Goal: Task Accomplishment & Management: Manage account settings

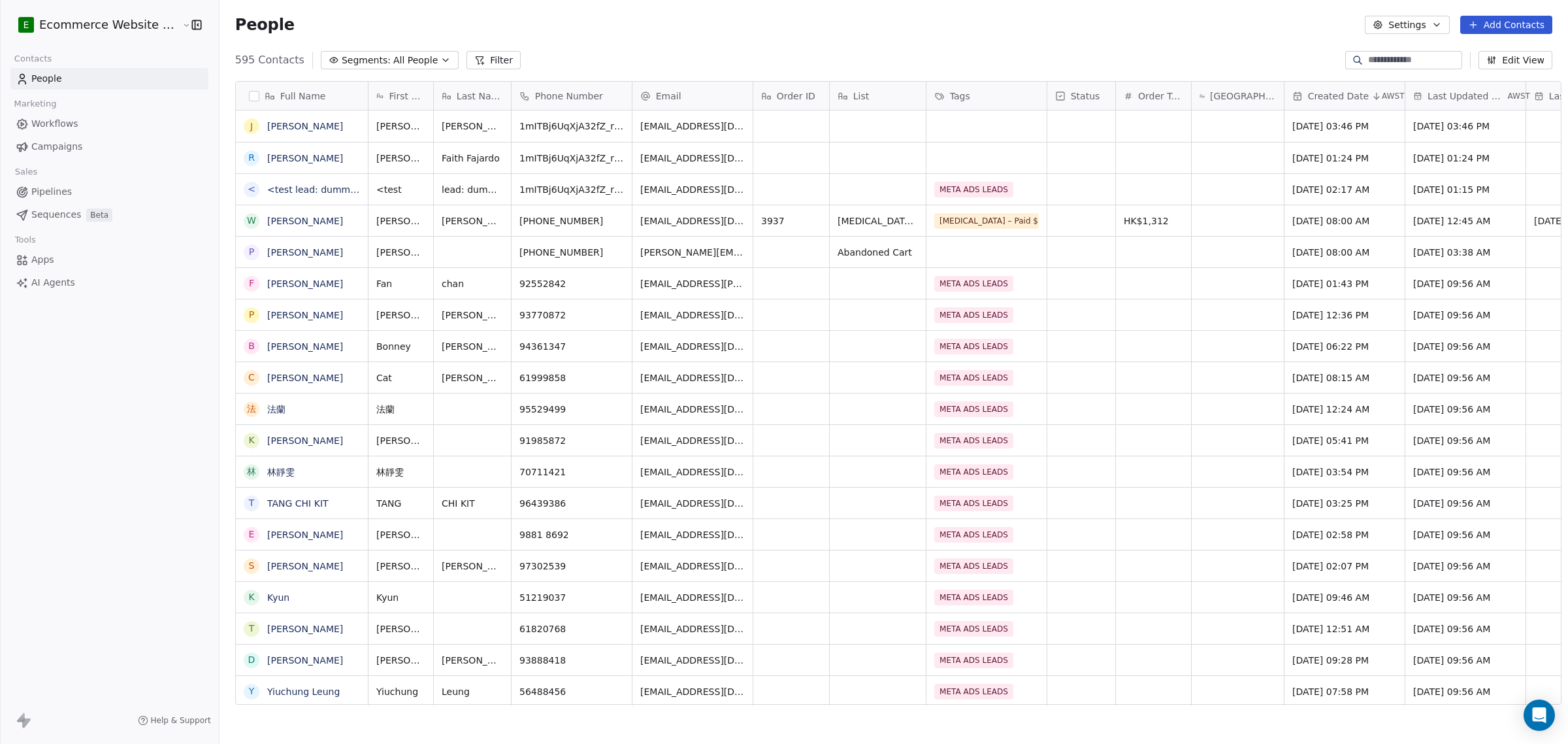
scroll to position [642, 1346]
click at [95, 29] on html "E Ecommerce Website Builder Contacts People Marketing Workflows Campaigns Sales…" at bounding box center [784, 372] width 1568 height 744
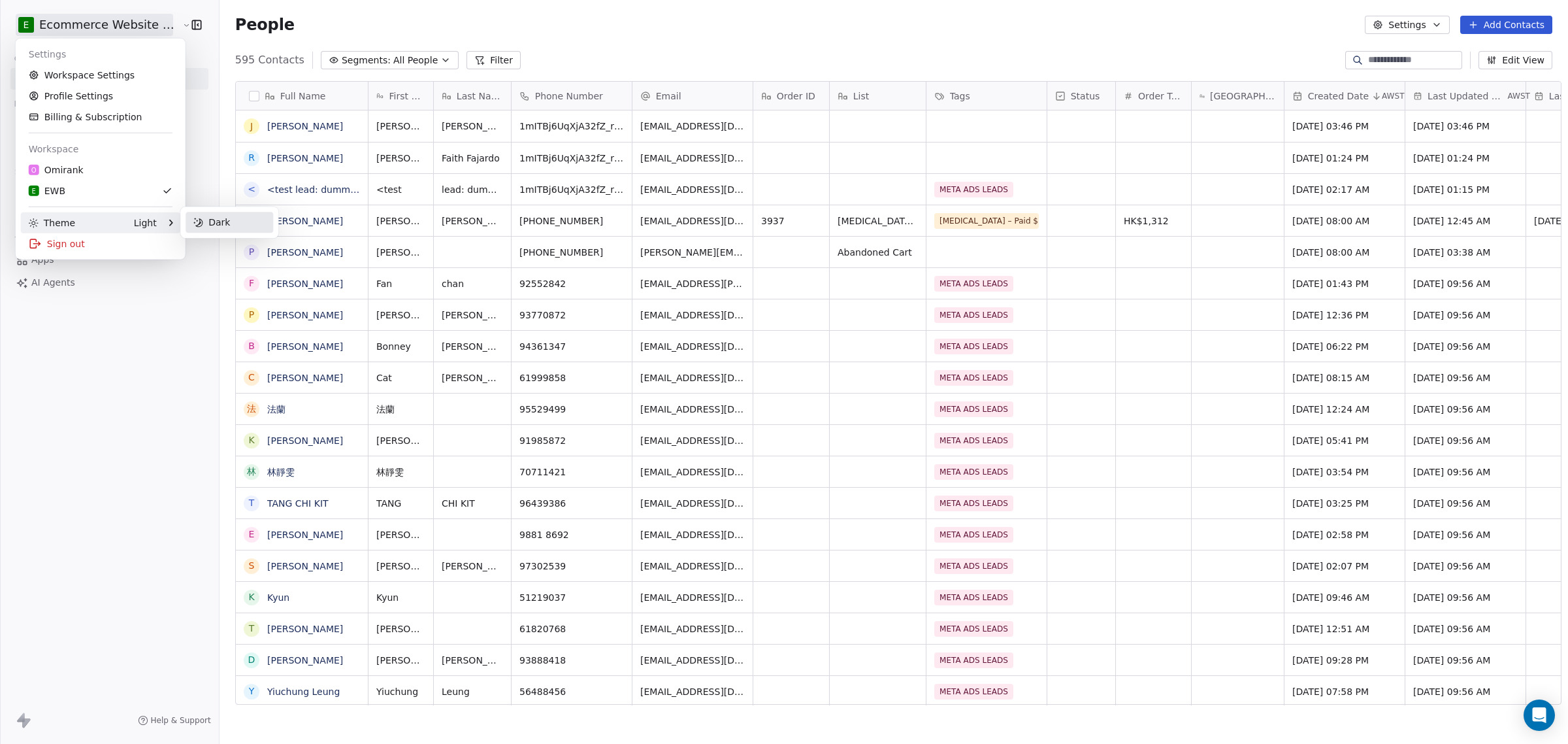
click at [220, 223] on div "Dark" at bounding box center [229, 222] width 88 height 21
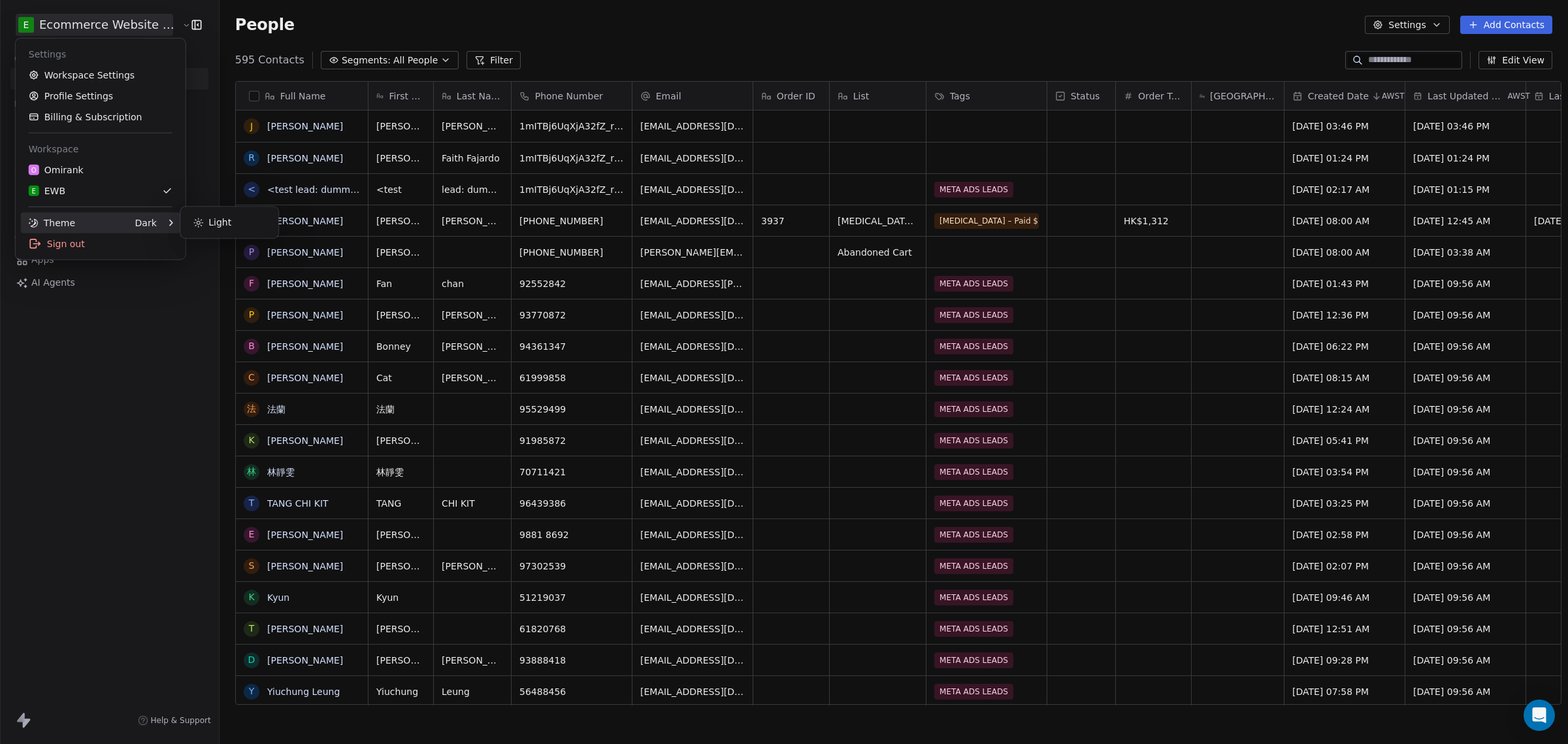
click at [108, 312] on html "E Ecommerce Website Builder Contacts People Marketing Workflows Campaigns Sales…" at bounding box center [784, 372] width 1568 height 744
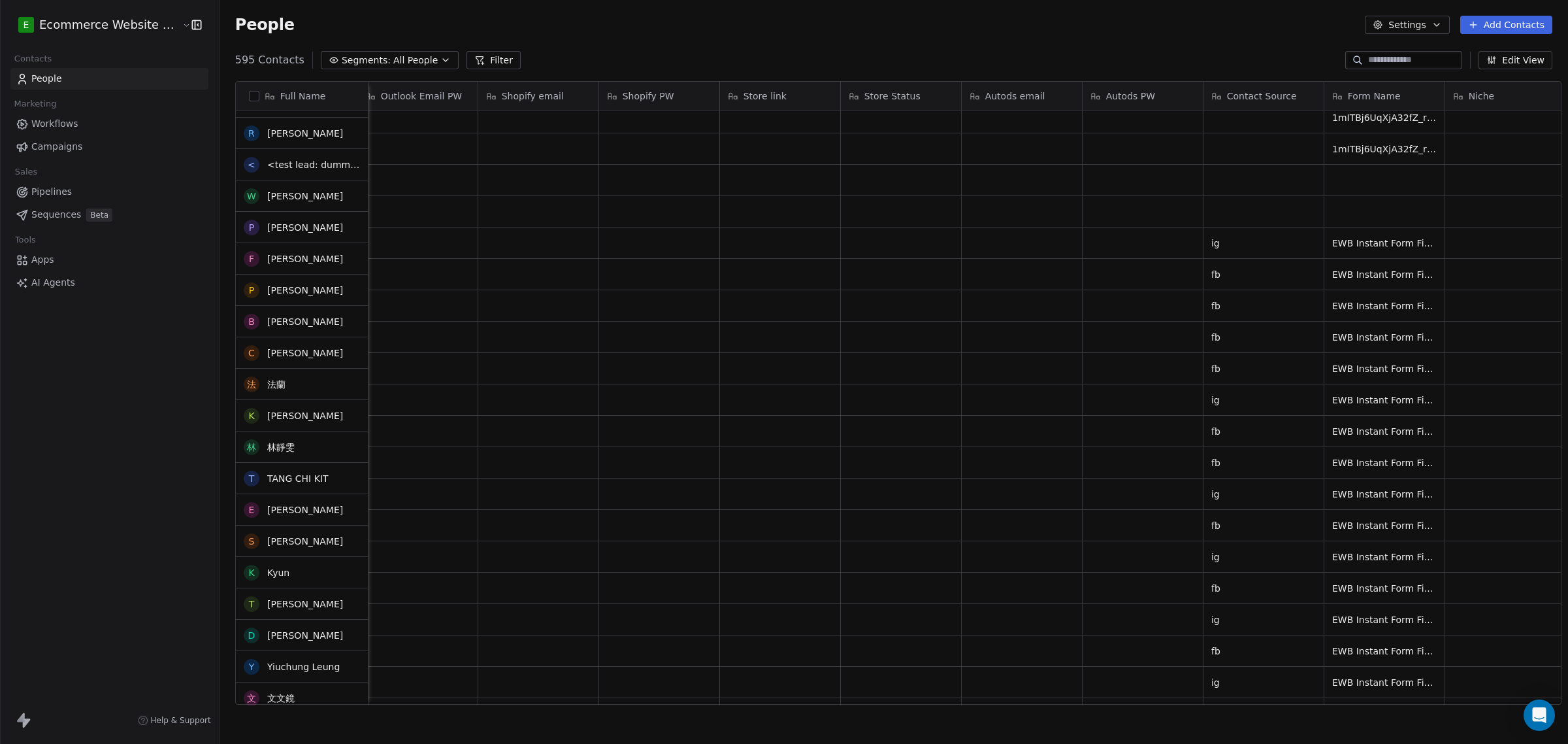
scroll to position [0, 0]
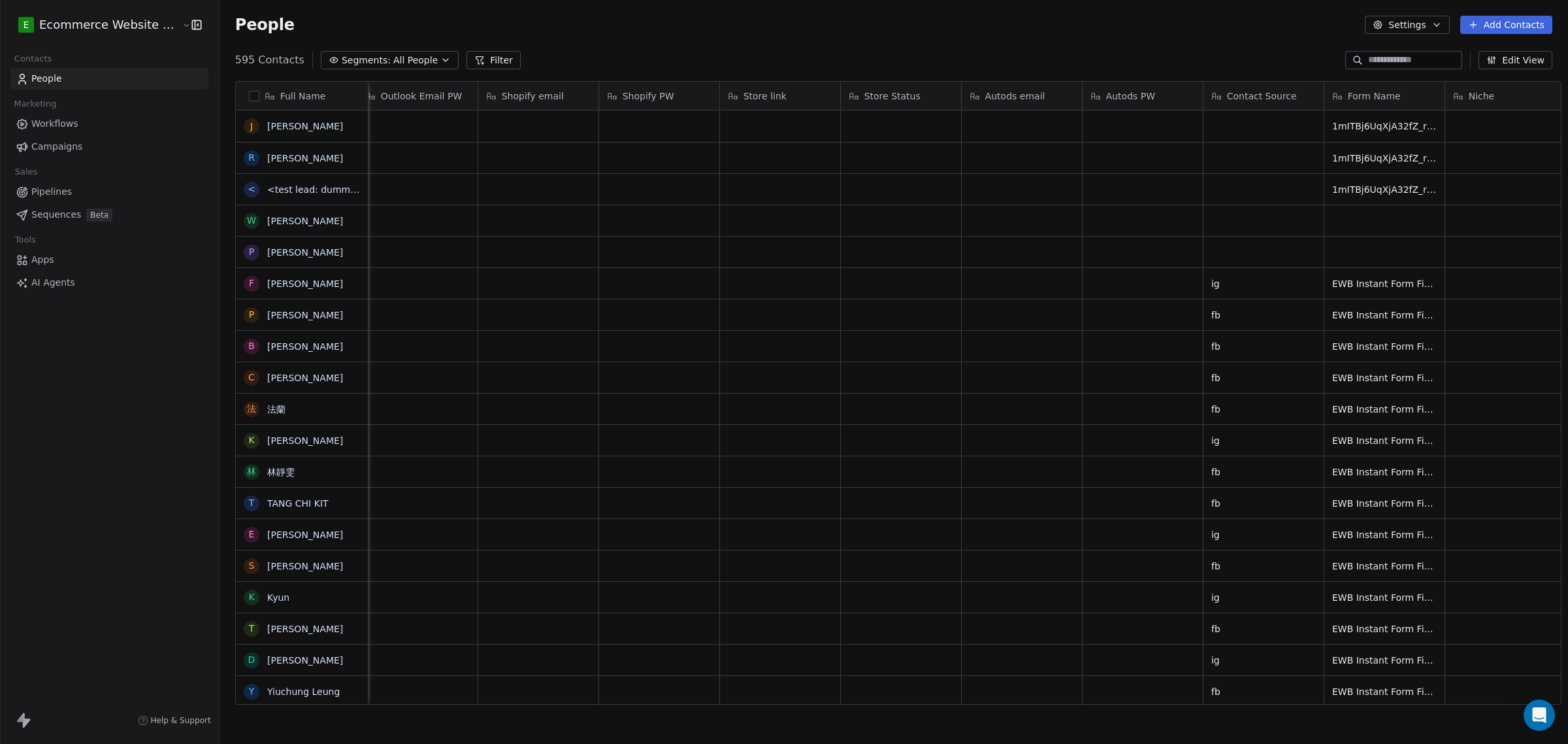
click at [1494, 20] on button "Add Contacts" at bounding box center [1506, 24] width 92 height 18
click at [1501, 80] on span "Import from CSV" at bounding box center [1505, 74] width 75 height 14
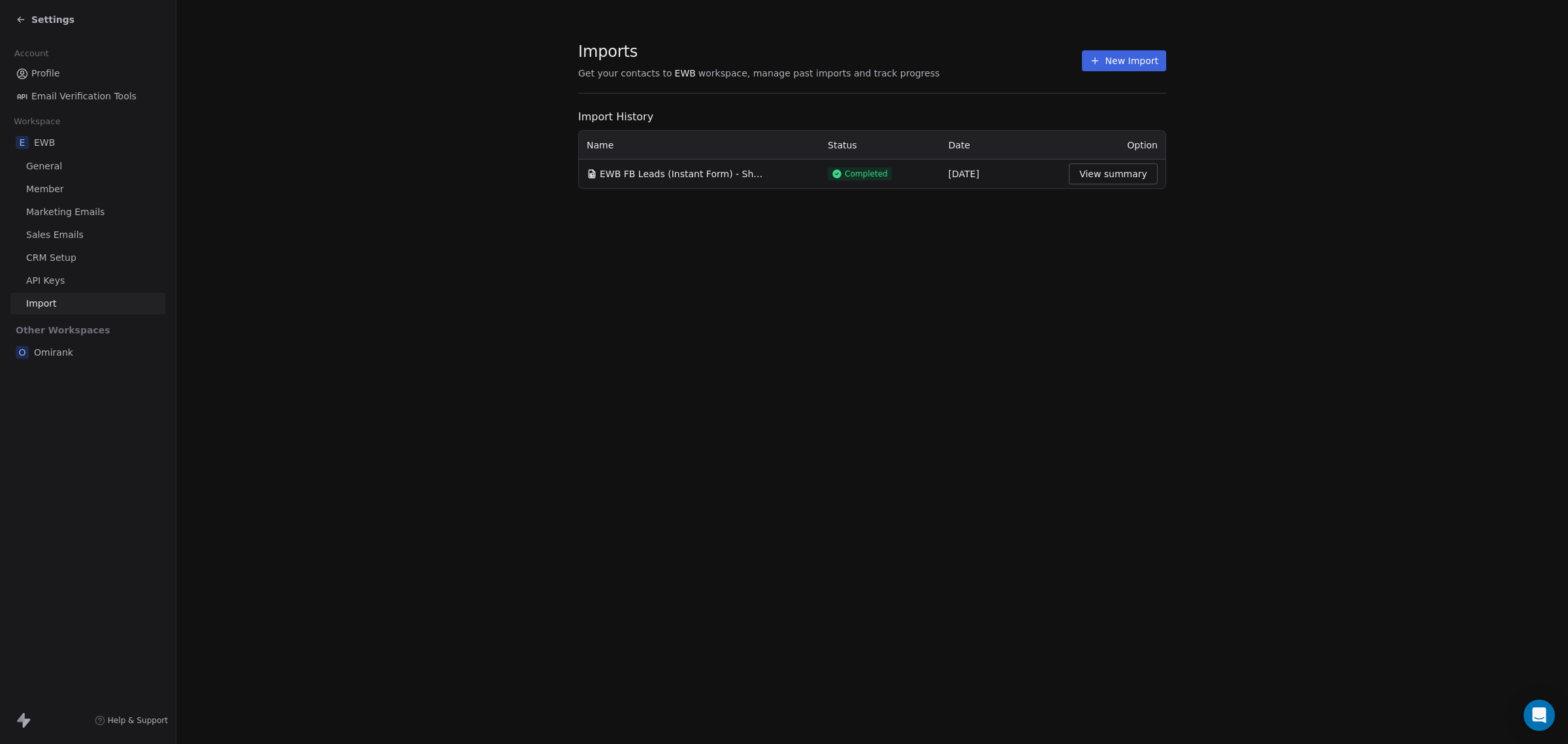
click at [1109, 68] on button "New Import" at bounding box center [1124, 60] width 84 height 21
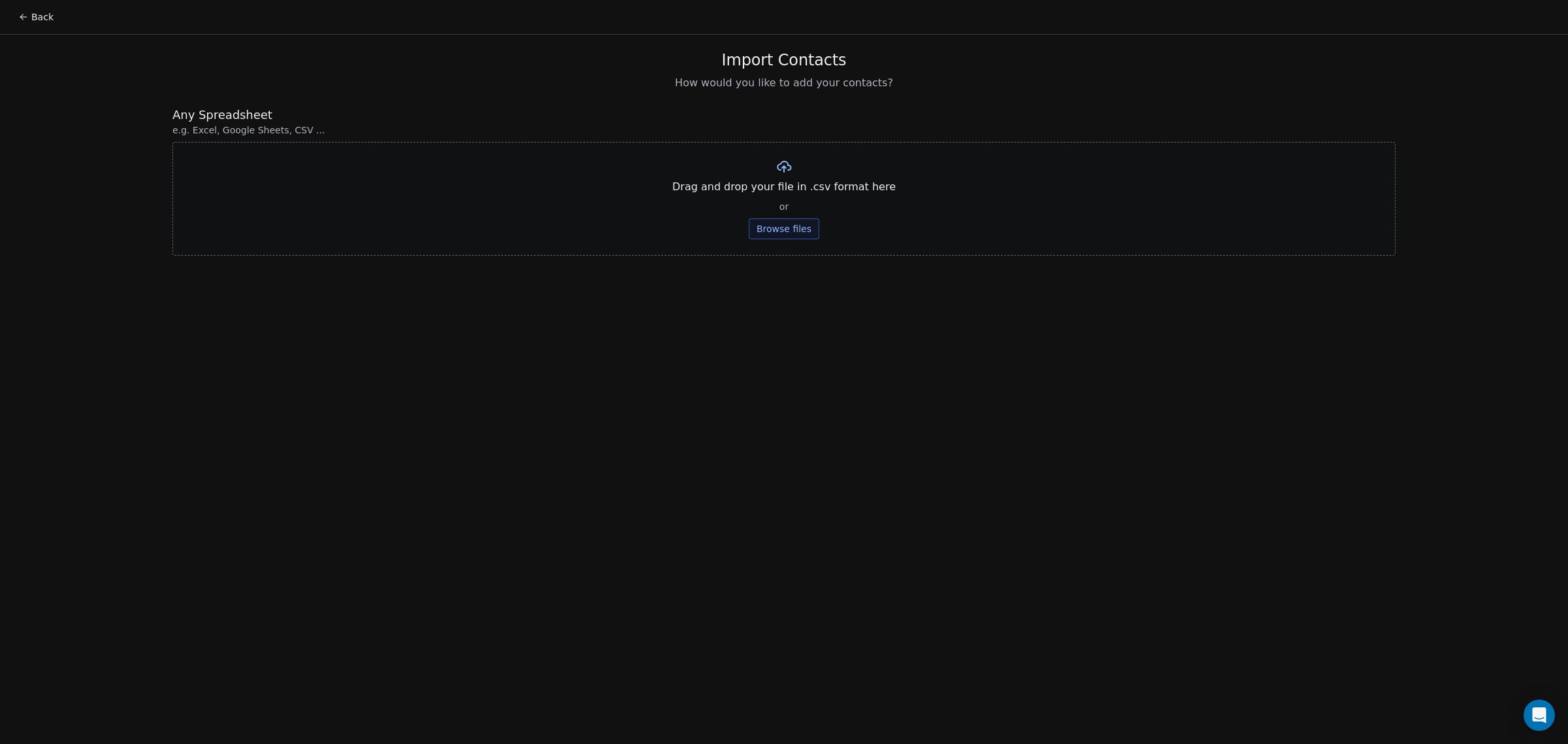
click at [771, 225] on button "Browse files" at bounding box center [784, 229] width 71 height 21
click at [804, 193] on button "Upload" at bounding box center [783, 192] width 47 height 21
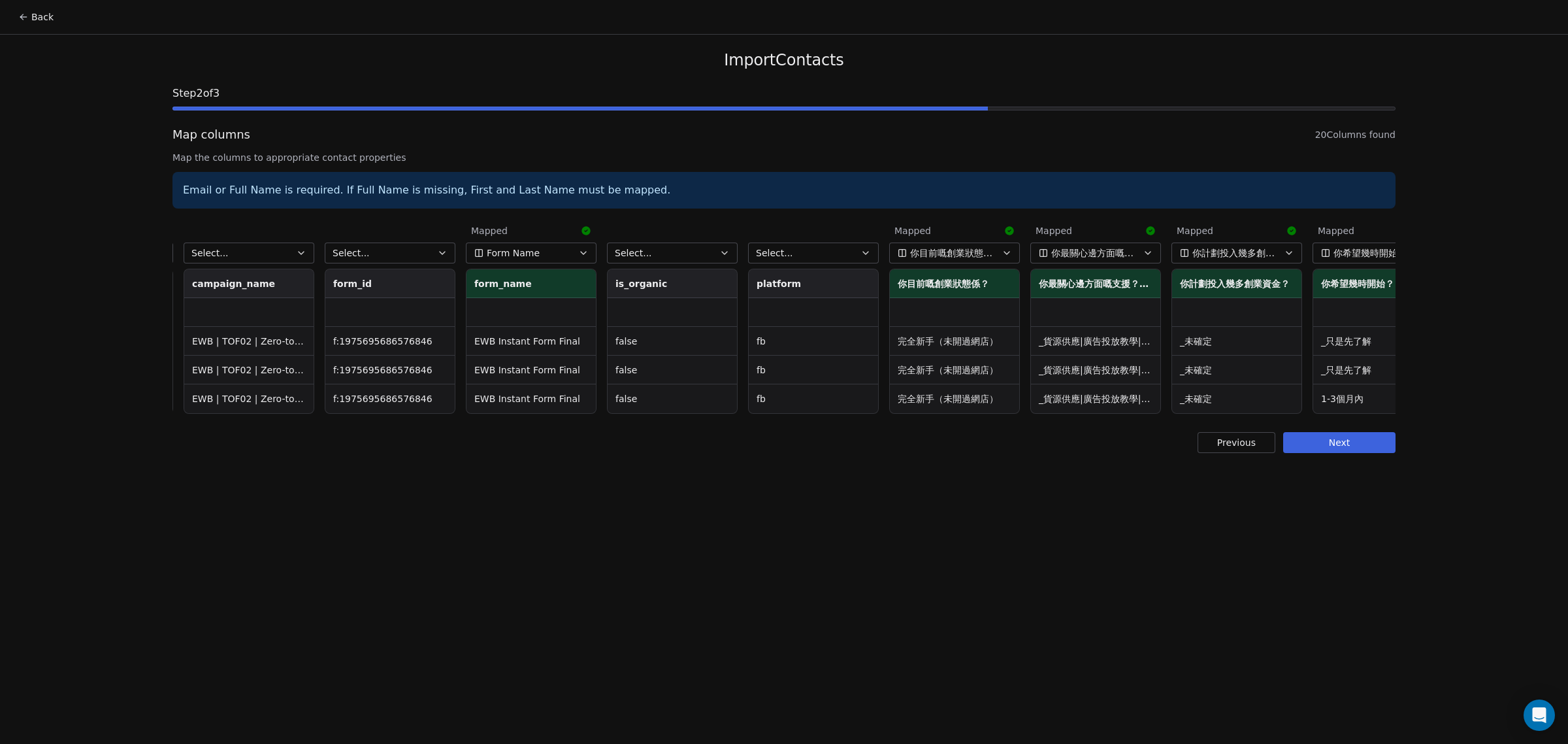
scroll to position [0, 1013]
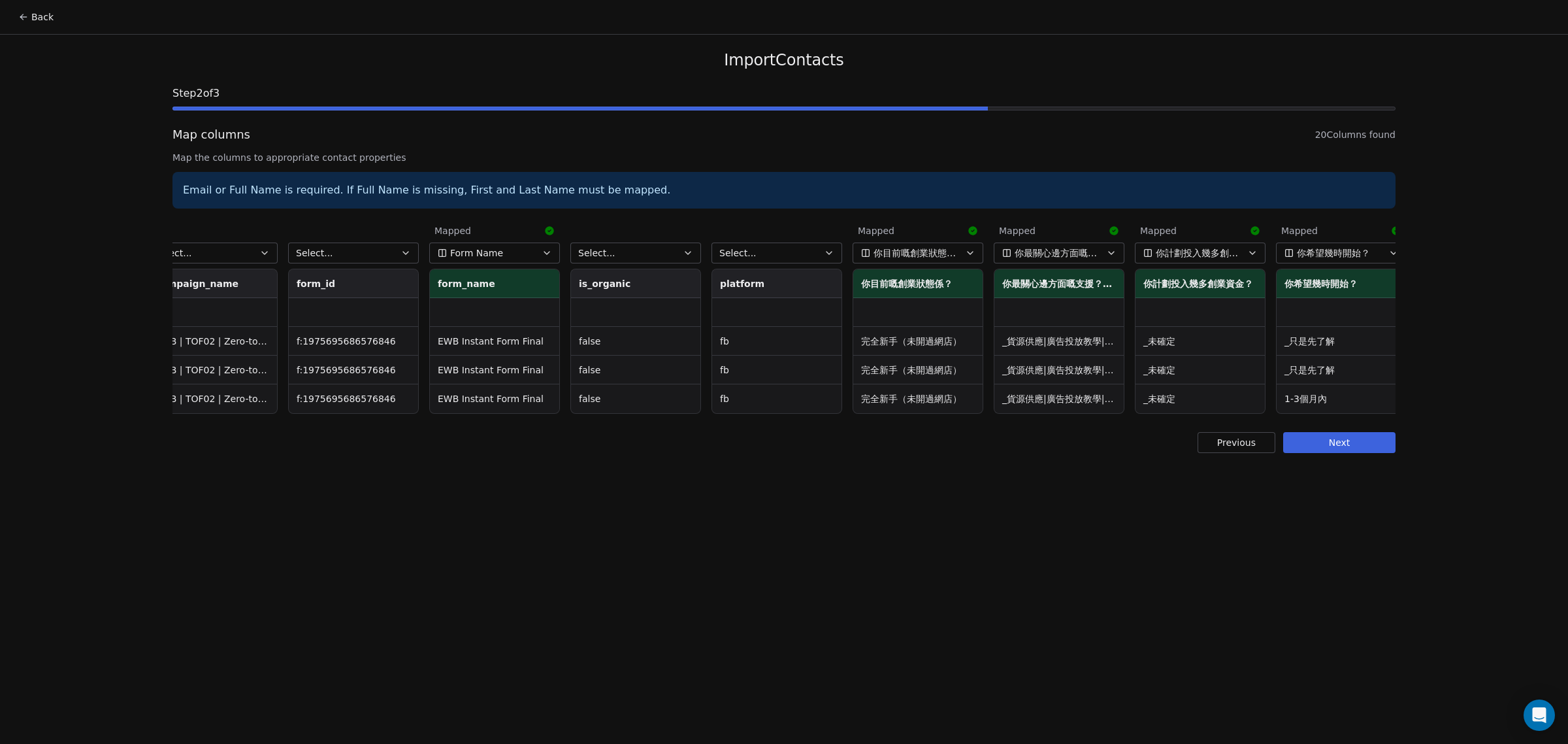
click at [780, 255] on button "Select..." at bounding box center [777, 253] width 131 height 21
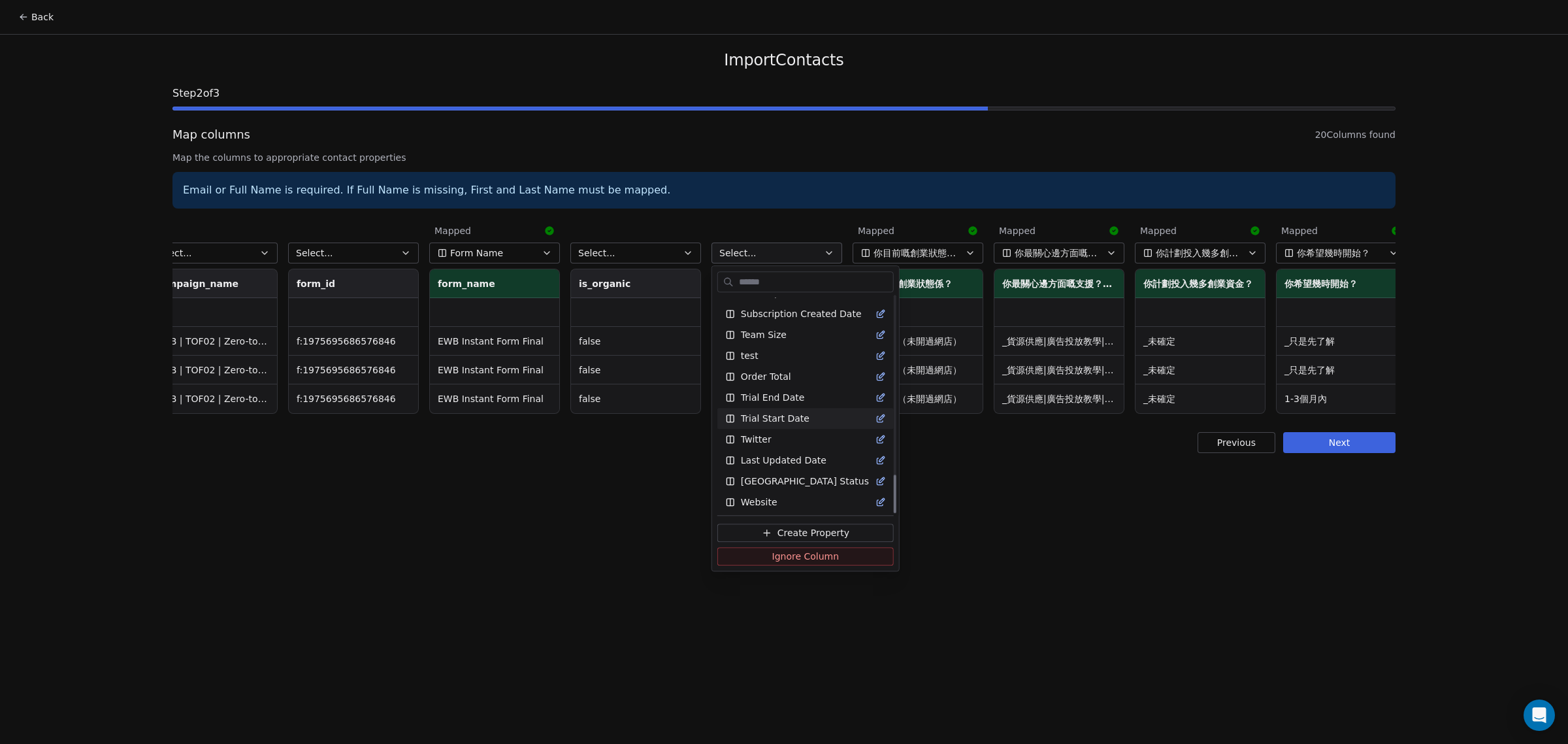
scroll to position [999, 0]
click at [810, 527] on span "Create Property" at bounding box center [814, 533] width 72 height 13
click at [810, 527] on div "Back Import Contacts Step 2 of 3 Map columns 20 Columns found Map the columns t…" at bounding box center [784, 372] width 1568 height 744
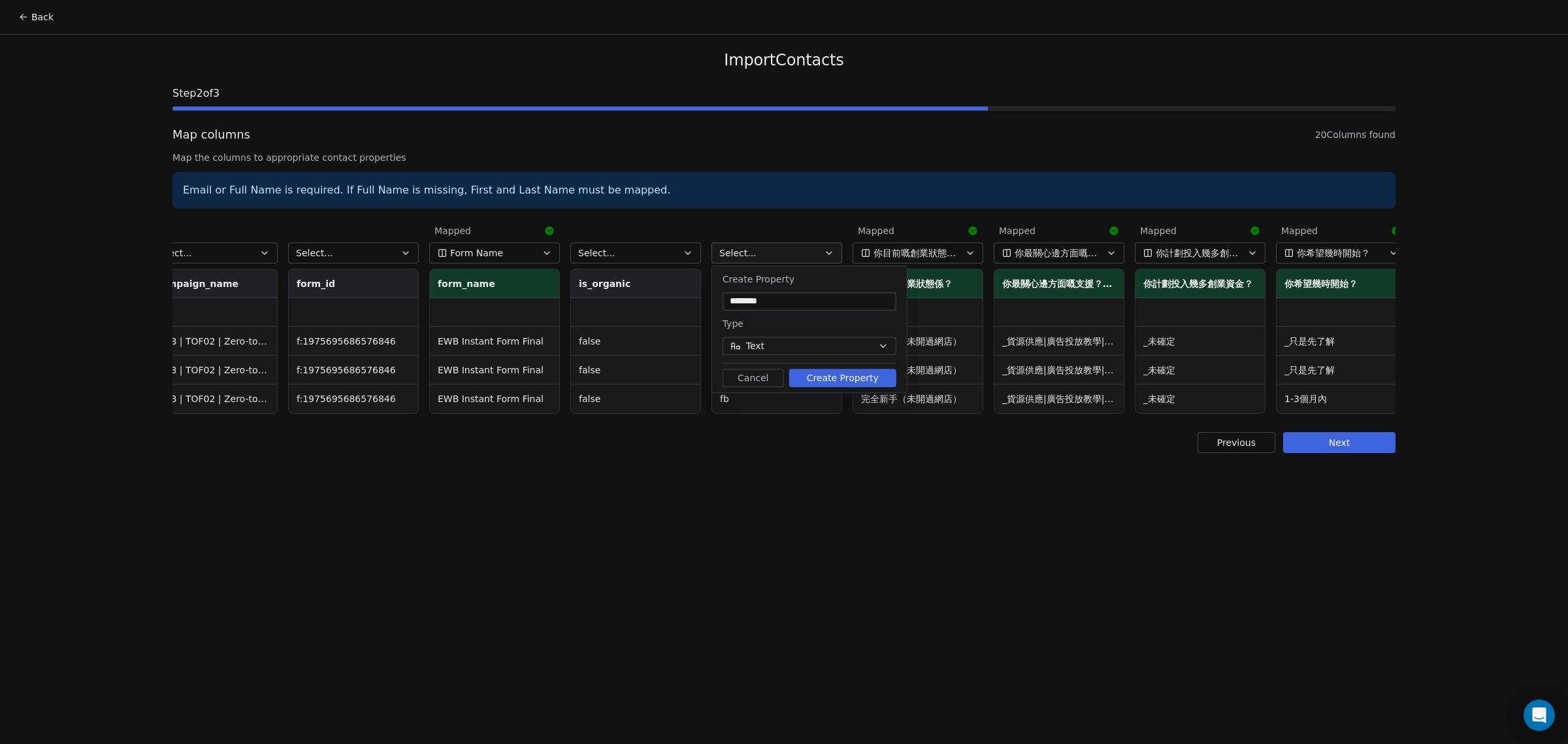
click at [781, 304] on input "********" at bounding box center [809, 301] width 168 height 13
click at [827, 372] on button "Create Property" at bounding box center [842, 377] width 107 height 18
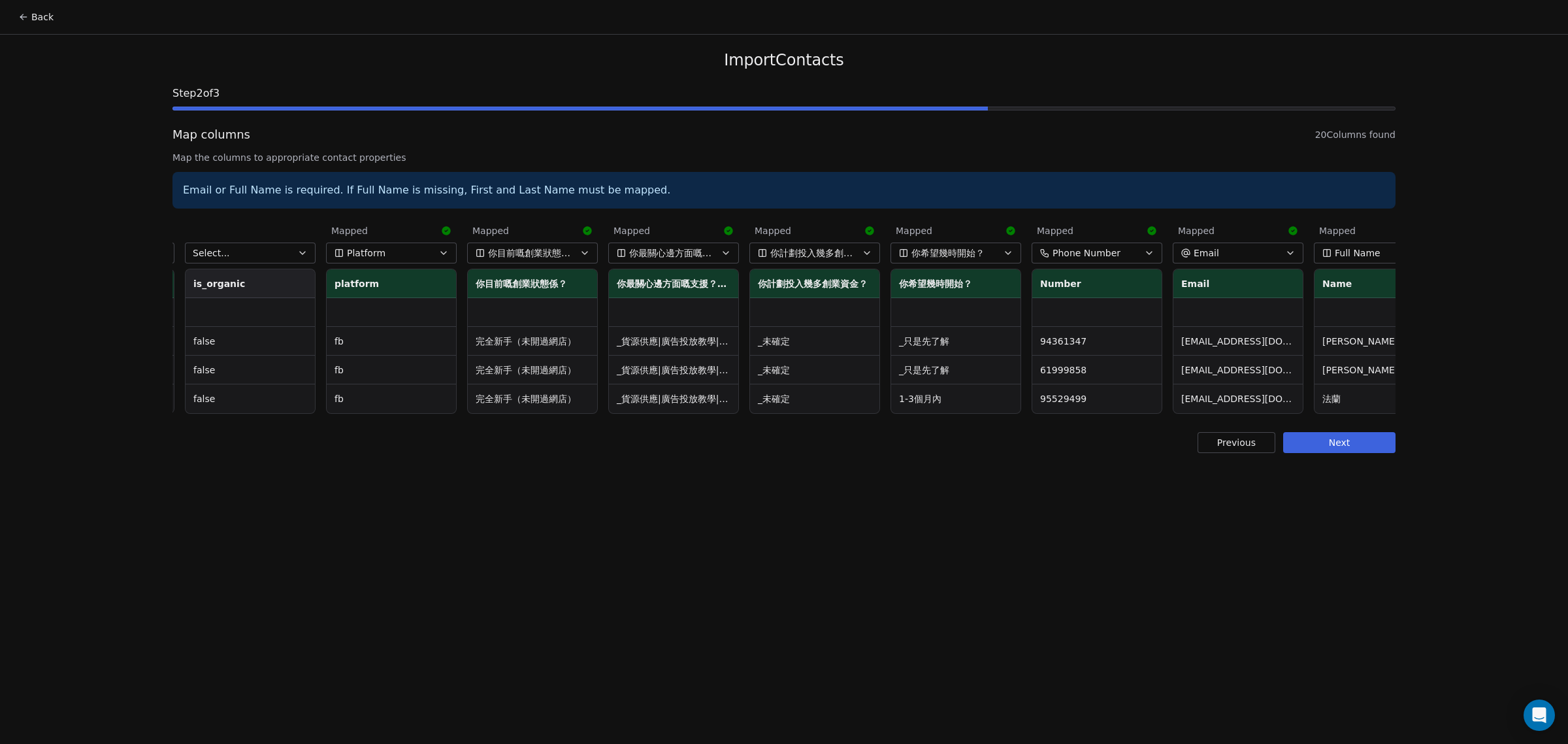
scroll to position [0, 1588]
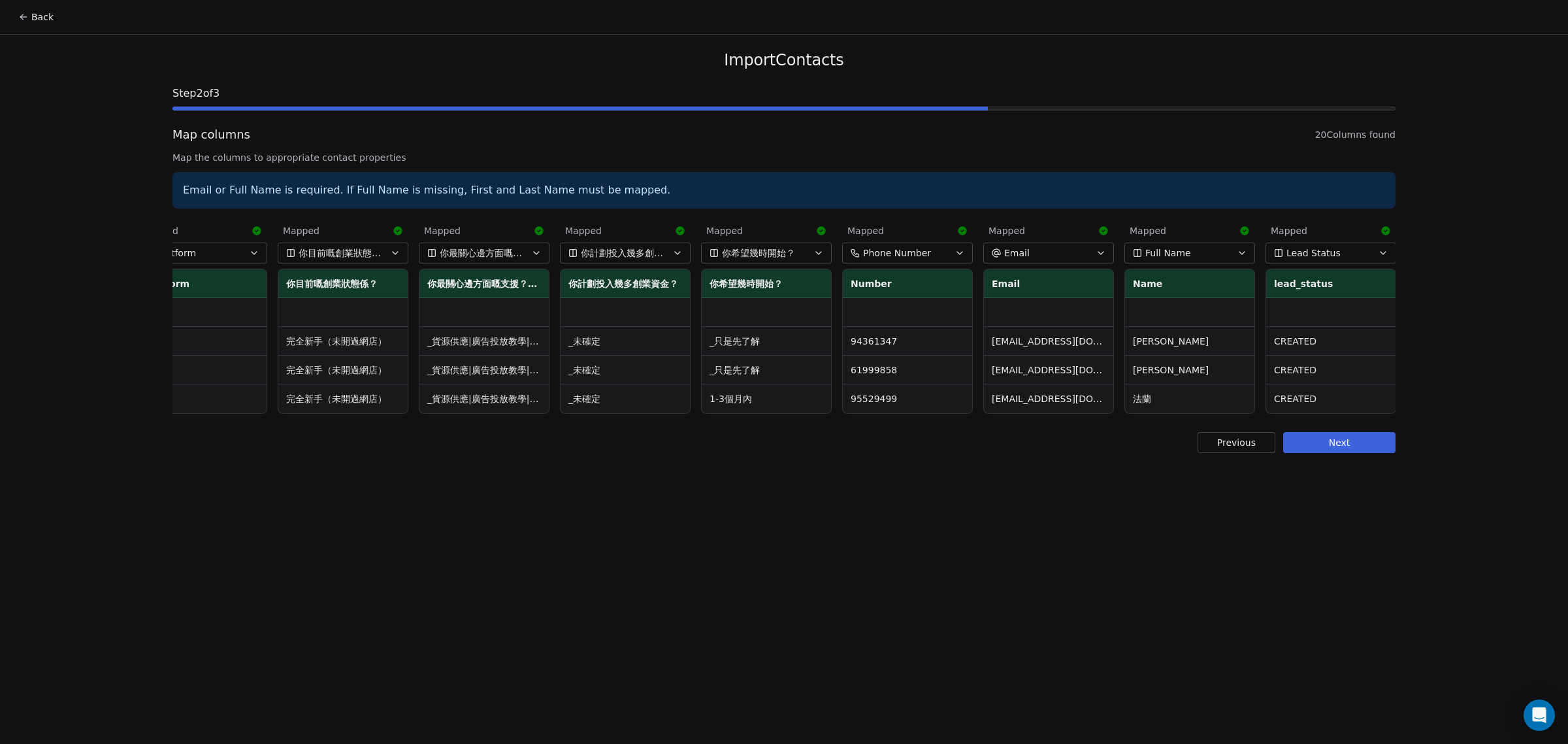
click at [1209, 497] on div "Back Import Contacts Step 2 of 3 Map columns 20 Columns found Map the columns t…" at bounding box center [784, 372] width 1568 height 744
click at [1351, 453] on button "Next" at bounding box center [1339, 442] width 112 height 21
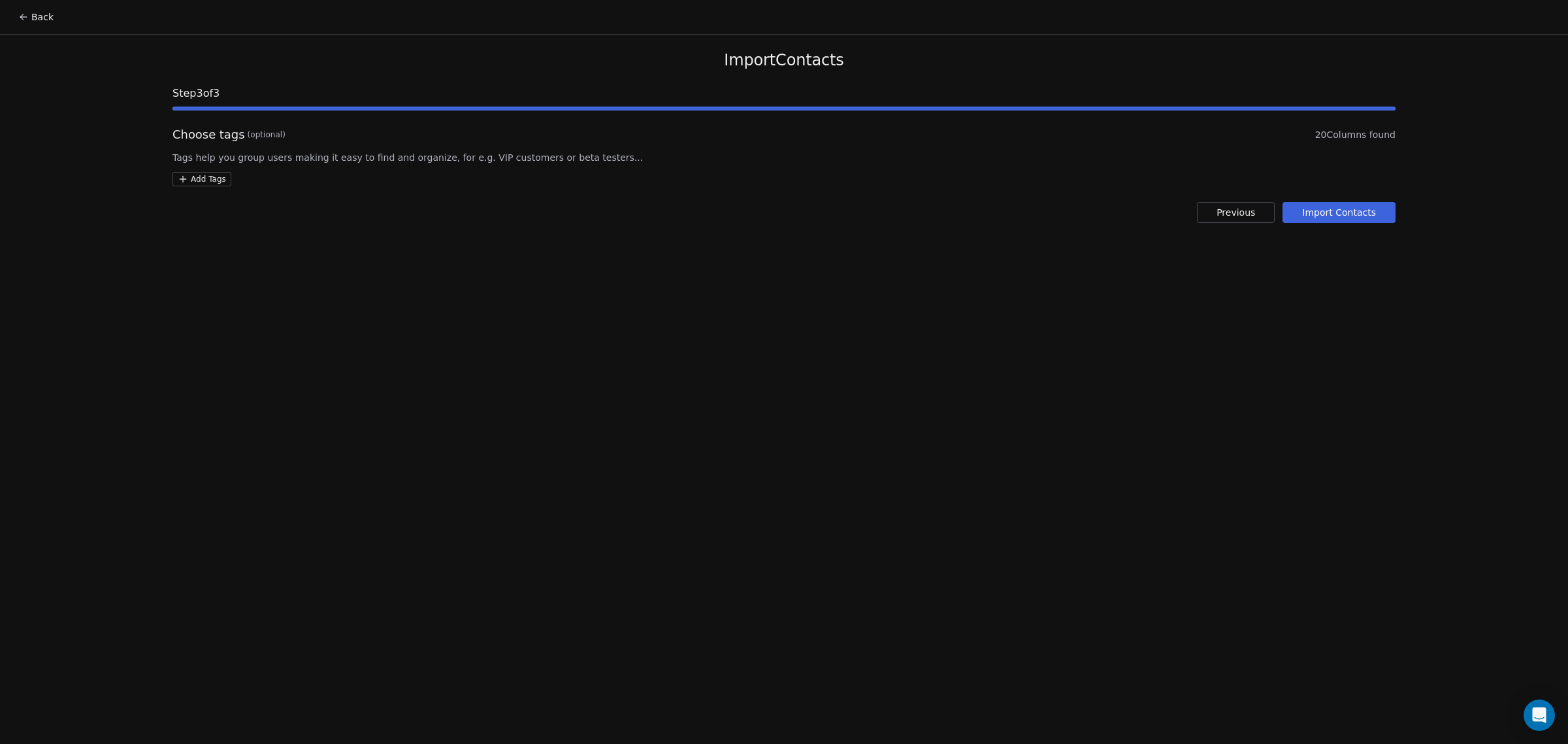
click at [1317, 210] on button "Import Contacts" at bounding box center [1338, 212] width 113 height 21
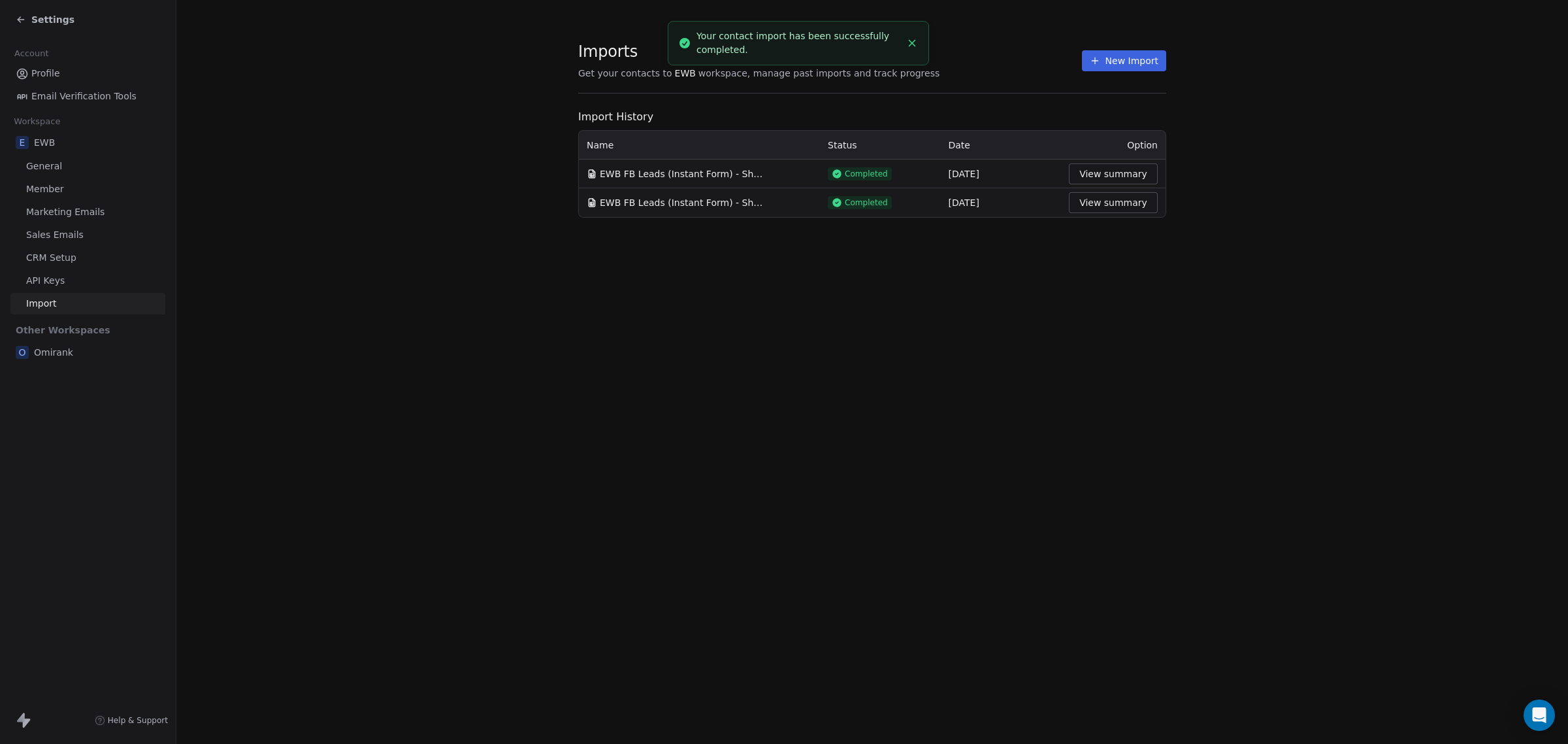
click at [70, 79] on link "Profile" at bounding box center [88, 74] width 155 height 21
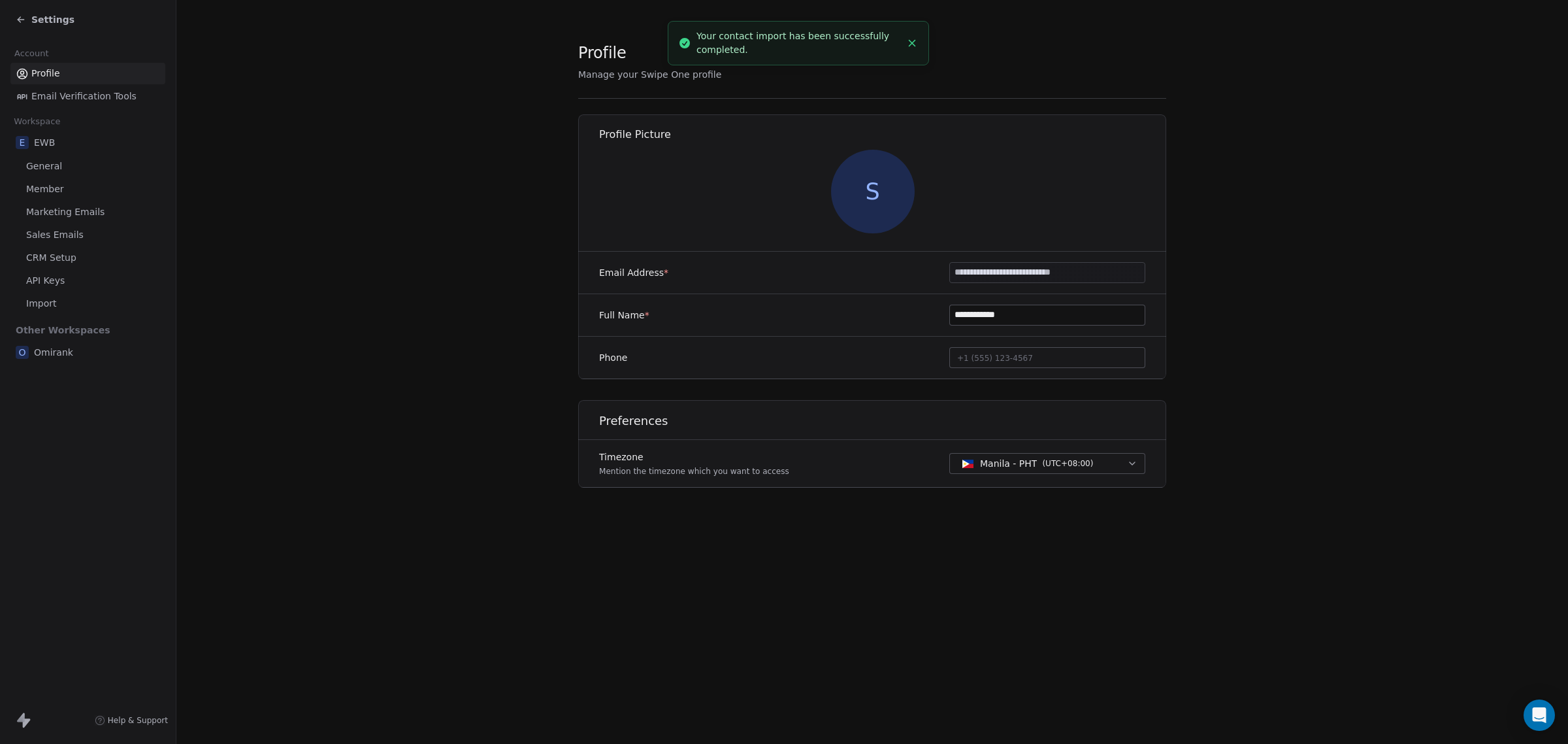
click at [36, 21] on span "Settings" at bounding box center [53, 20] width 43 height 13
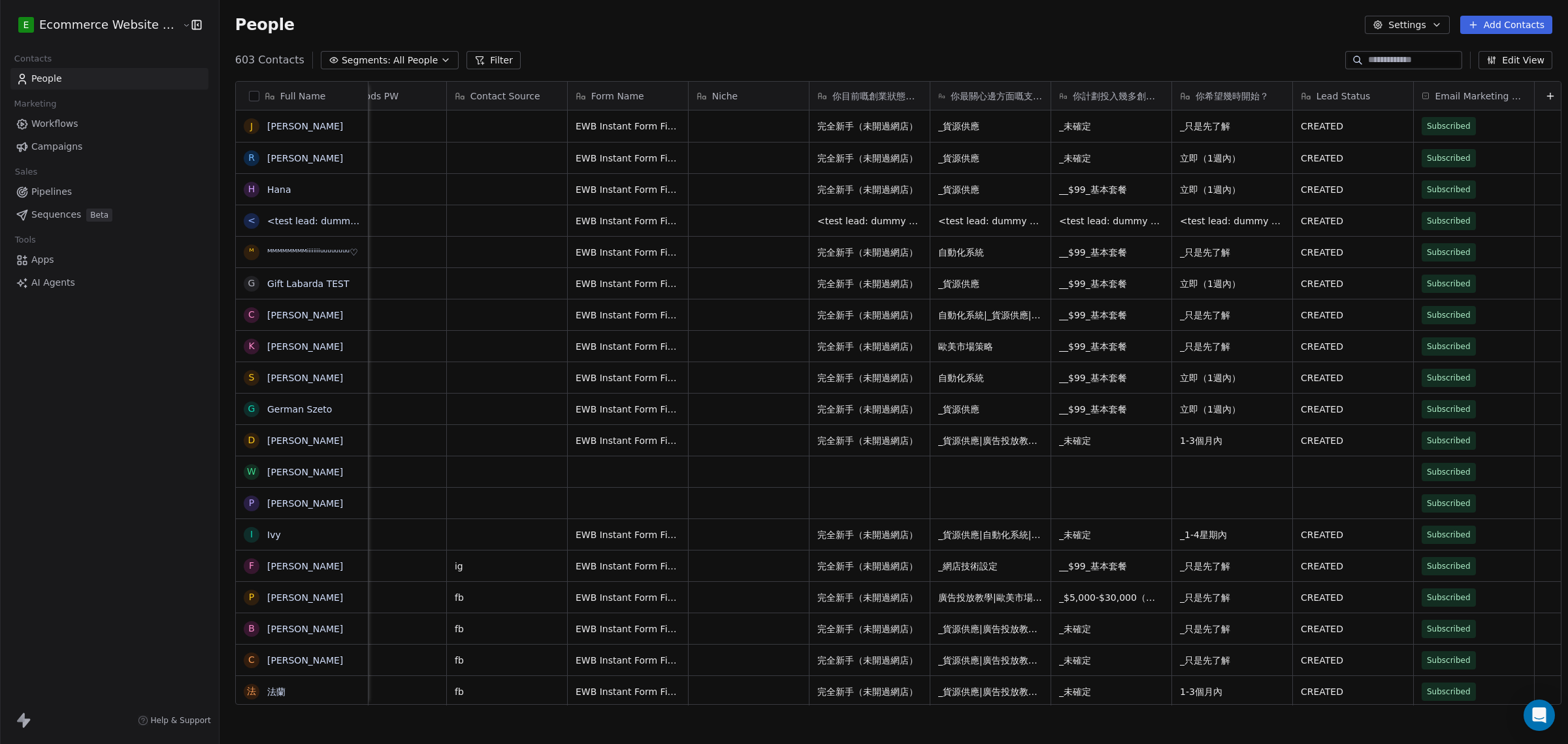
click at [723, 92] on span "Niche" at bounding box center [725, 96] width 26 height 13
drag, startPoint x: 723, startPoint y: 92, endPoint x: 580, endPoint y: 92, distance: 143.0
click at [580, 92] on html "E Ecommerce Website Builder Contacts People Marketing Workflows Campaigns Sales…" at bounding box center [784, 372] width 1568 height 744
click at [774, 90] on div "Niche" at bounding box center [747, 96] width 102 height 13
drag, startPoint x: 681, startPoint y: 86, endPoint x: 666, endPoint y: 86, distance: 15.0
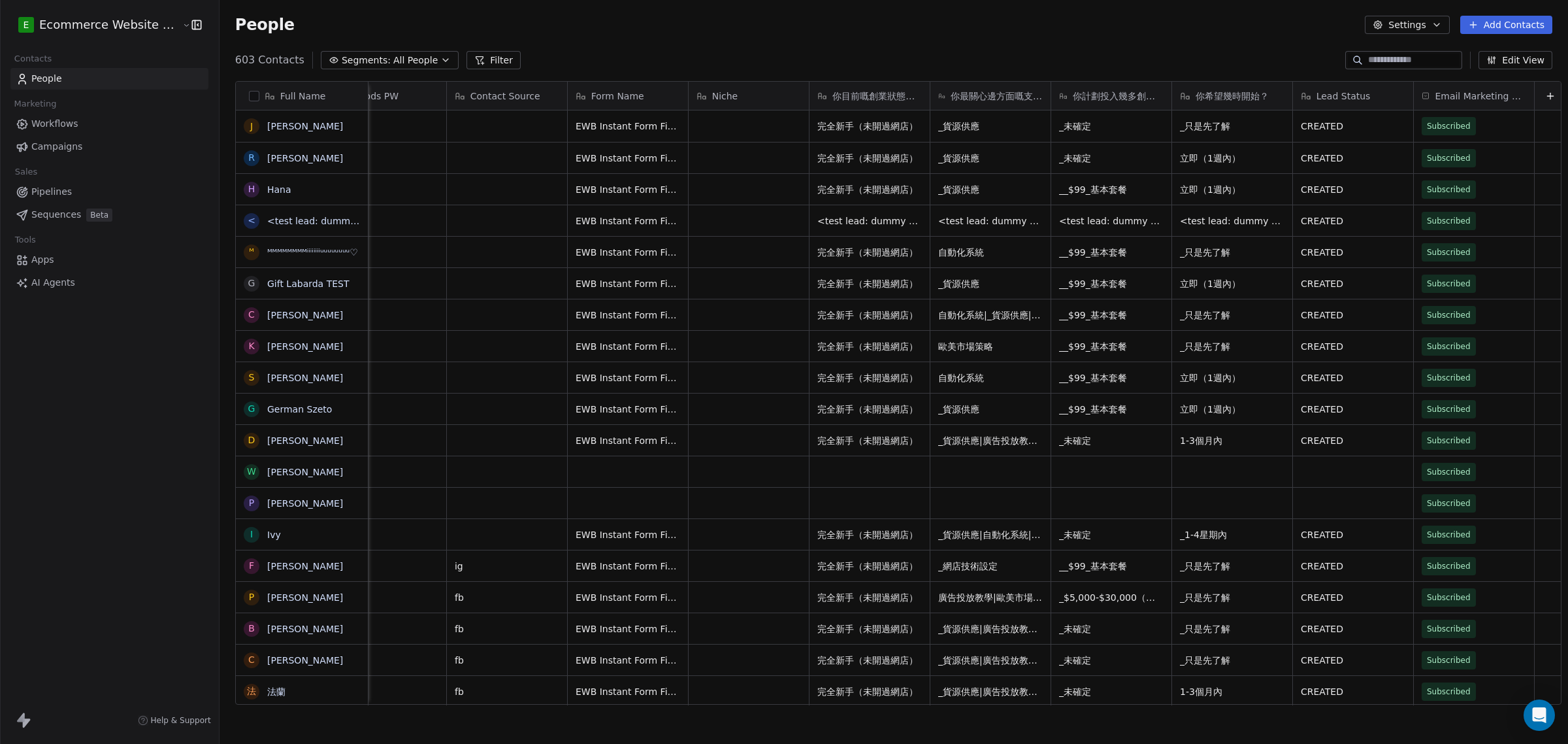
click at [666, 86] on html "E Ecommerce Website Builder Contacts People Marketing Workflows Campaigns Sales…" at bounding box center [784, 372] width 1568 height 744
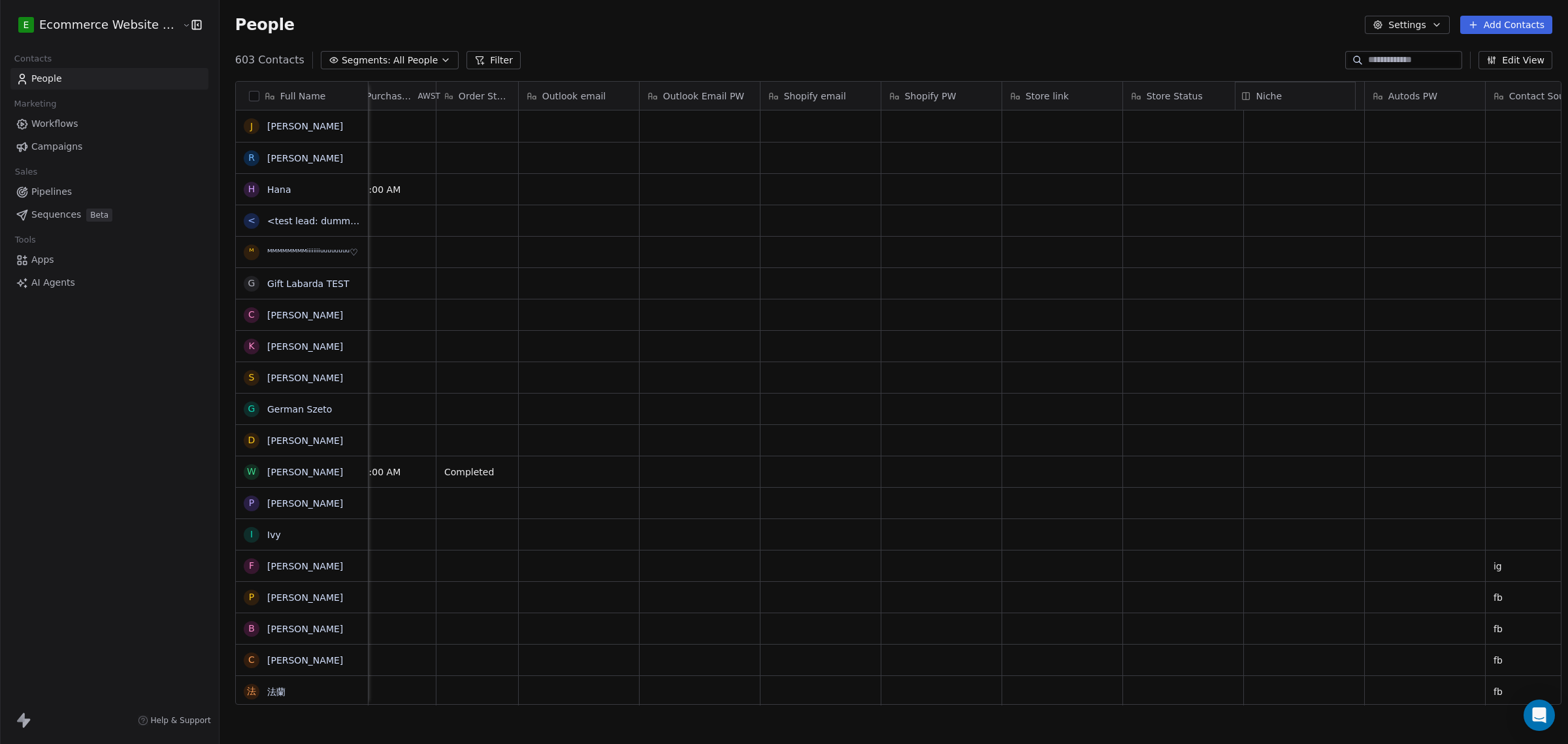
drag, startPoint x: 685, startPoint y: 90, endPoint x: 1188, endPoint y: 95, distance: 503.0
click at [1188, 95] on div "Full Name J [PERSON_NAME] Ng R [PERSON_NAME] Faith Fajardo H Hana < <test lead:…" at bounding box center [898, 393] width 1325 height 624
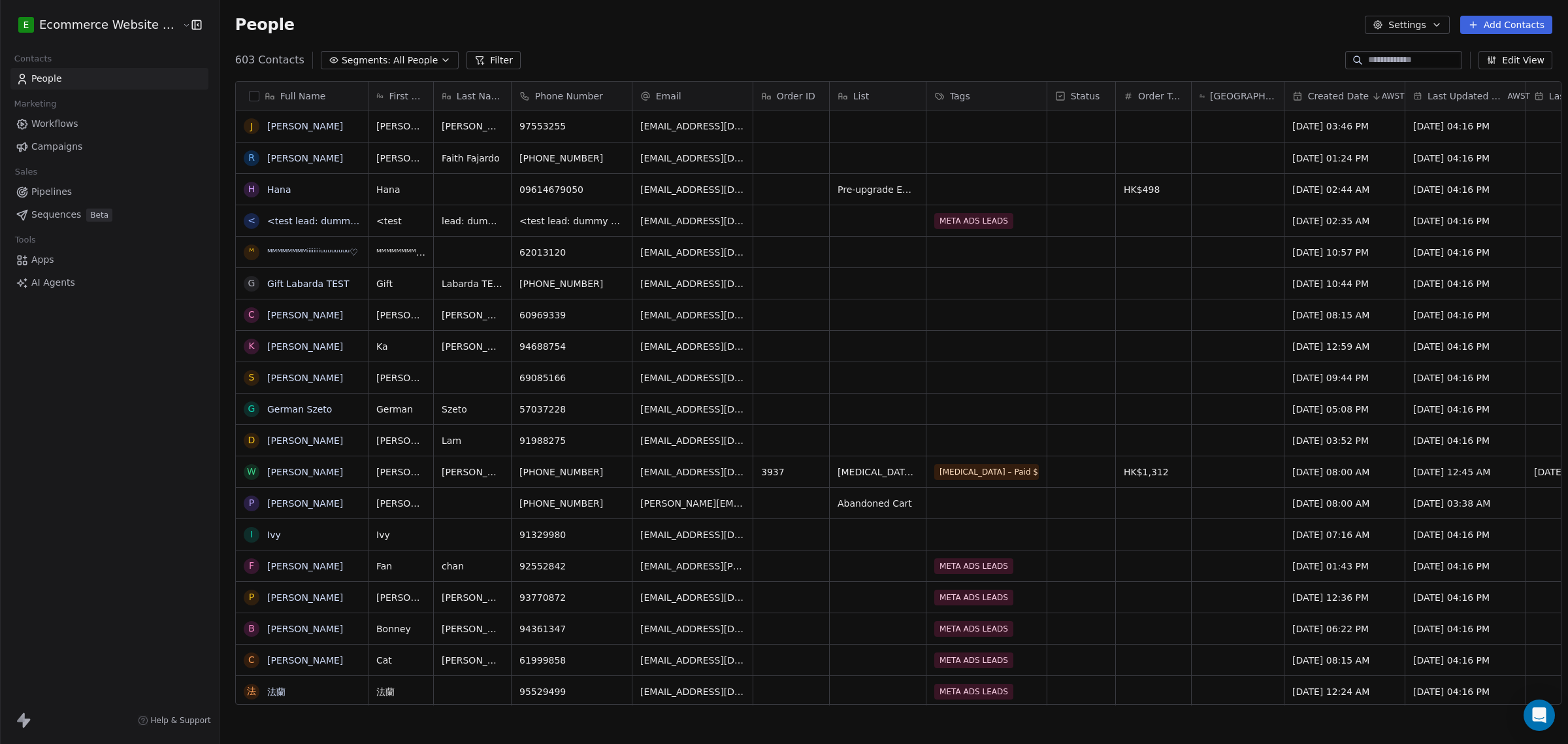
click at [406, 56] on span "All People" at bounding box center [416, 60] width 44 height 14
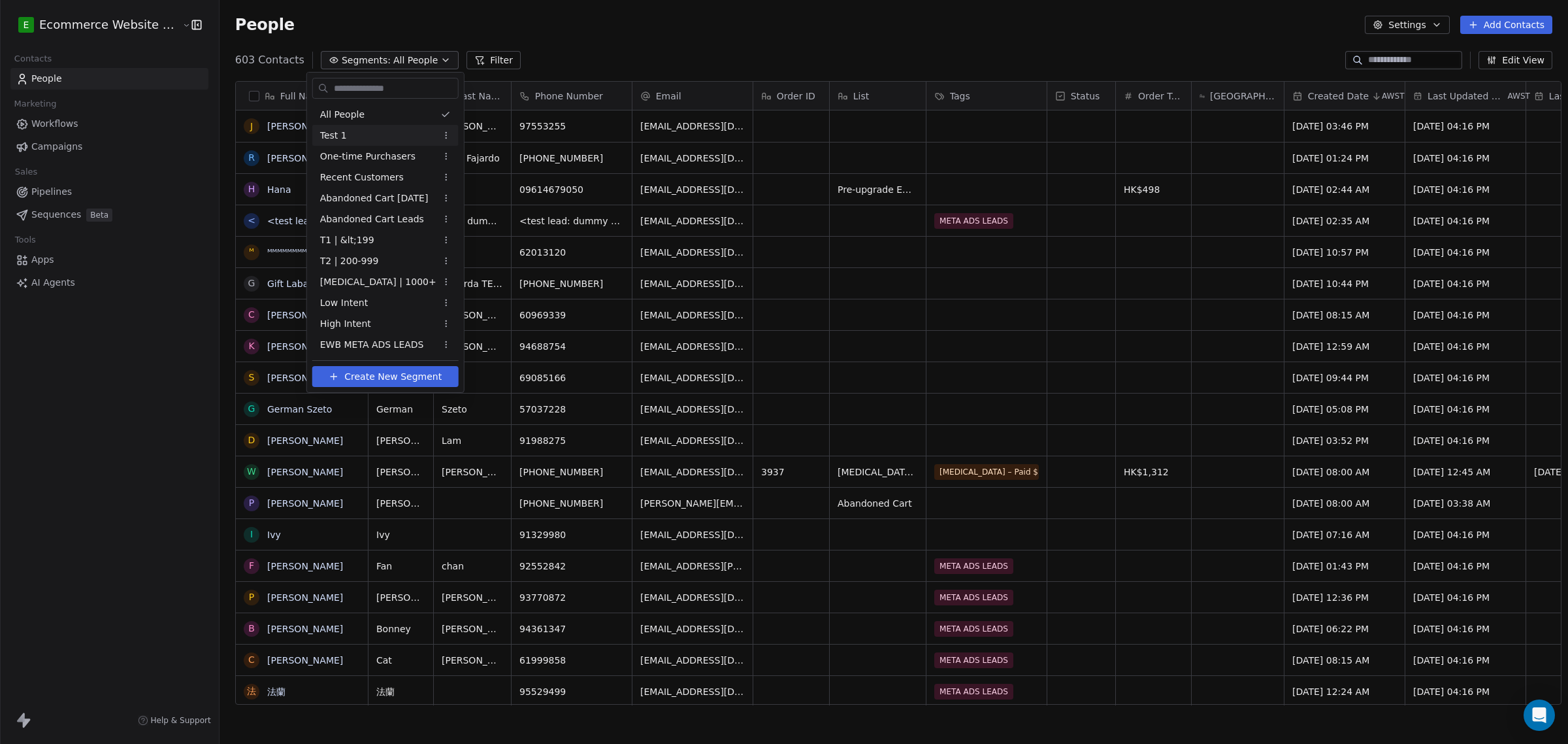
click at [399, 128] on div "Test 1" at bounding box center [385, 135] width 146 height 21
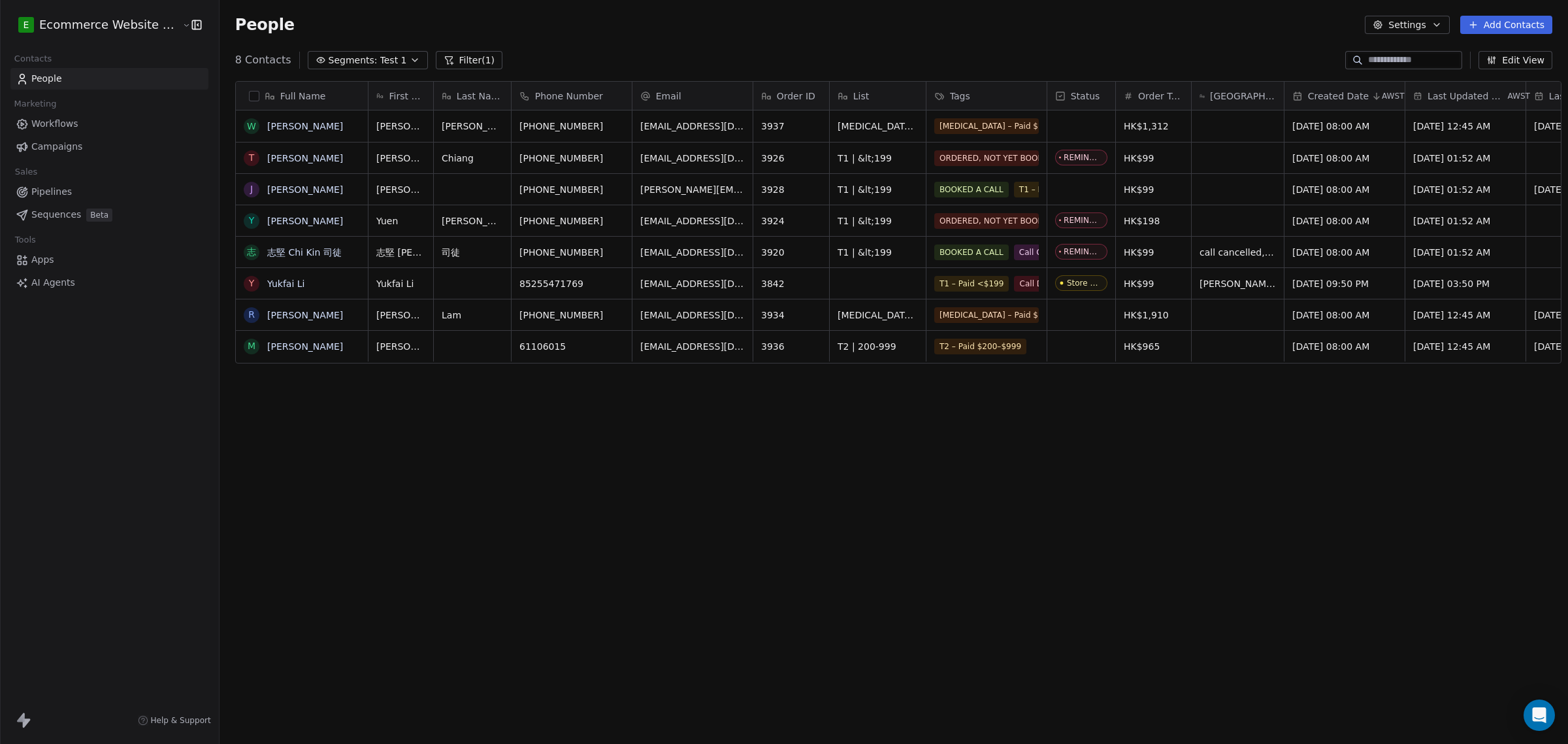
click at [380, 55] on span "Test 1" at bounding box center [394, 60] width 27 height 14
click at [373, 55] on html "E Ecommerce Website Builder Contacts People Marketing Workflows Campaigns Sales…" at bounding box center [784, 372] width 1568 height 744
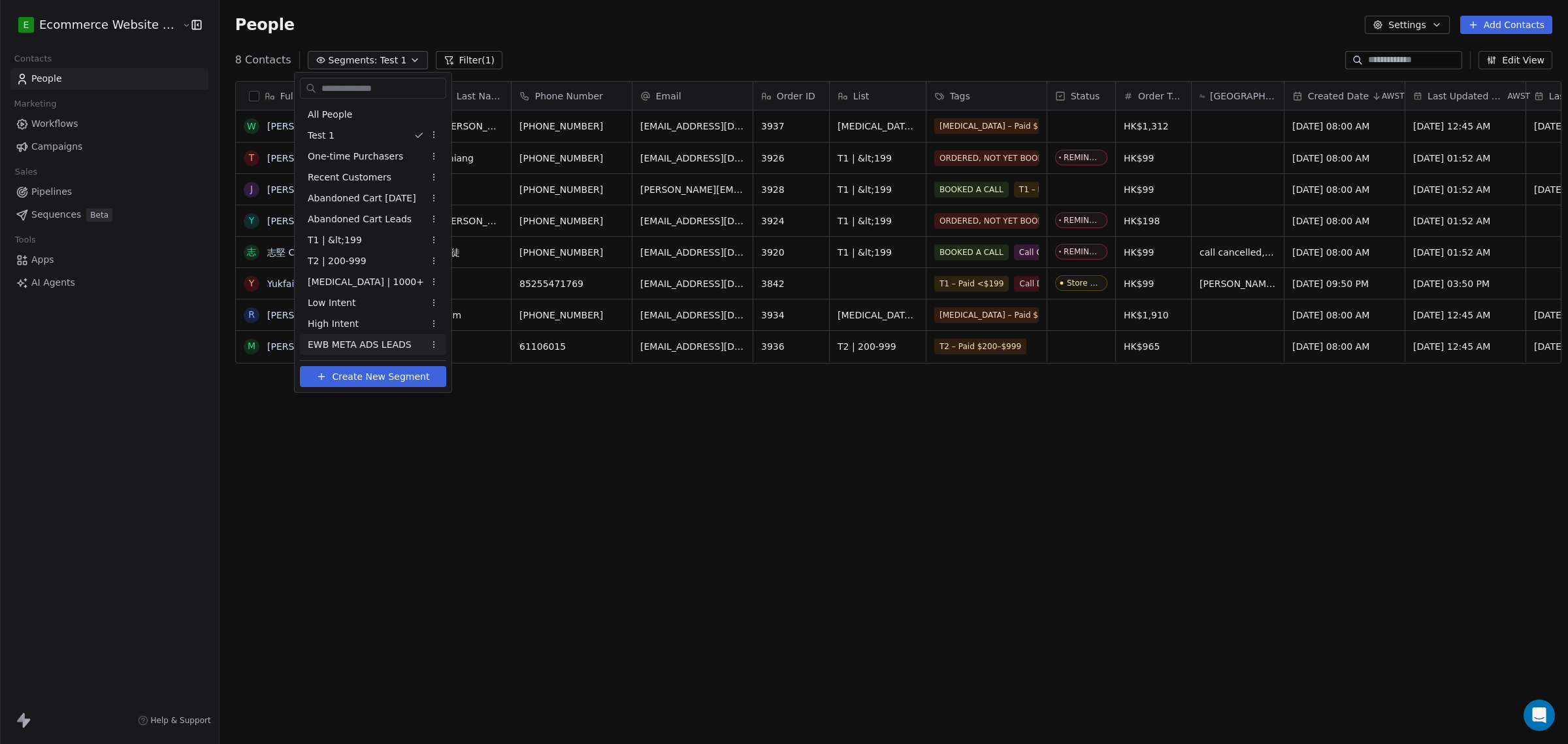
click at [365, 340] on span "EWB META ADS LEADS" at bounding box center [359, 345] width 104 height 14
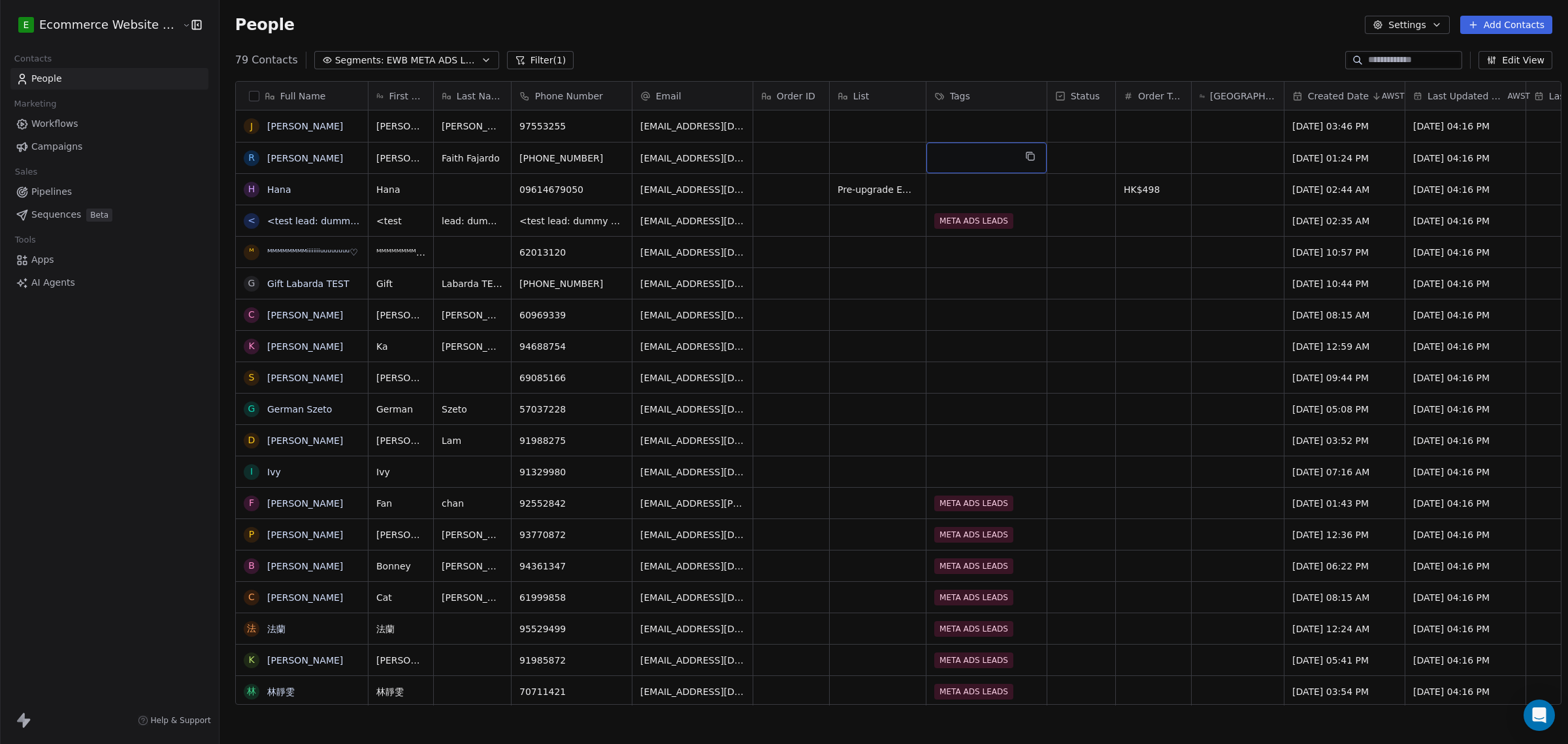
click at [942, 164] on div "grid" at bounding box center [987, 158] width 120 height 31
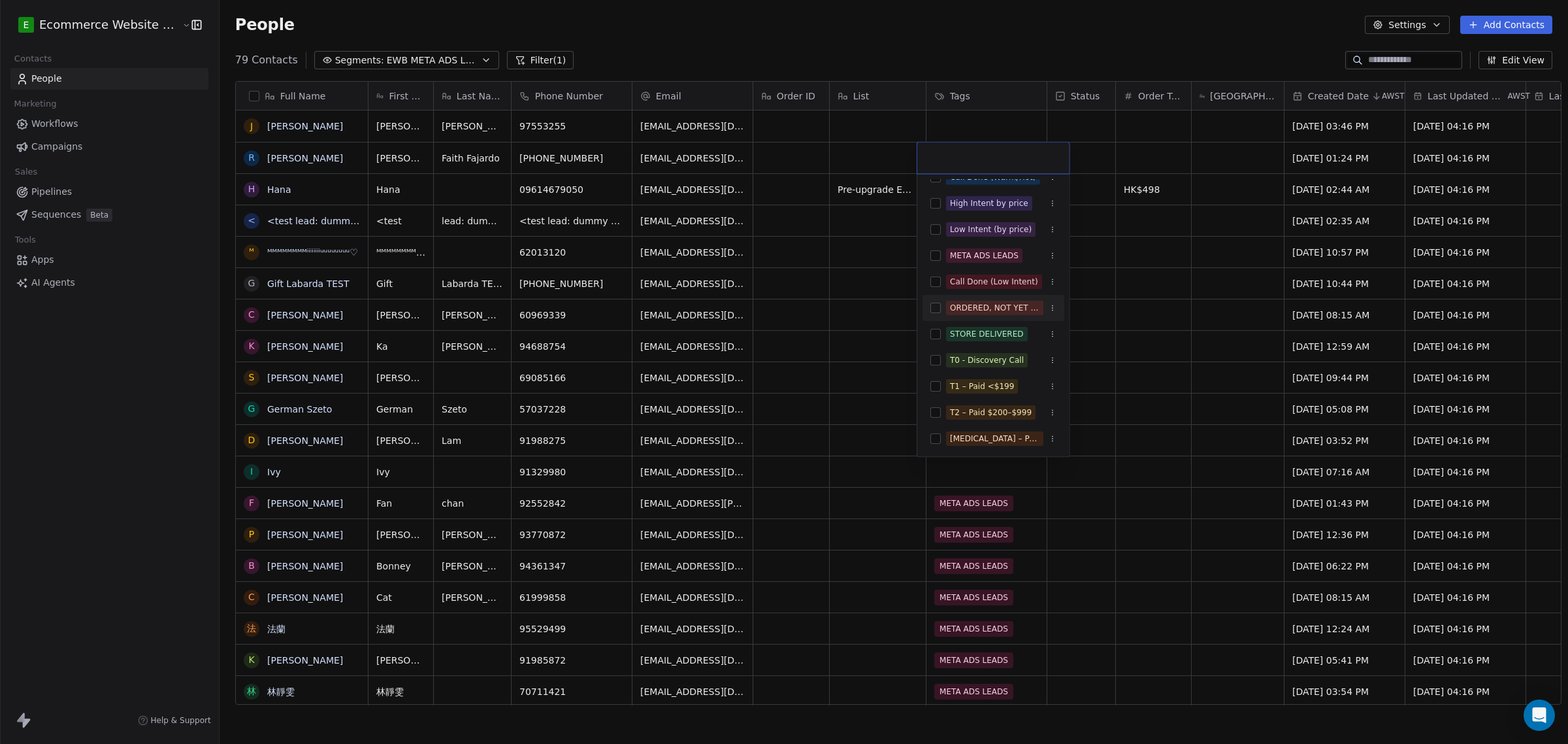
click at [1127, 293] on html "E Ecommerce Website Builder Contacts People Marketing Workflows Campaigns Sales…" at bounding box center [784, 372] width 1568 height 744
click at [909, 137] on html "E Ecommerce Website Builder Contacts People Marketing Workflows Campaigns Sales…" at bounding box center [784, 372] width 1568 height 744
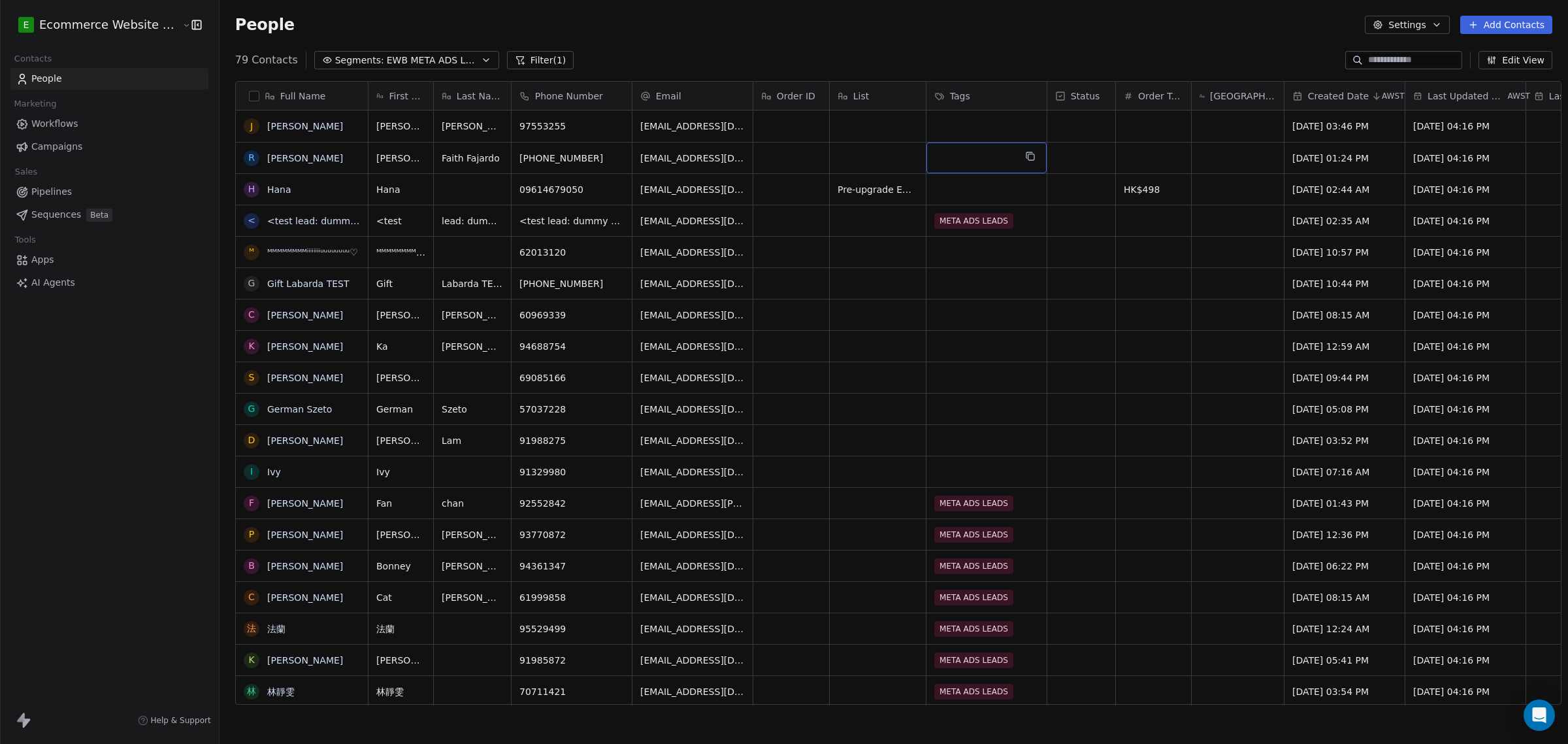
click at [975, 98] on div "Tags" at bounding box center [985, 96] width 102 height 13
click at [989, 126] on span "Manage property" at bounding box center [980, 124] width 78 height 13
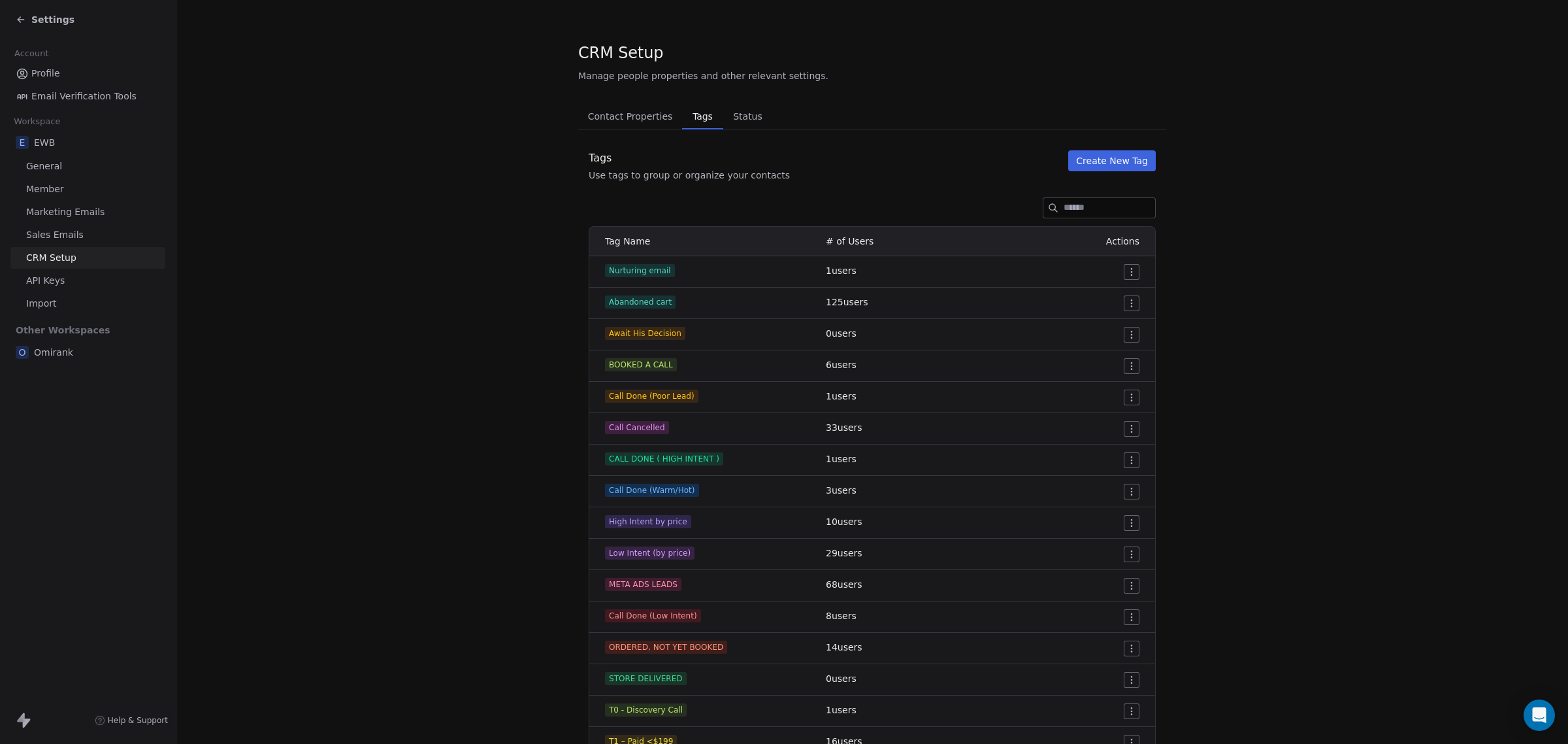
click at [1104, 163] on button "Create New Tag" at bounding box center [1112, 160] width 88 height 21
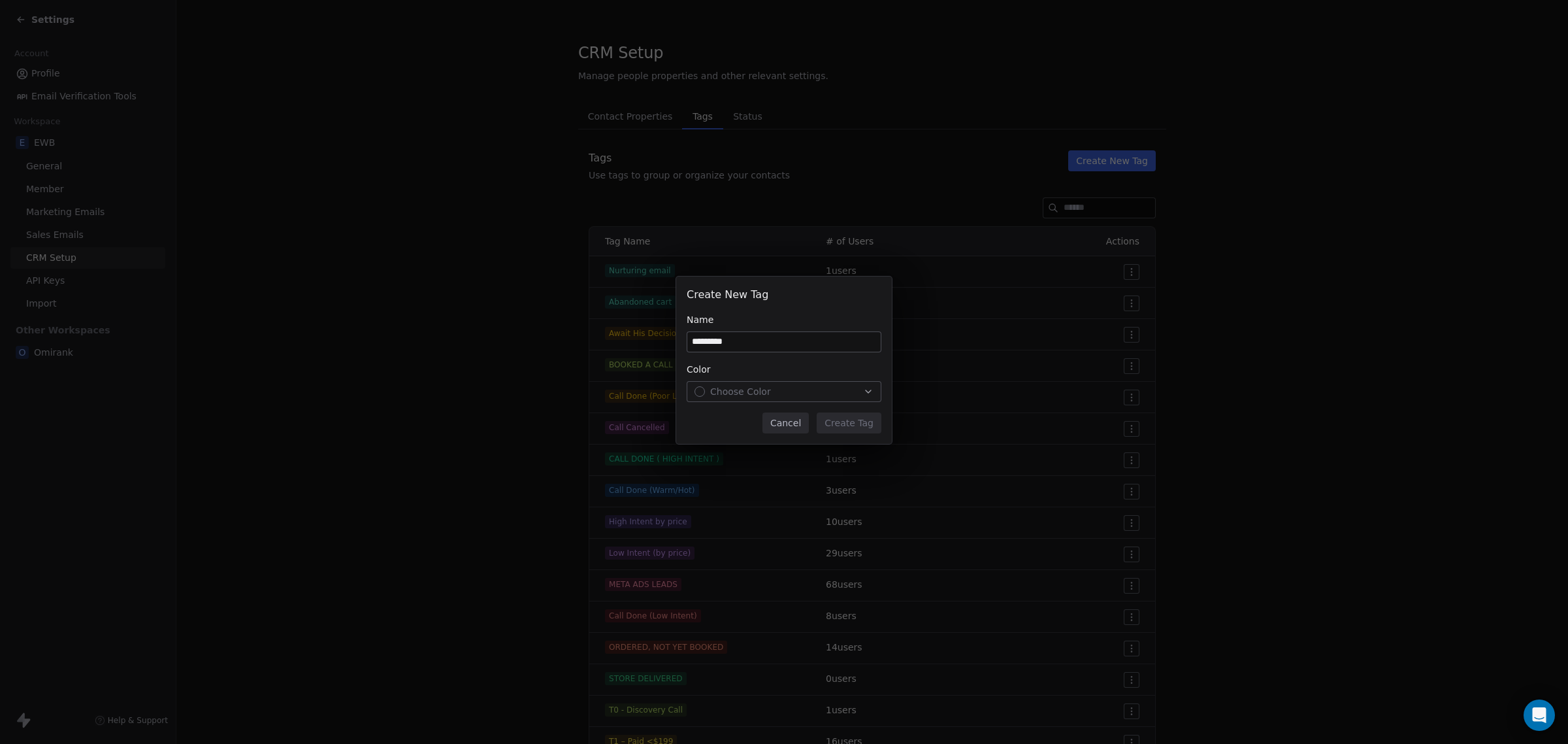
type input "*********"
click at [781, 394] on div "Choose Color" at bounding box center [784, 392] width 179 height 13
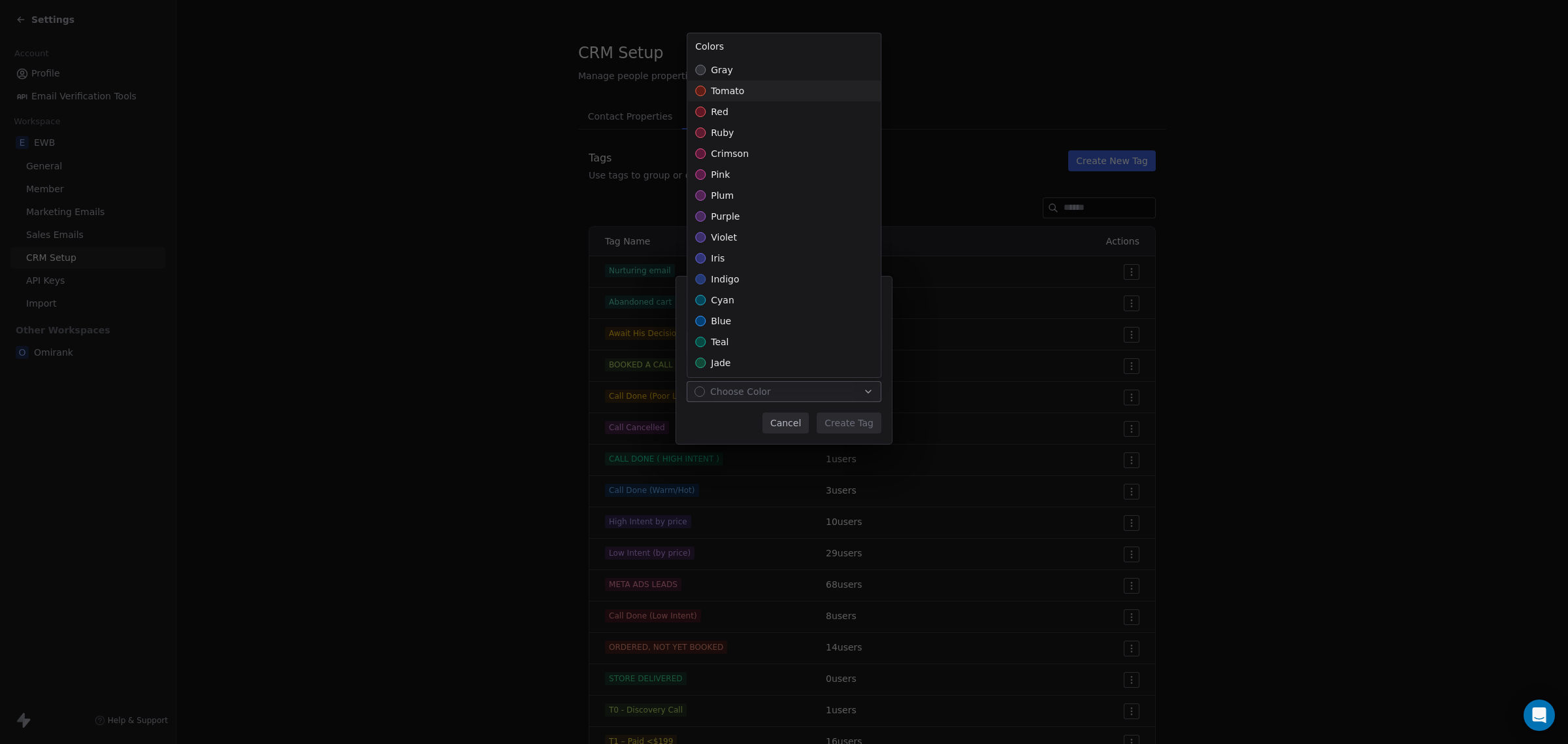
click at [730, 100] on div "tomato" at bounding box center [784, 90] width 193 height 21
click at [738, 54] on div "Colors" at bounding box center [784, 49] width 193 height 21
click at [739, 64] on div "gray" at bounding box center [784, 70] width 193 height 21
click at [848, 430] on div "Create New Tag Name ********* Color gray Cancel Create Tag" at bounding box center [784, 372] width 1568 height 233
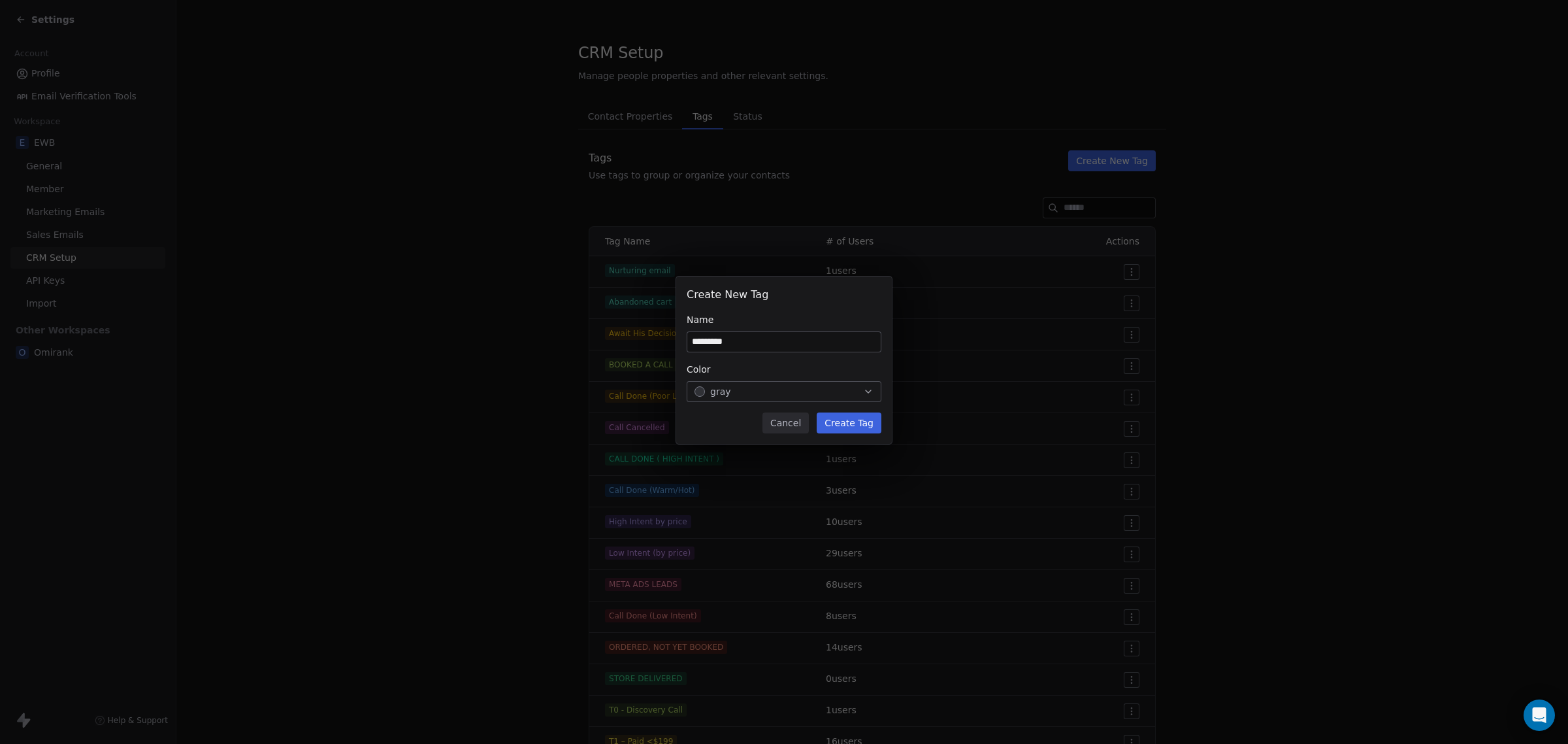
click at [860, 420] on button "Create Tag" at bounding box center [848, 422] width 65 height 21
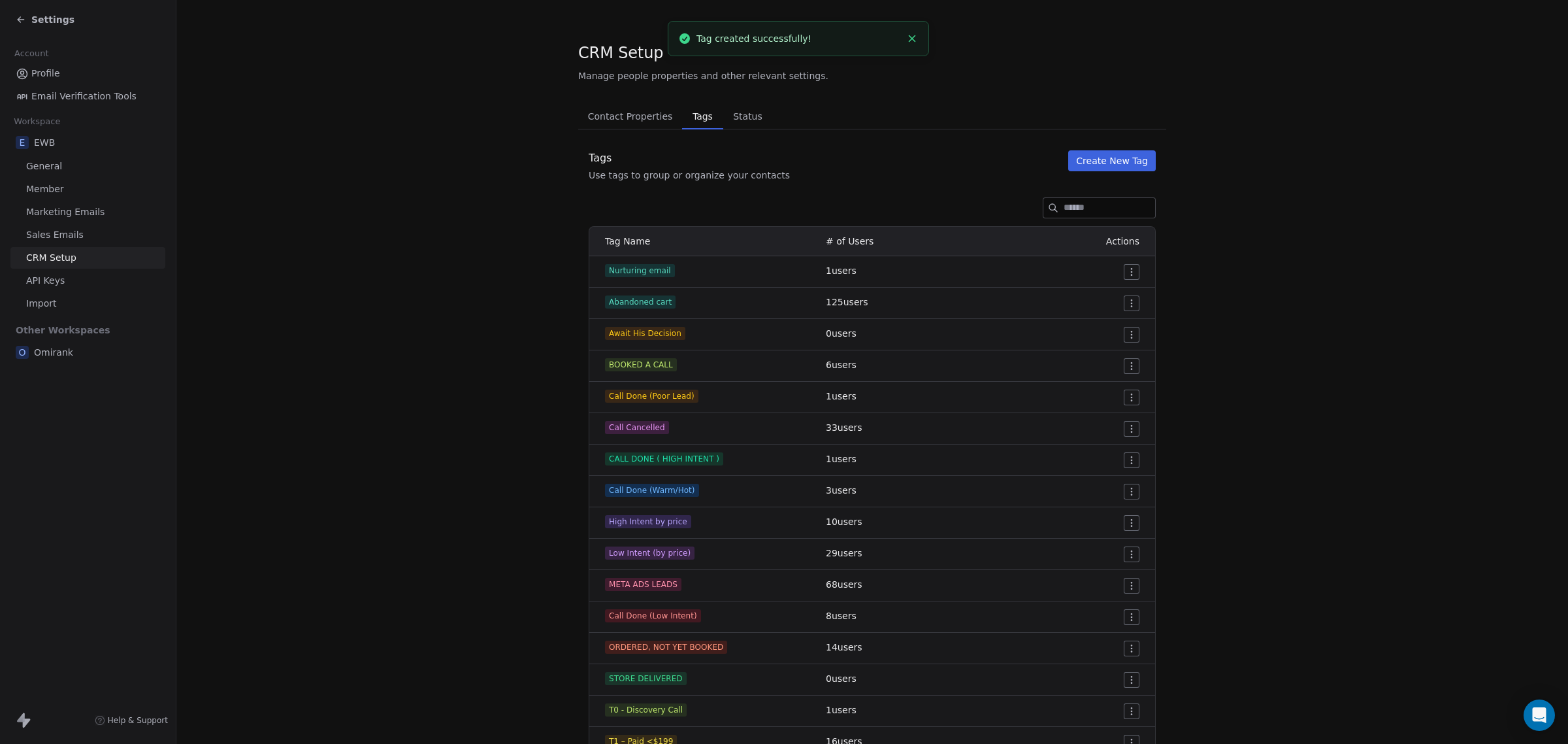
click at [17, 13] on div "Settings" at bounding box center [45, 20] width 59 height 13
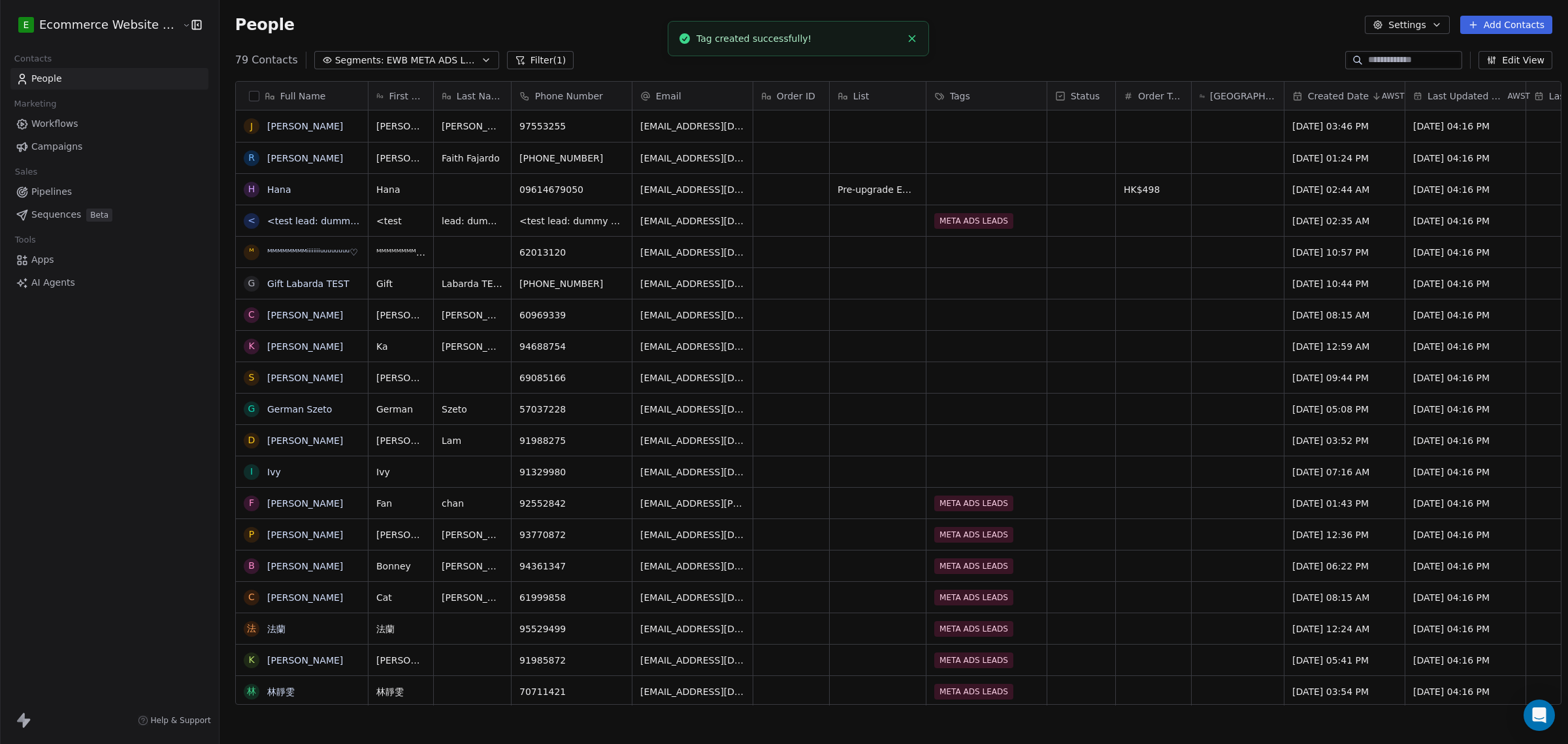
scroll to position [642, 1346]
click at [958, 166] on div "grid" at bounding box center [987, 158] width 120 height 31
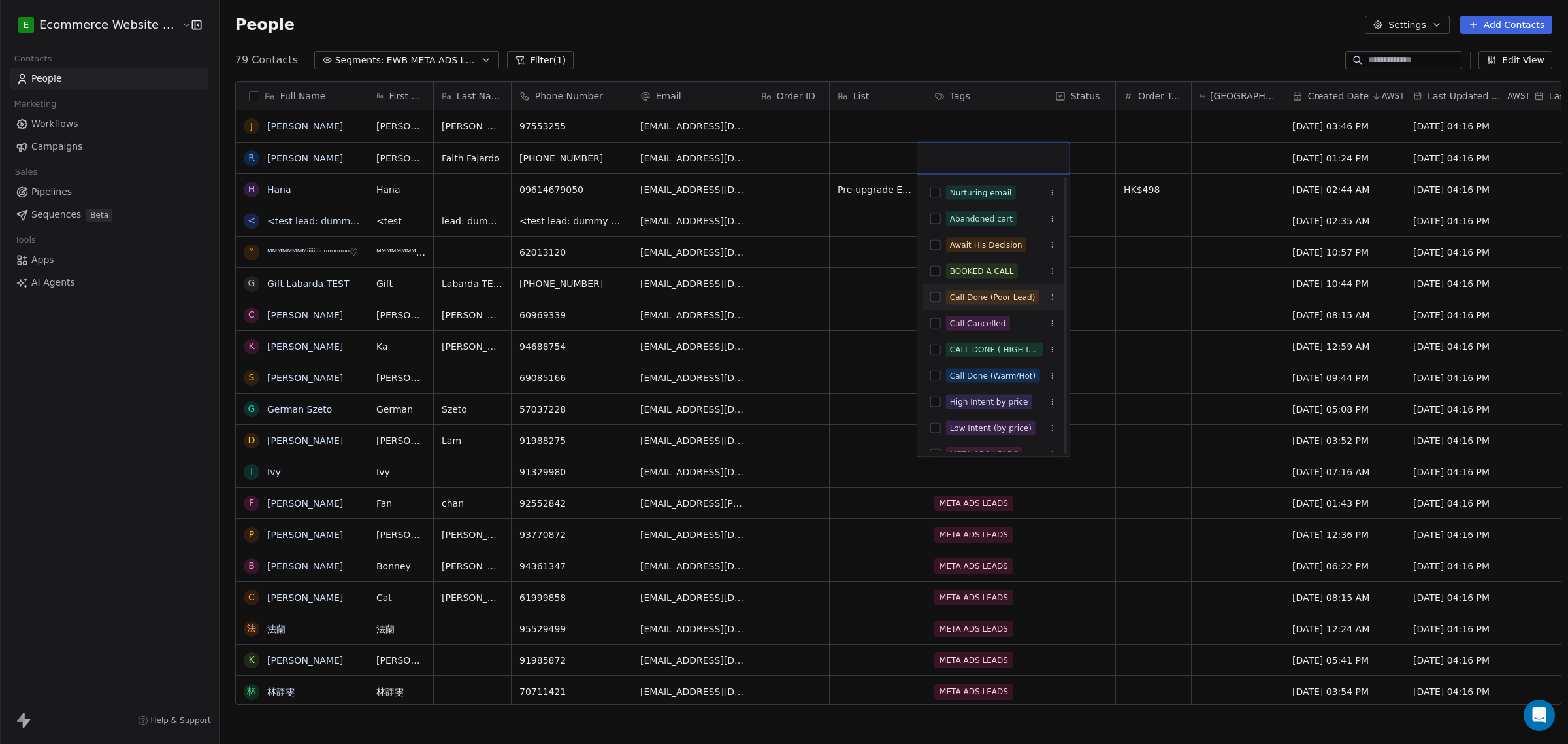
scroll to position [224, 0]
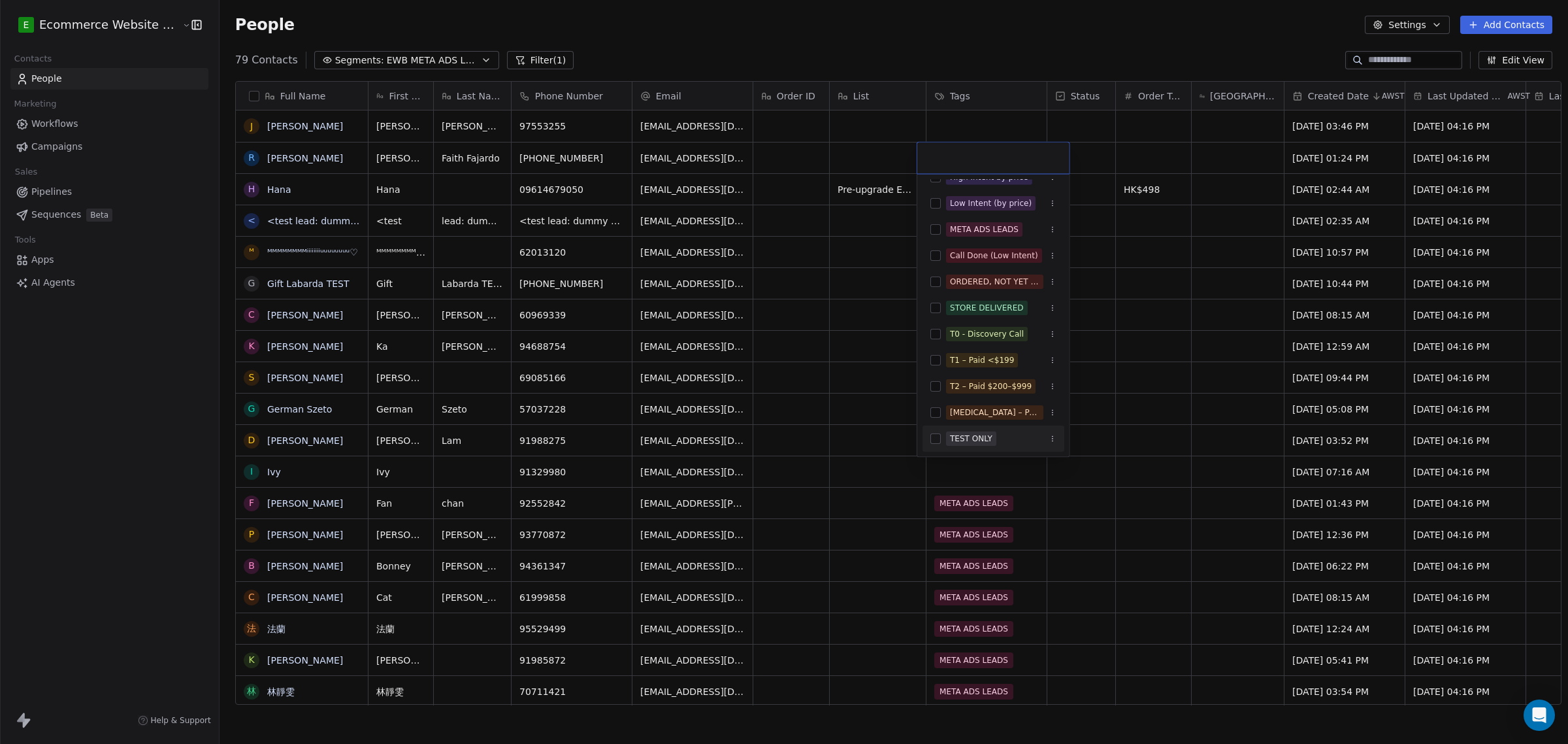
click at [971, 439] on div "TEST ONLY" at bounding box center [971, 439] width 43 height 12
click at [1130, 363] on html "E Ecommerce Website Builder Contacts People Marketing Workflows Campaigns Sales…" at bounding box center [784, 372] width 1568 height 744
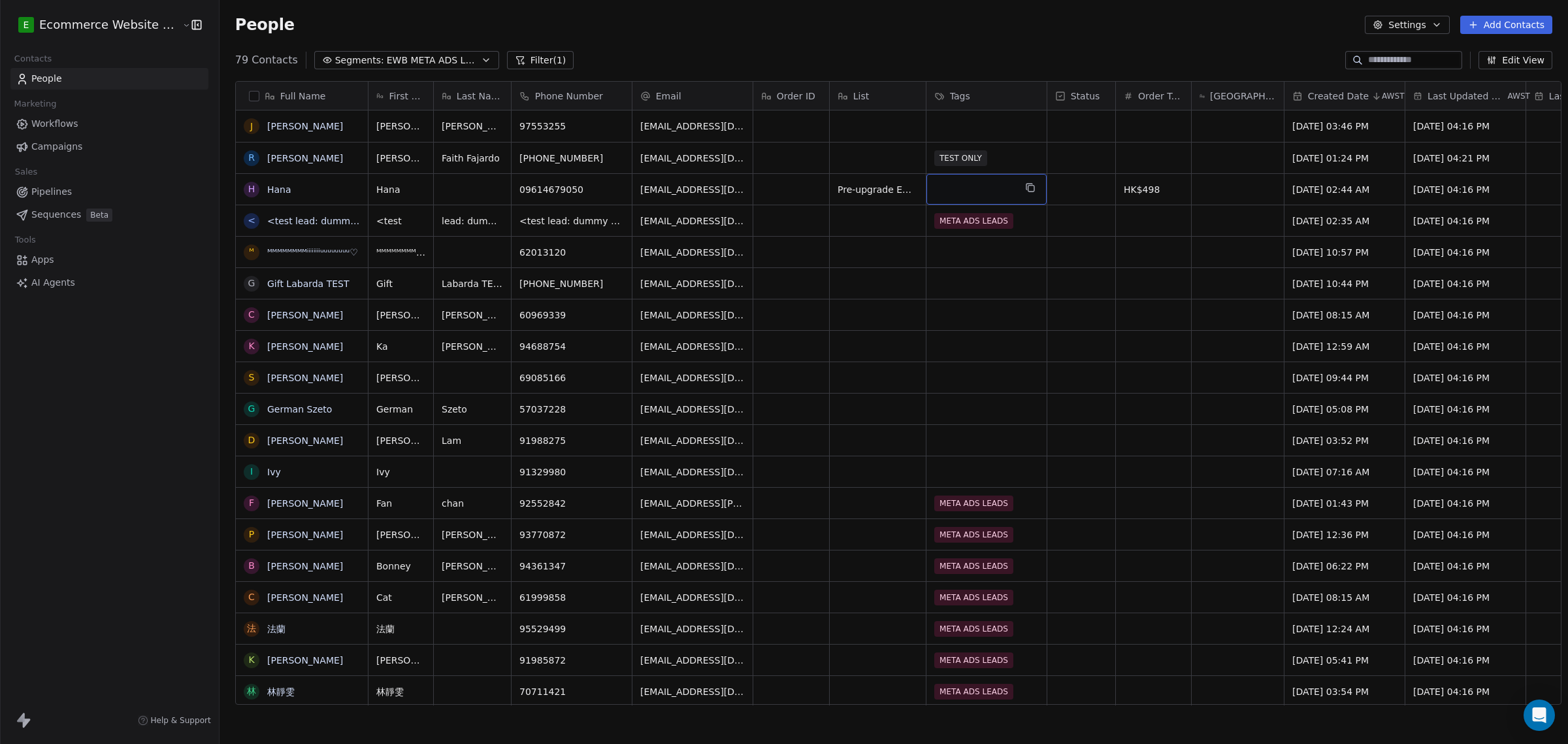
click at [967, 194] on div "grid" at bounding box center [987, 189] width 120 height 31
click at [977, 189] on div "grid" at bounding box center [987, 189] width 120 height 31
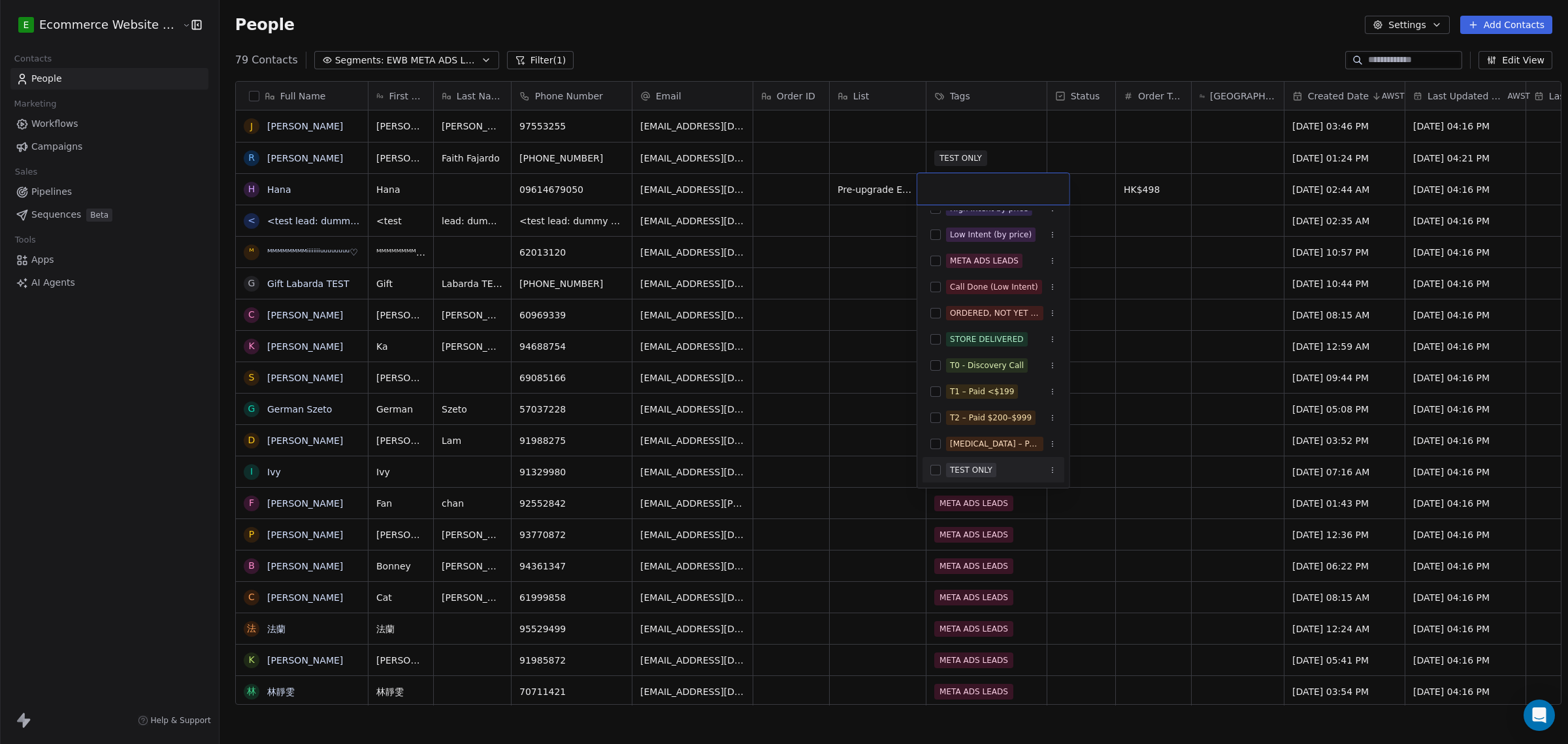
click at [957, 475] on div "TEST ONLY" at bounding box center [971, 470] width 43 height 12
click at [824, 332] on html "E Ecommerce Website Builder Contacts People Marketing Workflows Campaigns Sales…" at bounding box center [784, 372] width 1568 height 744
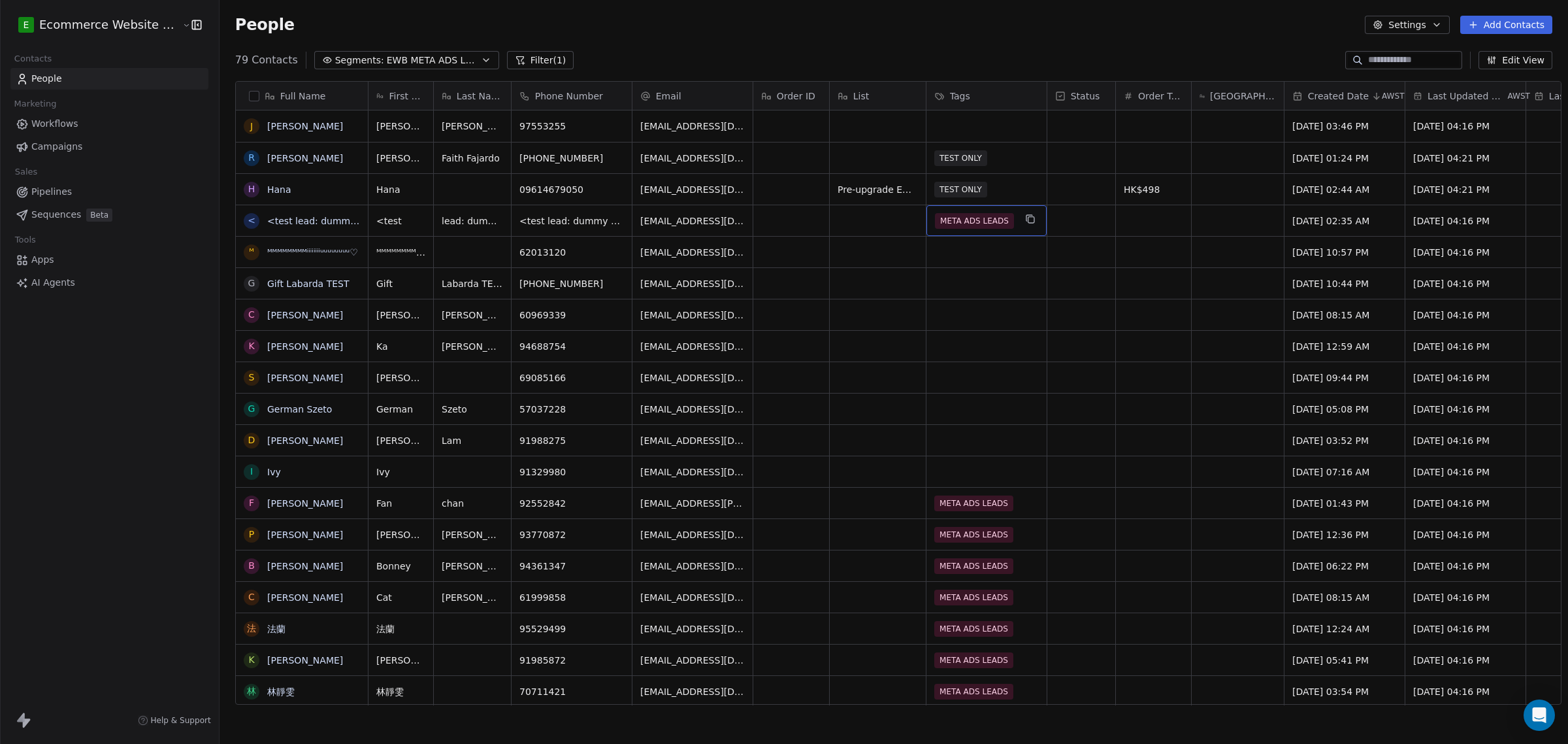
click at [998, 215] on span "META ADS LEADS" at bounding box center [974, 221] width 79 height 15
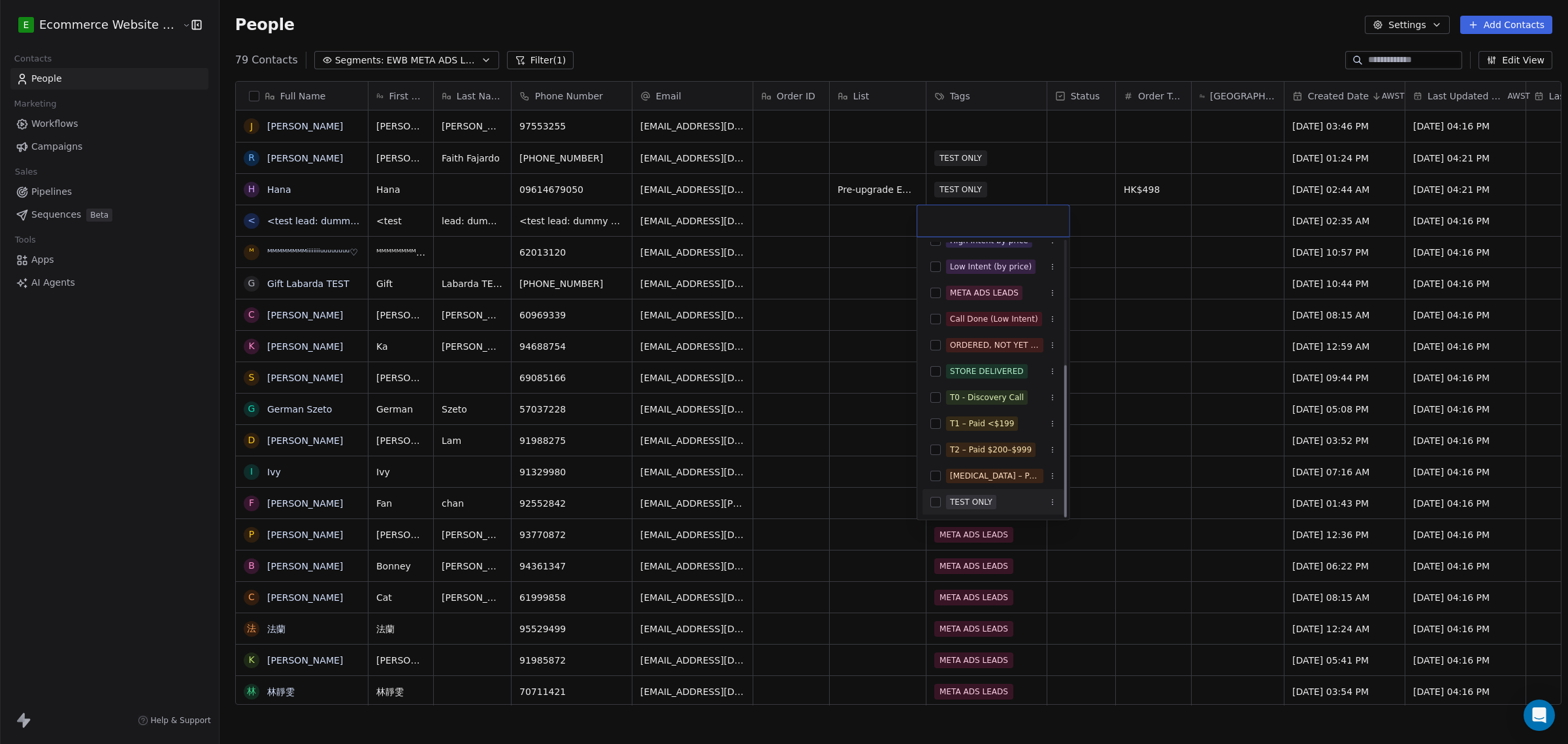
click at [939, 503] on button "Suggestions" at bounding box center [935, 502] width 11 height 11
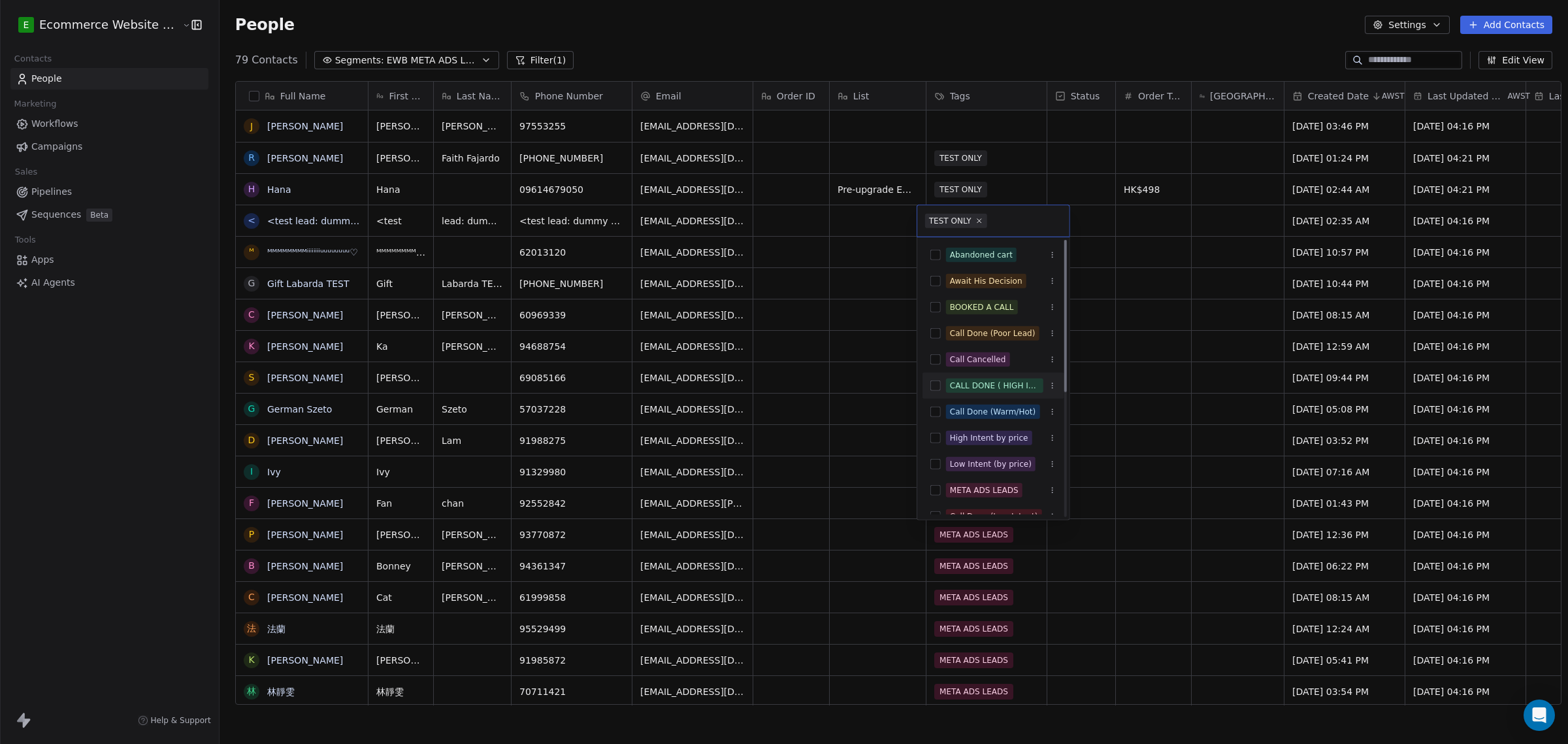
scroll to position [0, 0]
click at [884, 332] on html "E Ecommerce Website Builder Contacts People Marketing Workflows Campaigns Sales…" at bounding box center [784, 372] width 1568 height 744
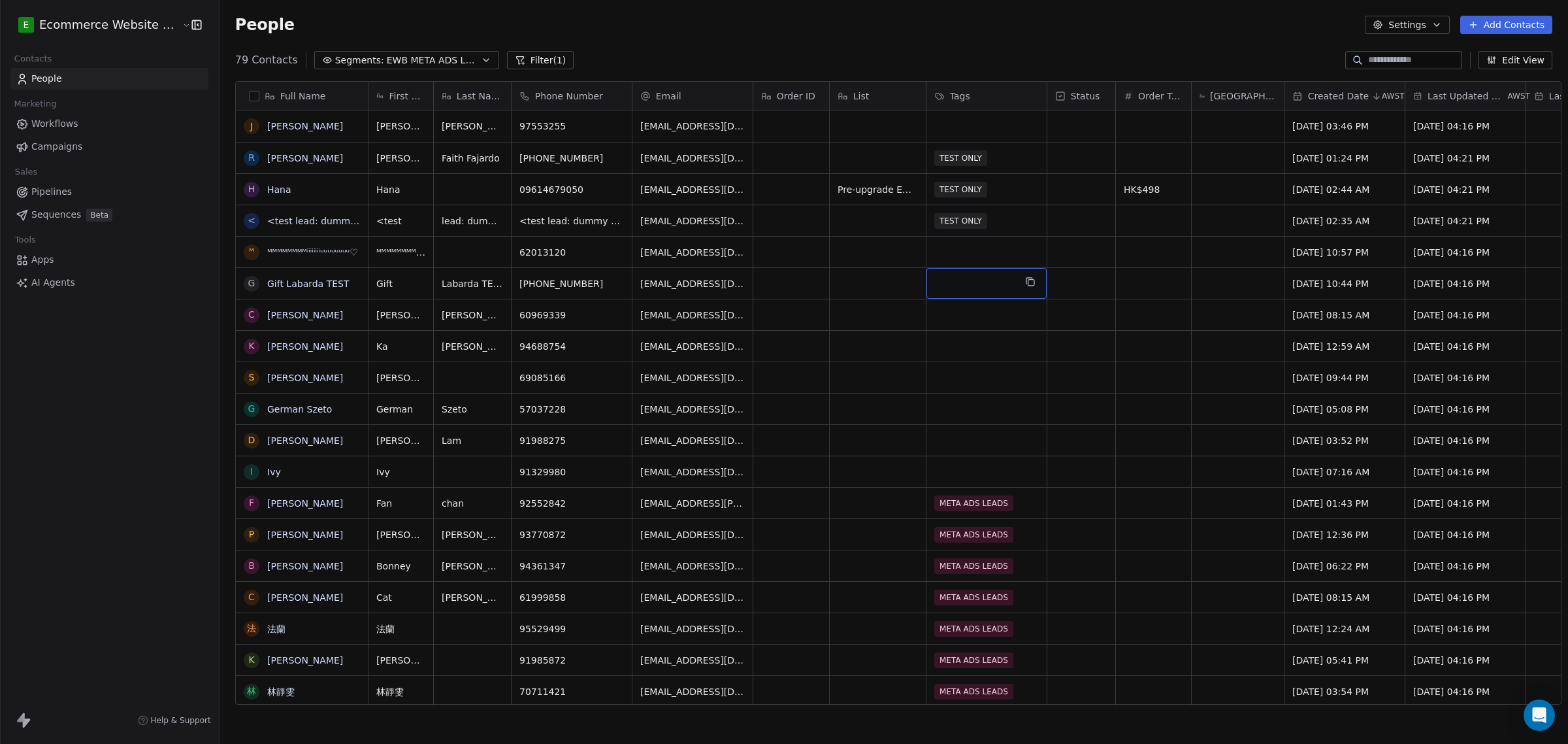
click at [943, 285] on div "grid" at bounding box center [987, 283] width 120 height 31
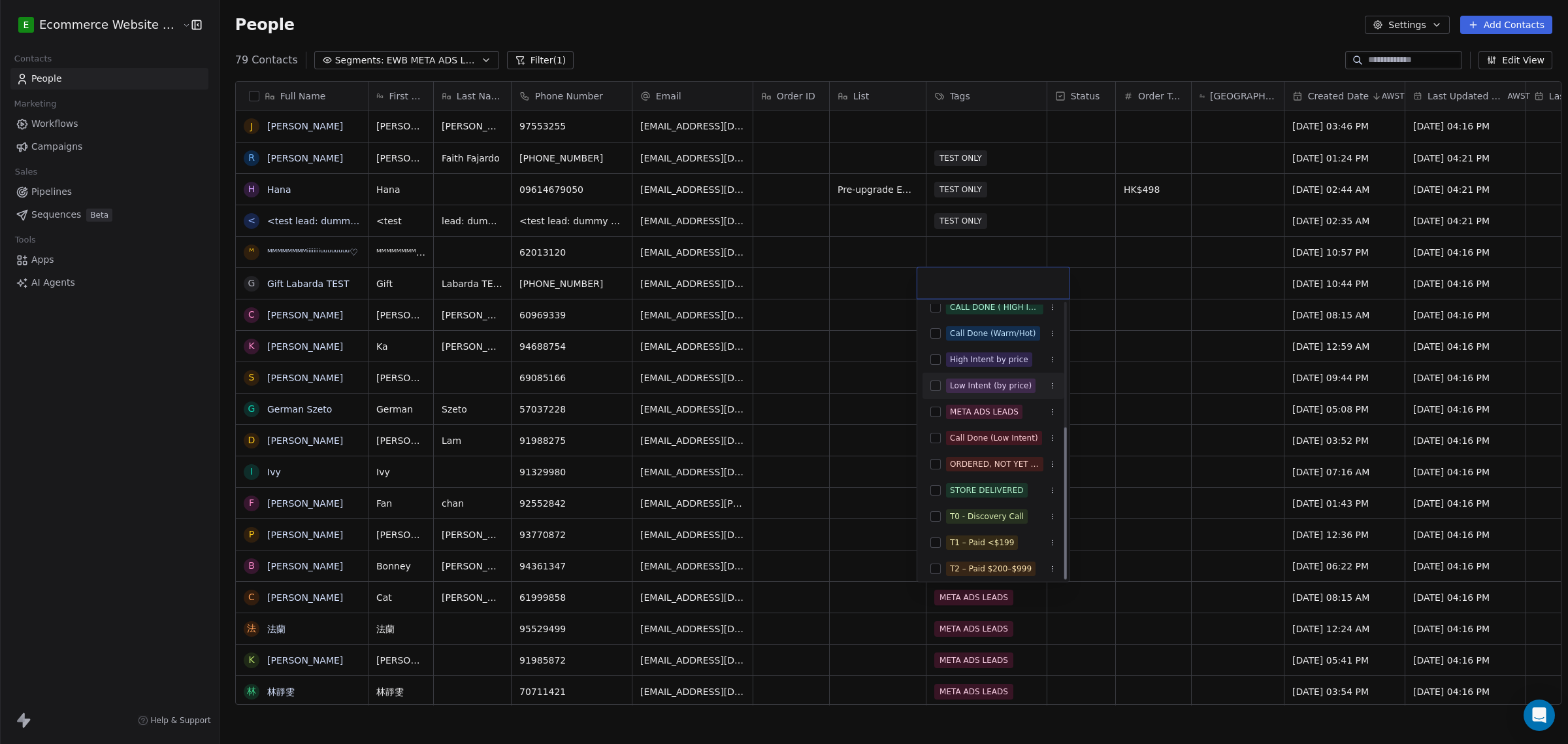
scroll to position [224, 0]
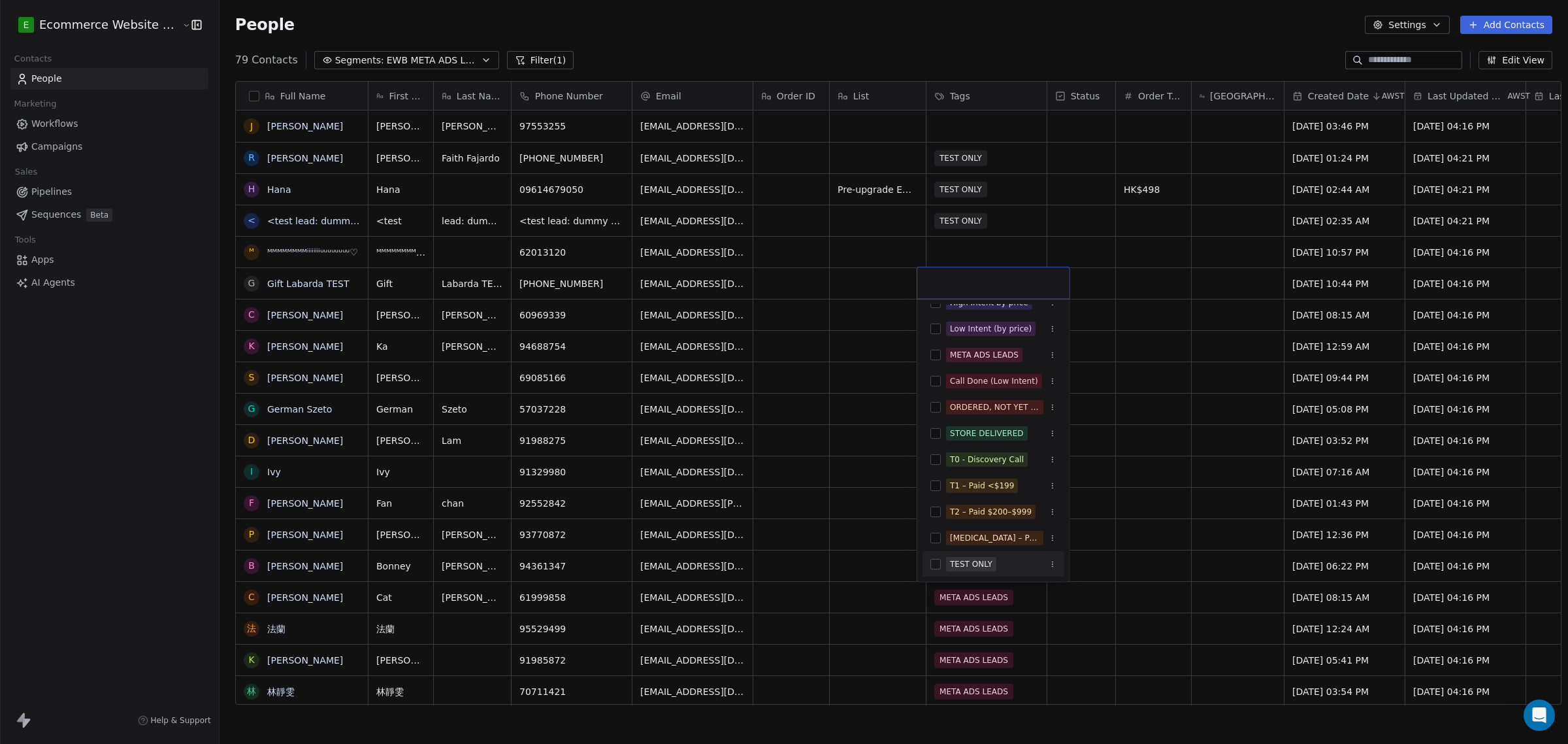
click at [956, 563] on div "TEST ONLY" at bounding box center [971, 564] width 43 height 12
click at [889, 394] on html "E Ecommerce Website Builder Contacts People Marketing Workflows Campaigns Sales…" at bounding box center [784, 372] width 1568 height 744
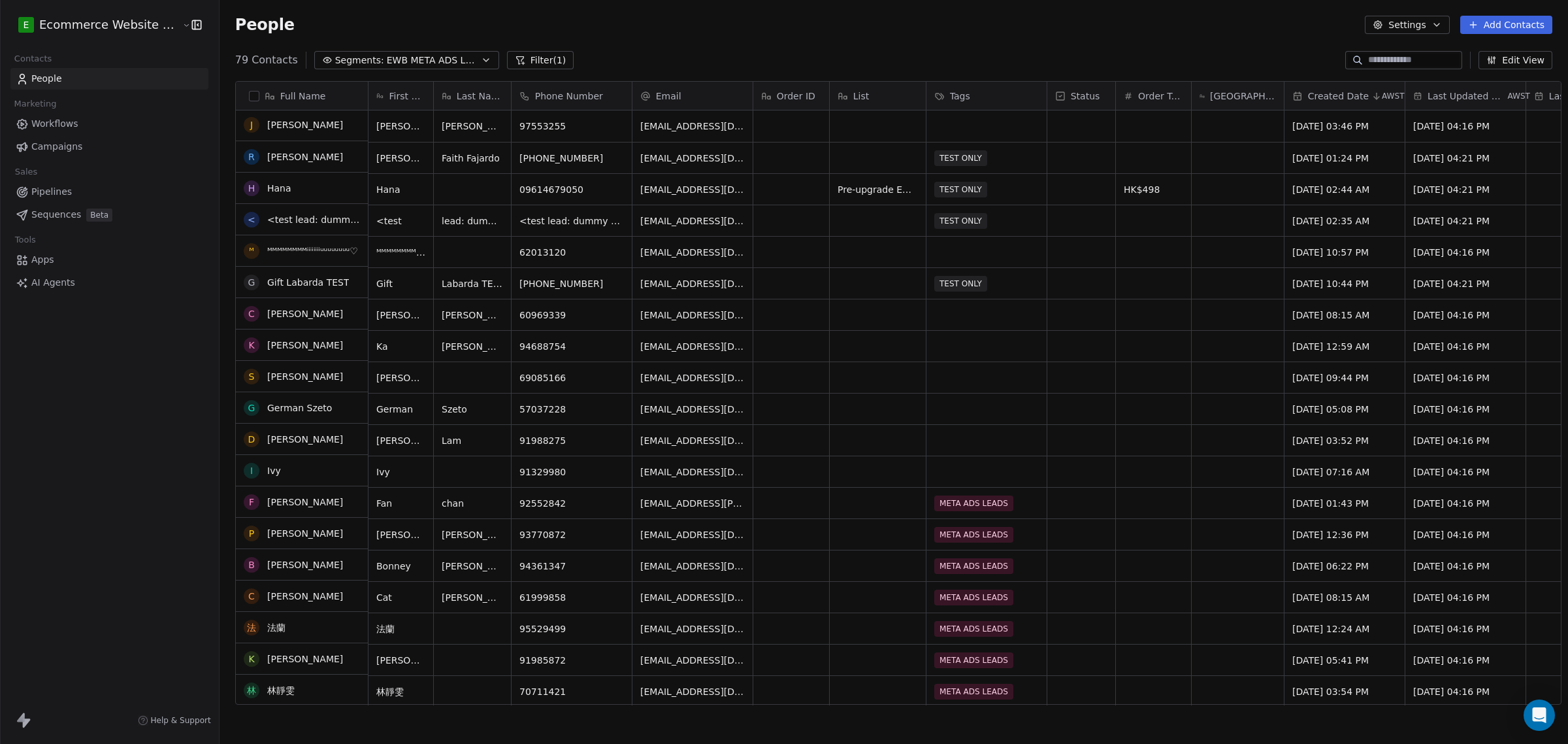
scroll to position [0, 0]
click at [936, 132] on div "grid" at bounding box center [987, 126] width 120 height 31
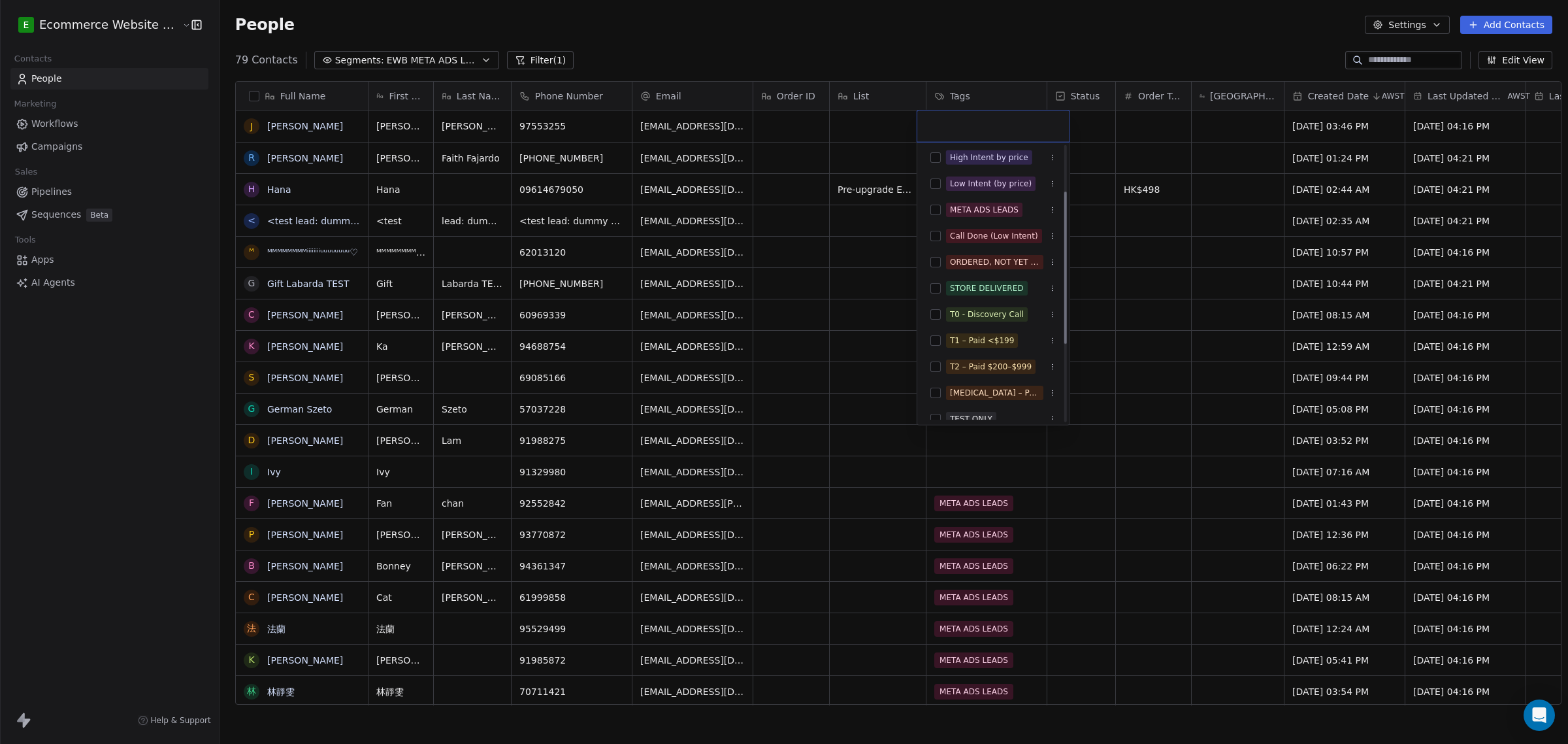
scroll to position [224, 0]
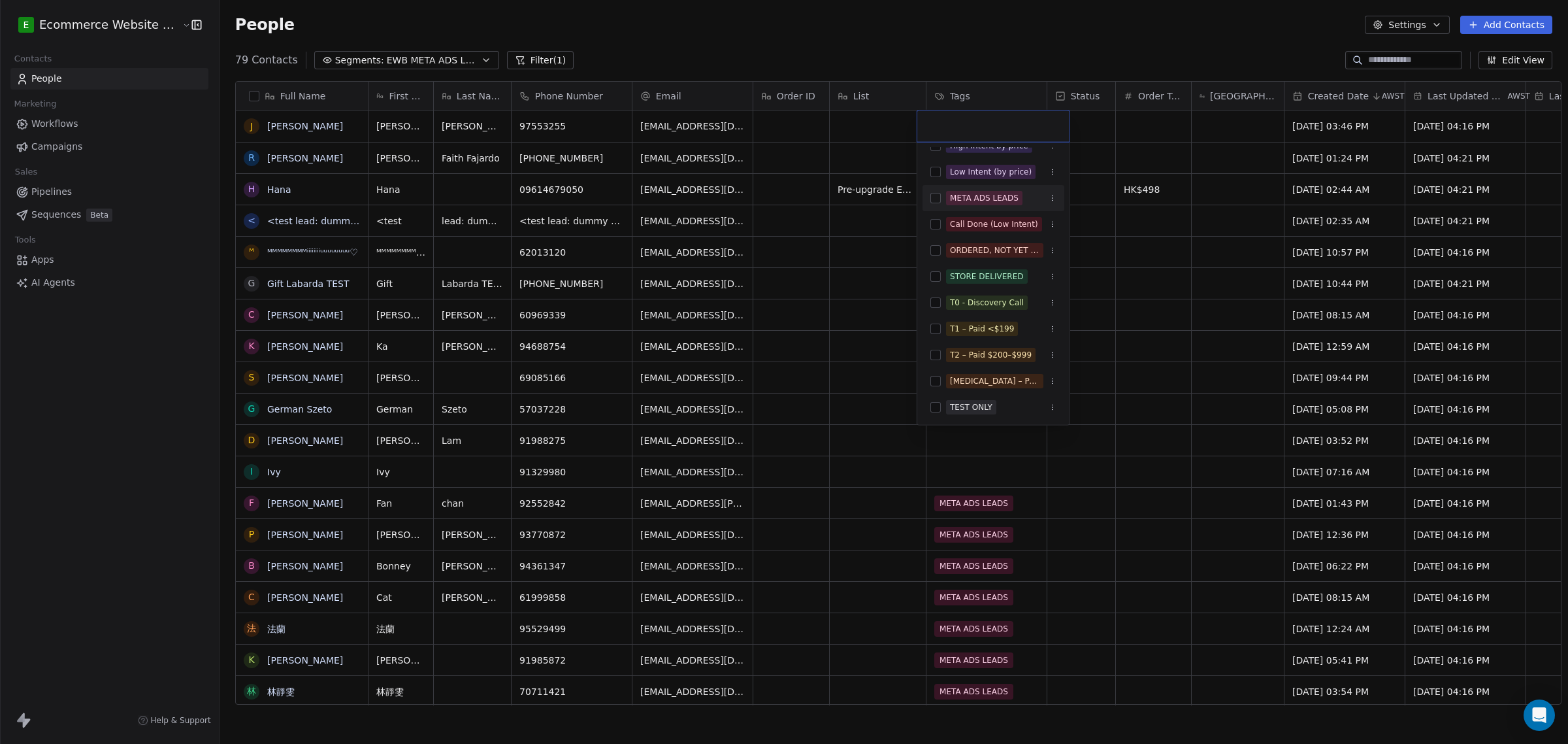
click at [932, 200] on button "Suggestions" at bounding box center [935, 198] width 11 height 11
click at [894, 232] on html "E Ecommerce Website Builder Contacts People Marketing Workflows Campaigns Sales…" at bounding box center [784, 372] width 1568 height 744
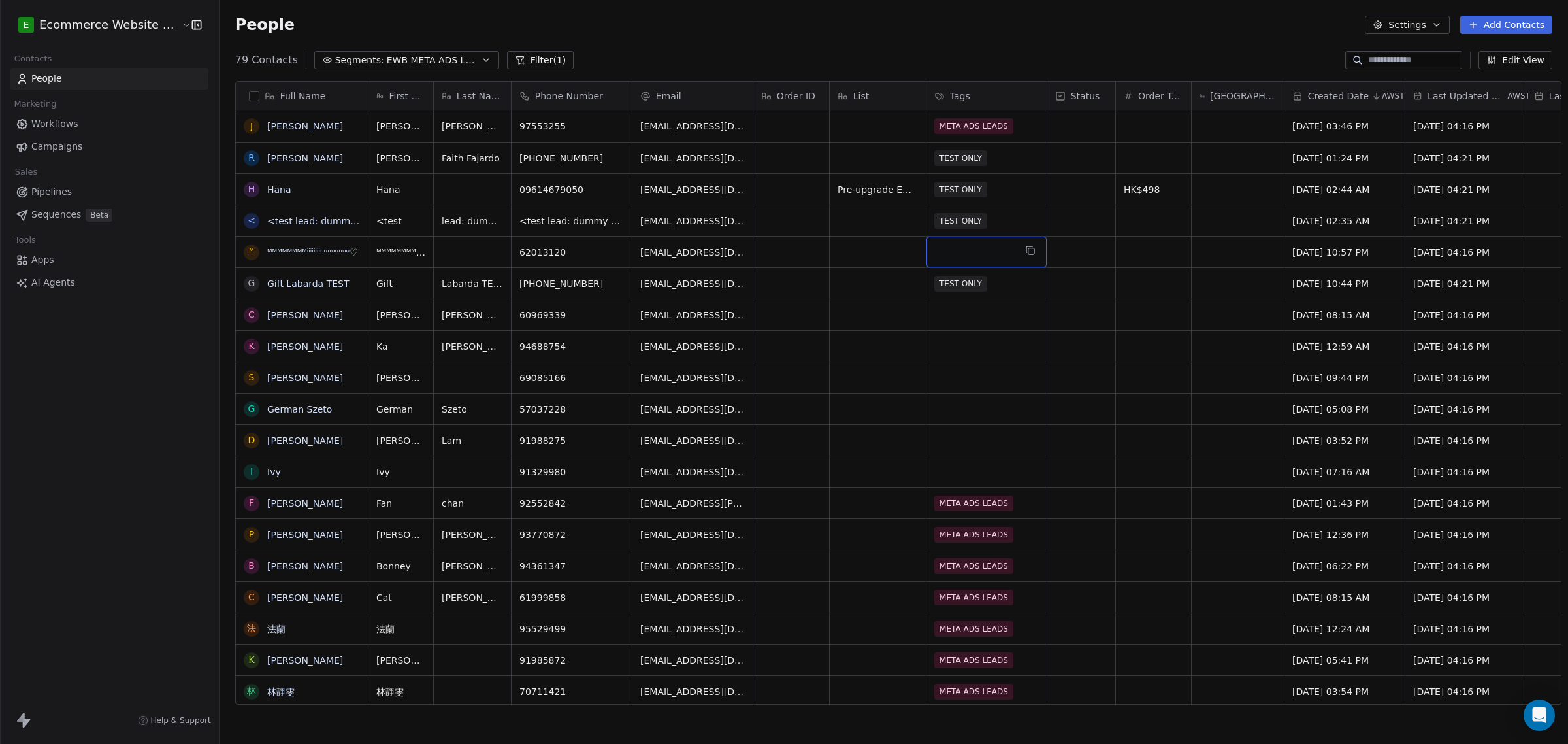
click at [964, 241] on div "grid" at bounding box center [987, 252] width 120 height 31
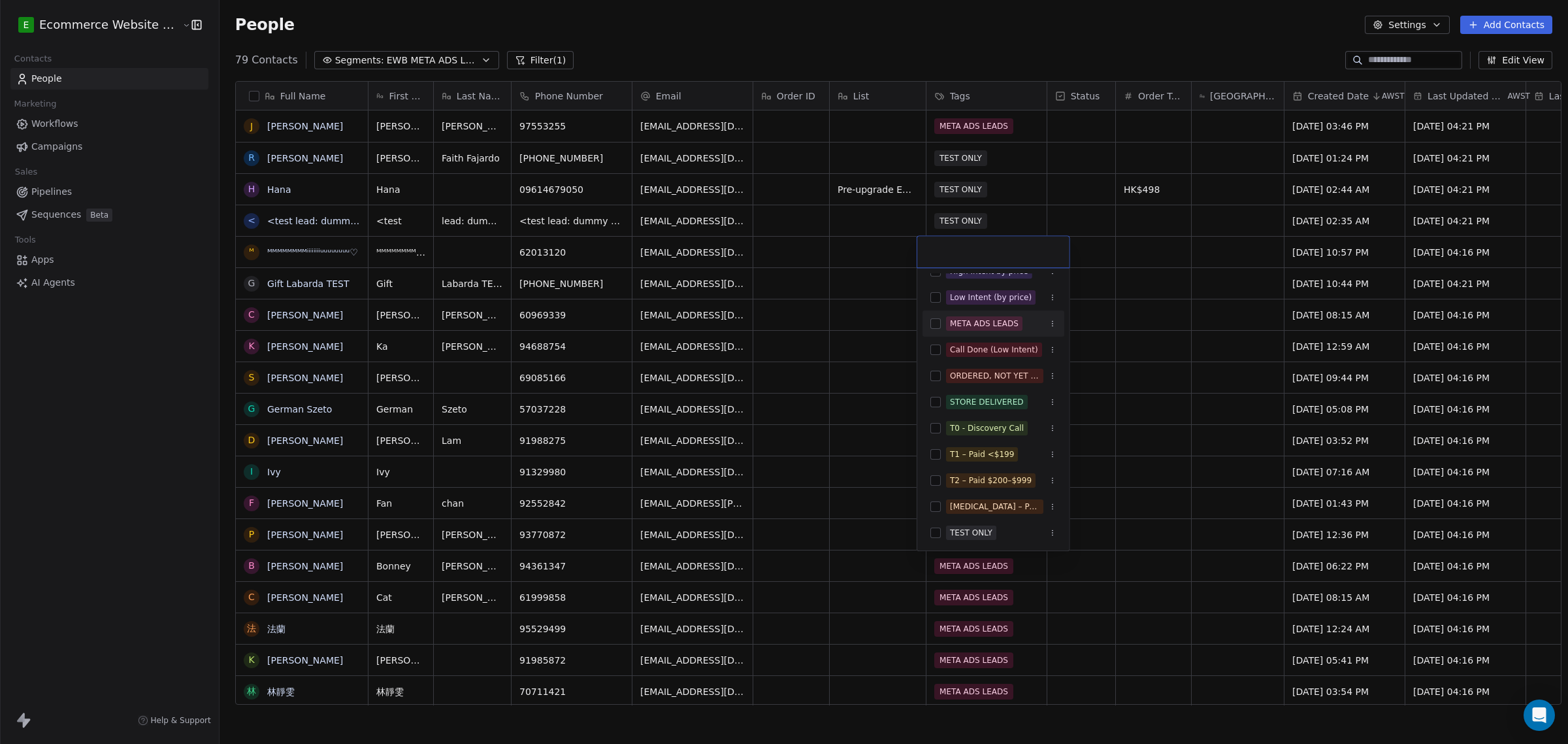
click at [931, 325] on button "Suggestions" at bounding box center [935, 324] width 11 height 11
click at [856, 340] on html "E Ecommerce Website Builder Contacts People Marketing Workflows Campaigns Sales…" at bounding box center [784, 372] width 1568 height 744
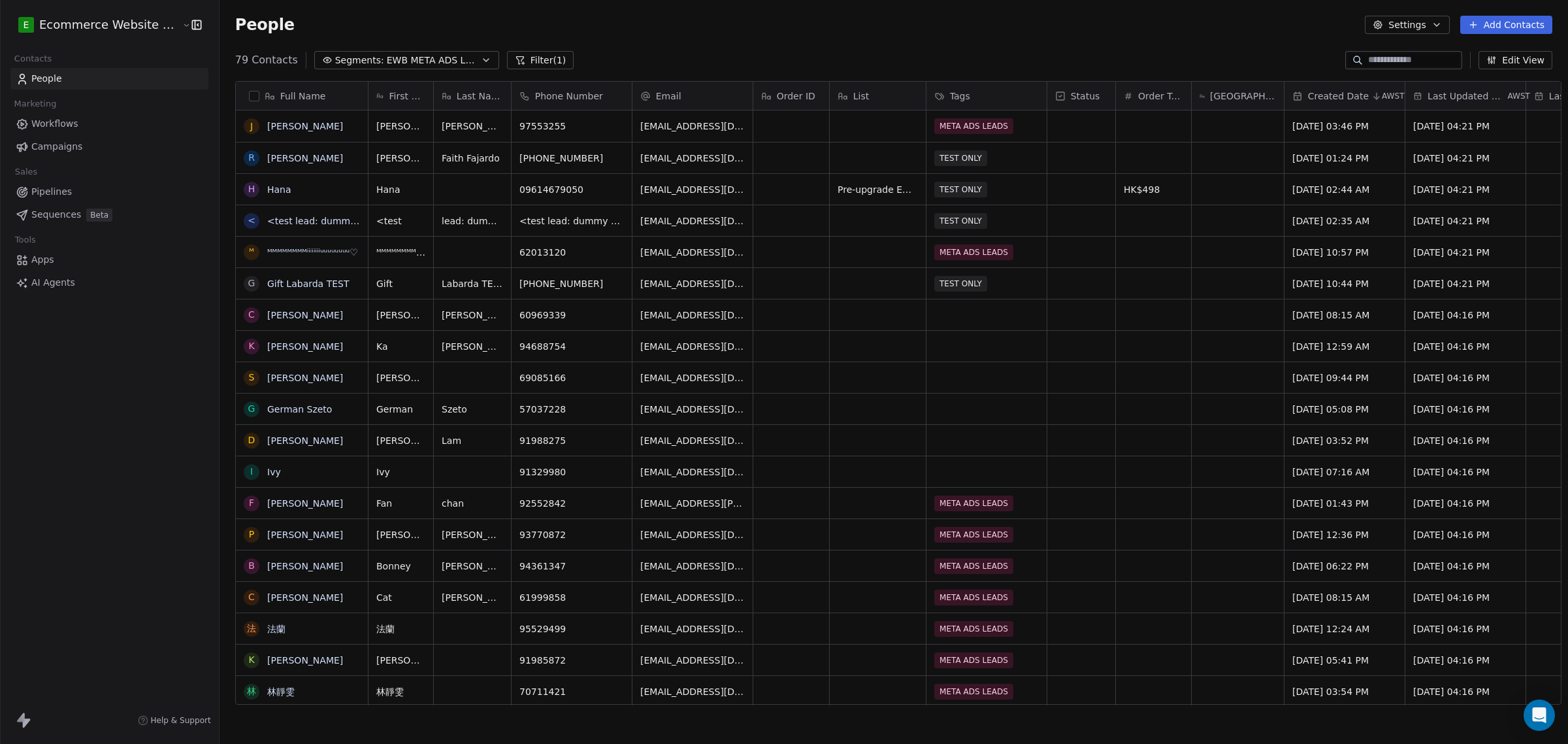
click at [249, 92] on button "button" at bounding box center [255, 96] width 11 height 11
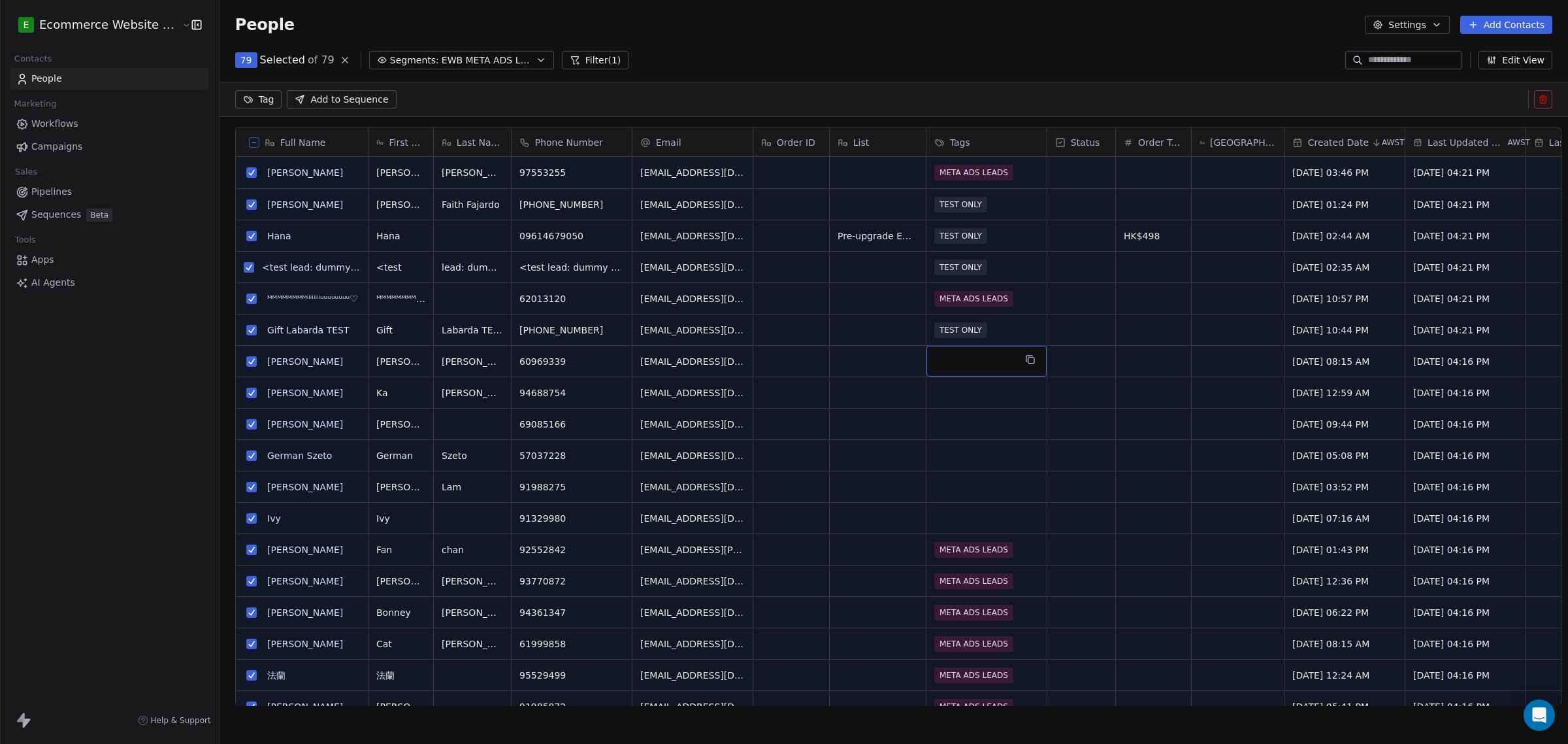
click at [241, 63] on span "79" at bounding box center [247, 60] width 12 height 13
click at [251, 142] on icon at bounding box center [254, 142] width 7 height 7
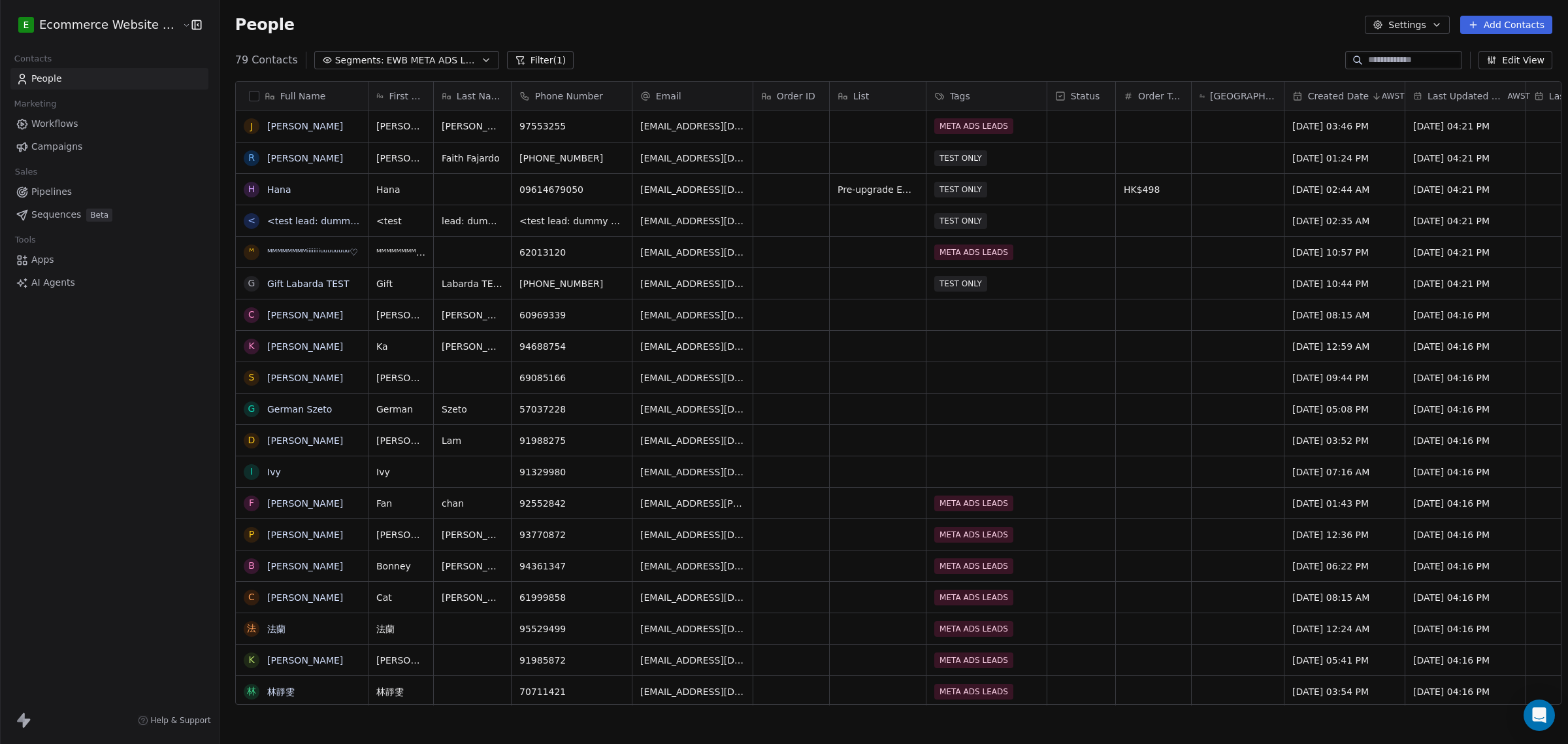
click at [243, 103] on div "Full Name" at bounding box center [302, 96] width 132 height 28
click at [243, 97] on html "E Ecommerce Website Builder Contacts People Marketing Workflows Campaigns Sales…" at bounding box center [784, 372] width 1568 height 744
click at [246, 88] on div "Full Name" at bounding box center [302, 96] width 132 height 28
click at [249, 96] on html "E Ecommerce Website Builder Contacts People Marketing Workflows Campaigns Sales…" at bounding box center [784, 372] width 1568 height 744
click at [249, 96] on button "button" at bounding box center [255, 96] width 11 height 11
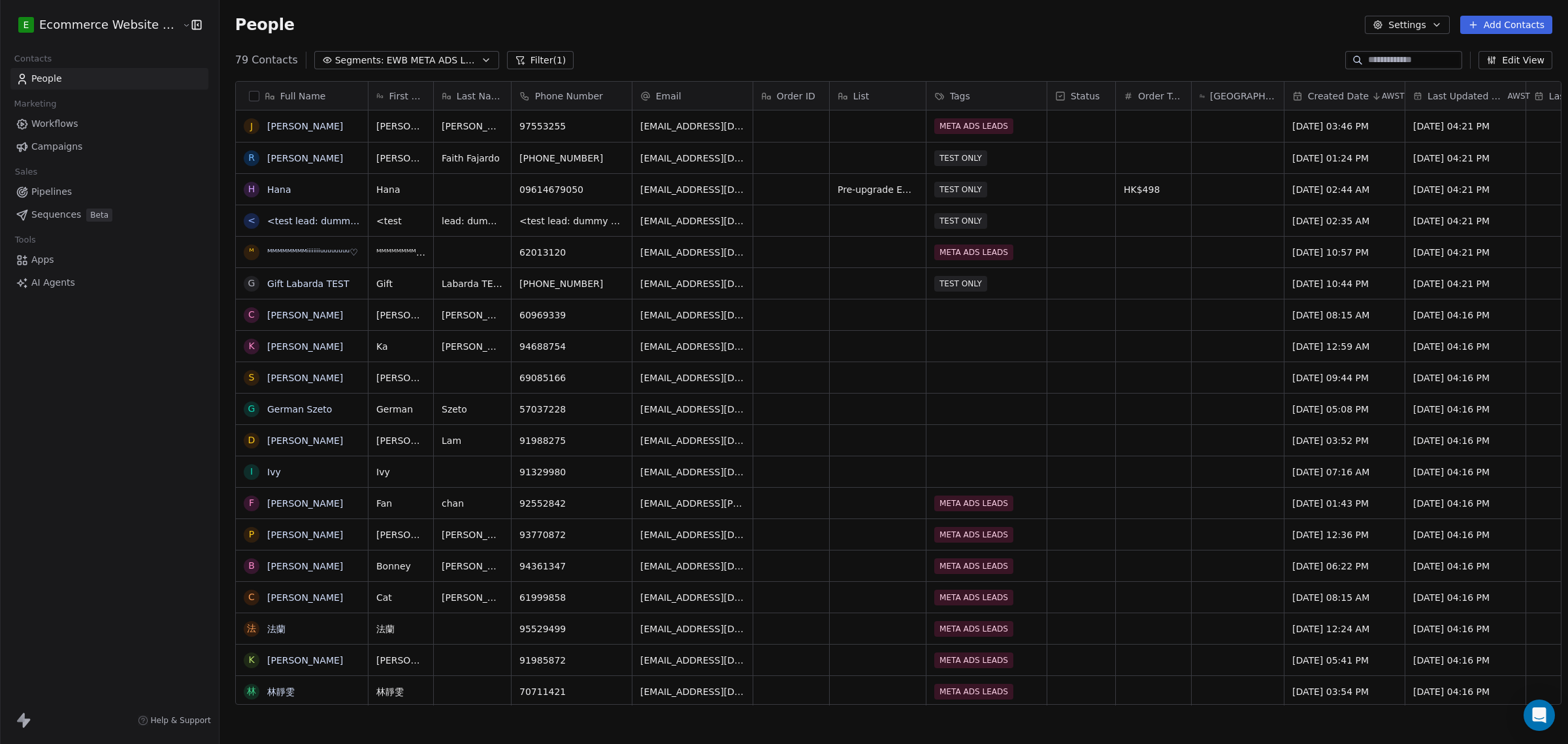
scroll to position [596, 1346]
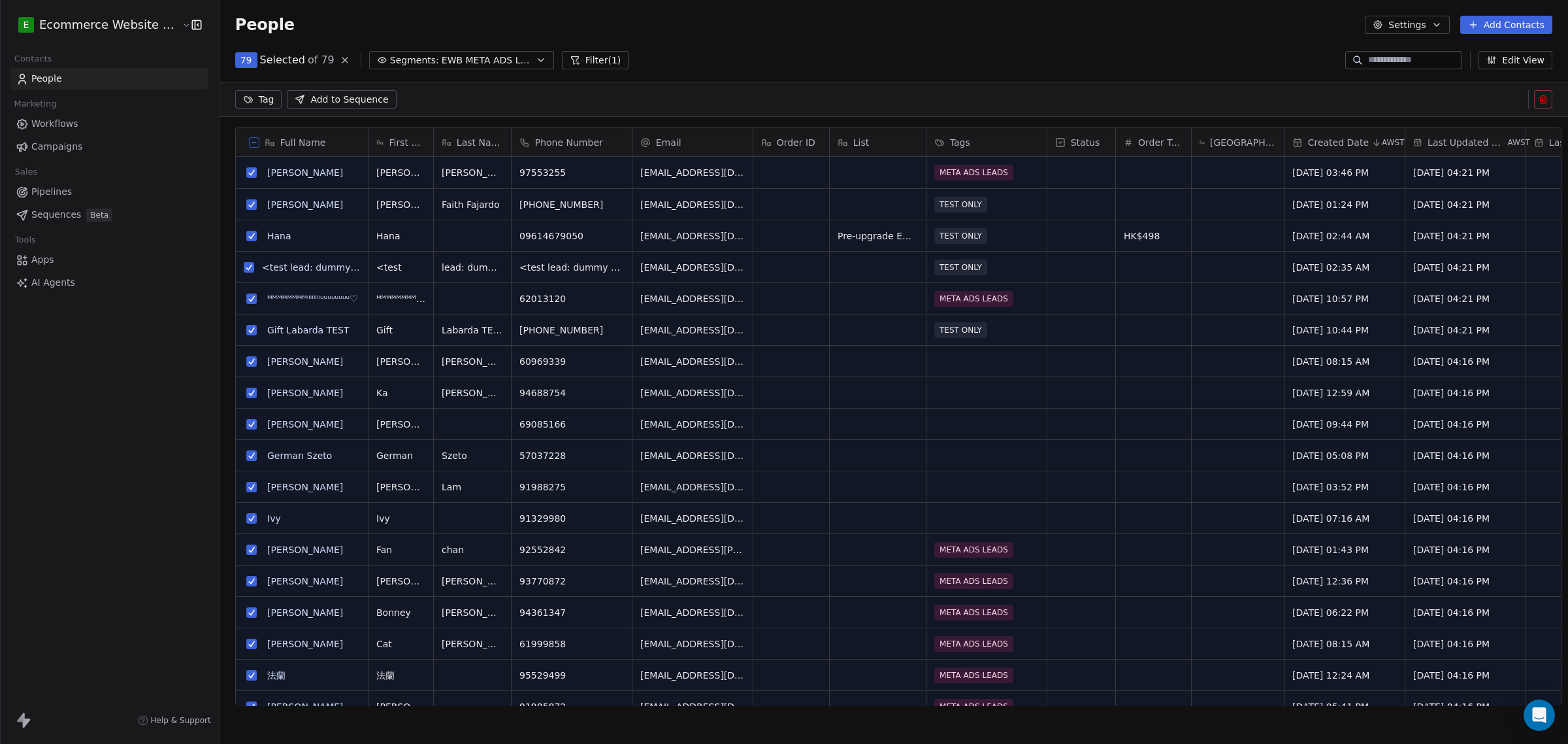
click at [244, 262] on button "grid" at bounding box center [249, 267] width 11 height 11
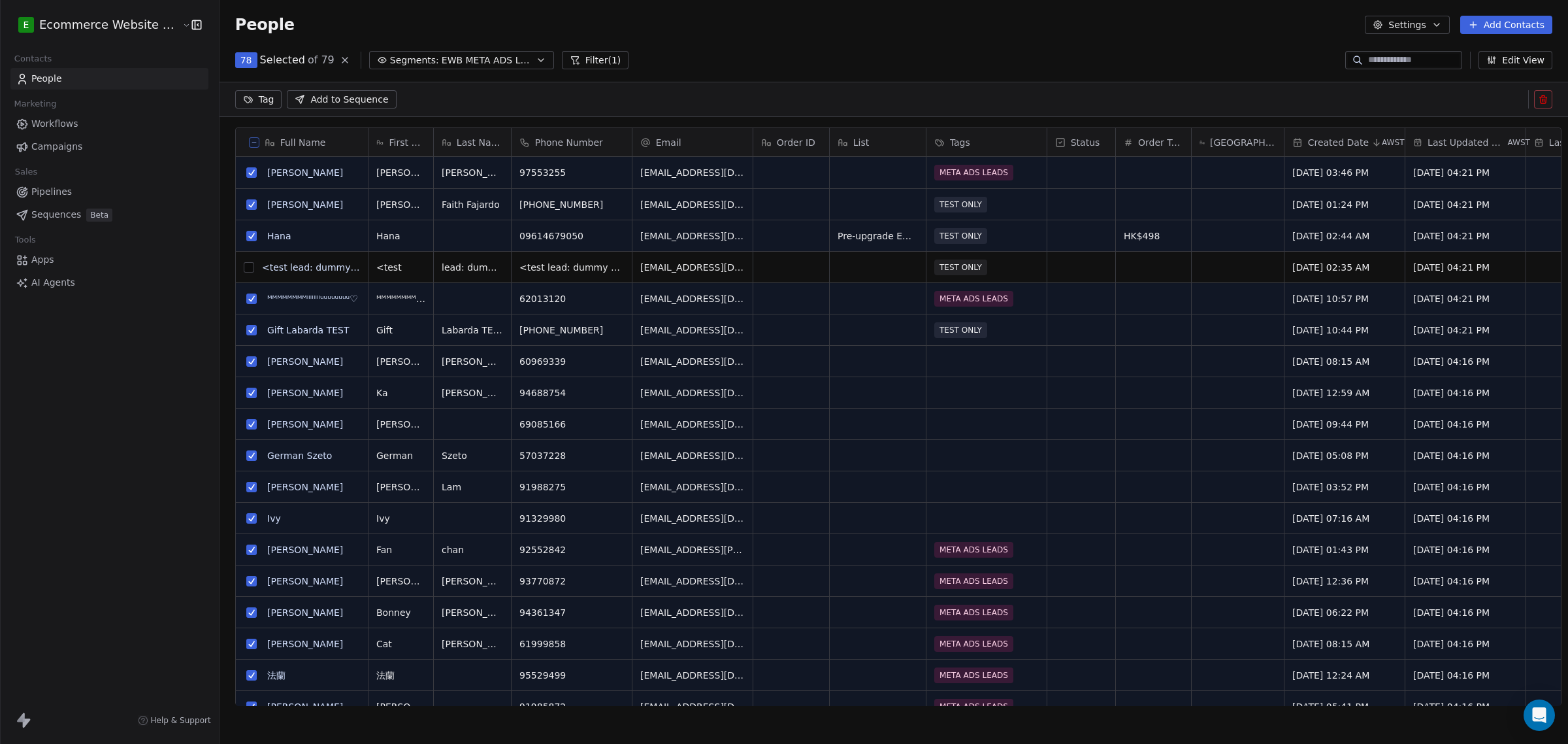
click at [247, 235] on button "grid" at bounding box center [252, 236] width 11 height 11
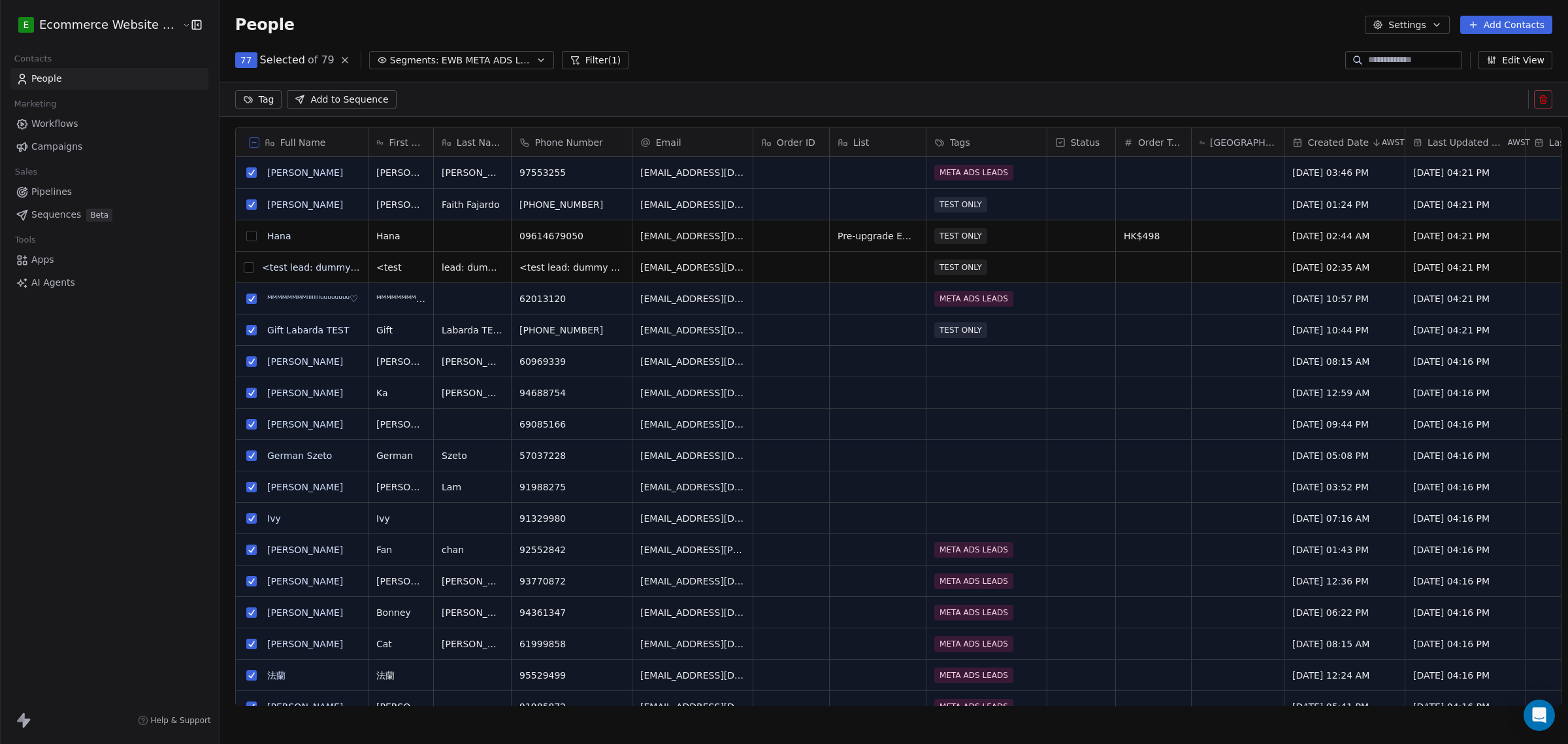
click at [247, 201] on button "grid" at bounding box center [252, 205] width 11 height 11
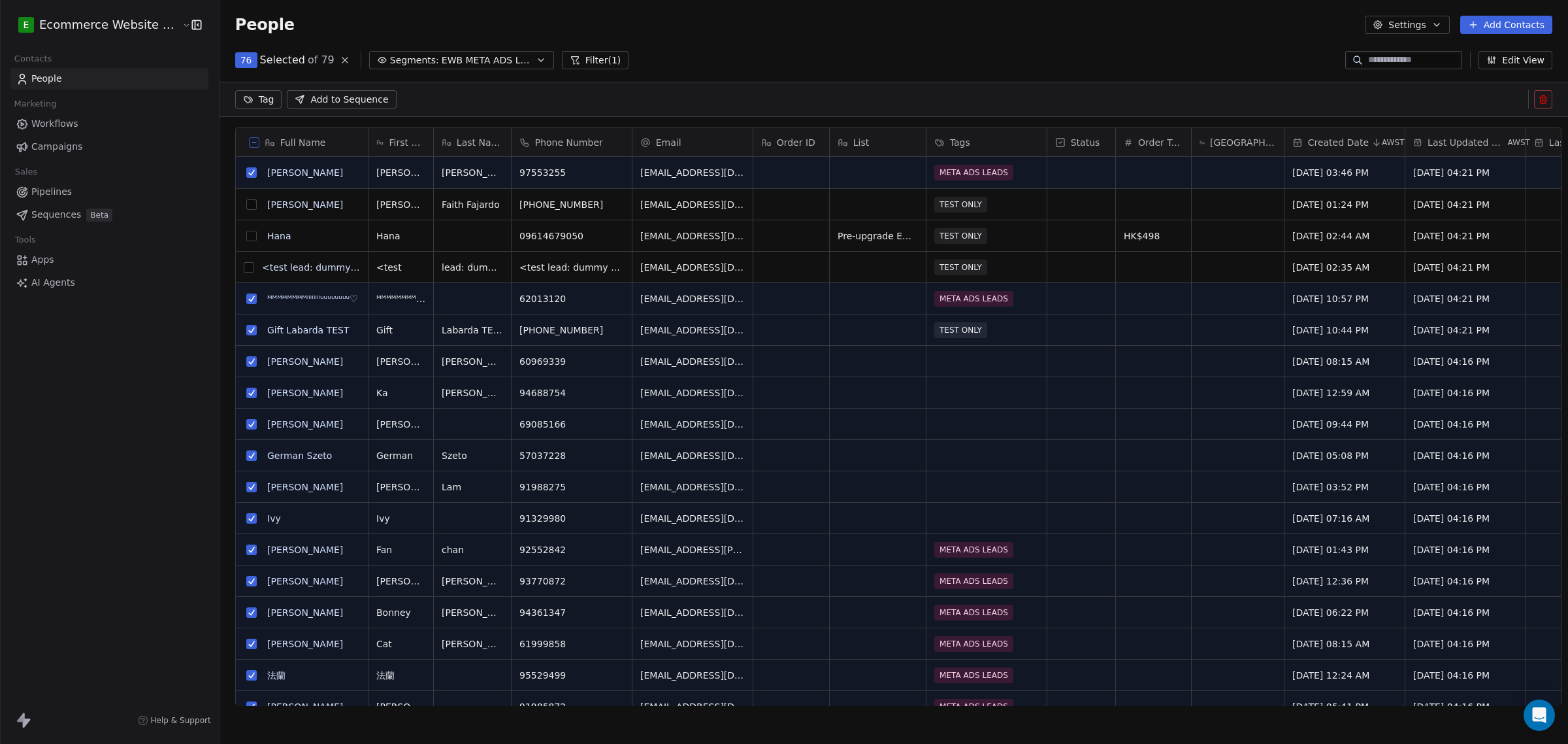
click at [247, 332] on button "grid" at bounding box center [252, 330] width 11 height 11
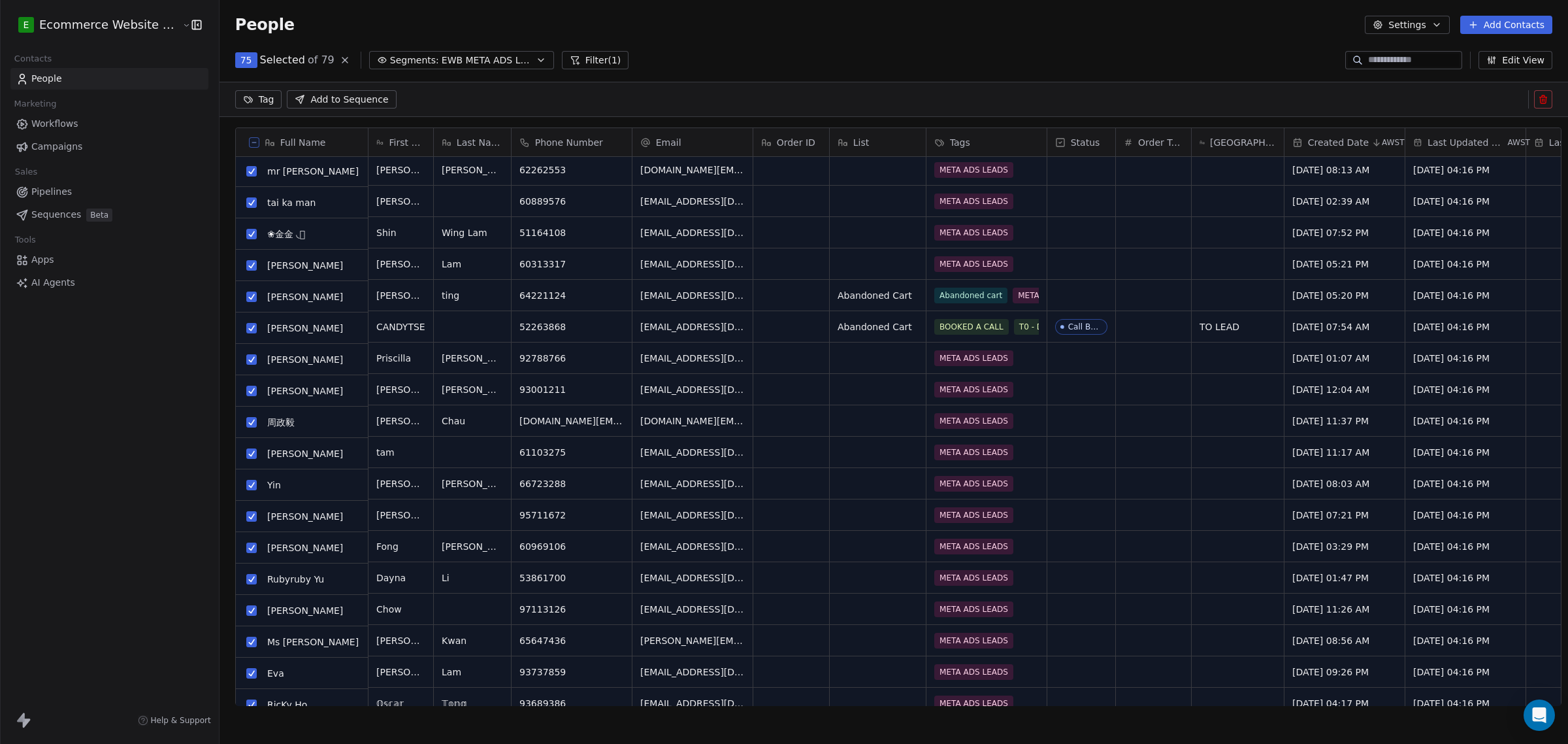
scroll to position [1765, 0]
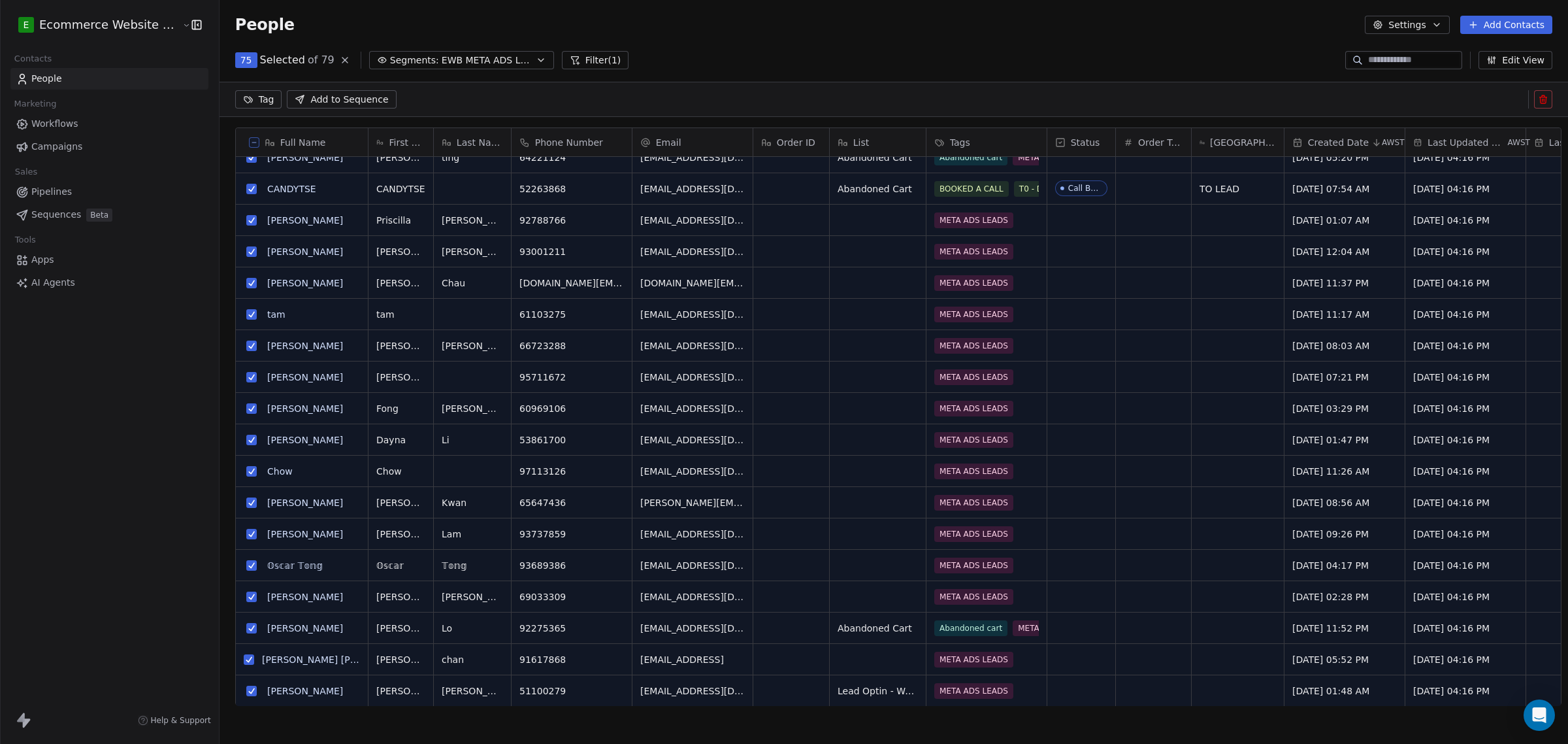
click at [262, 95] on html "E Ecommerce Website Builder Contacts People Marketing Workflows Campaigns Sales…" at bounding box center [784, 372] width 1568 height 744
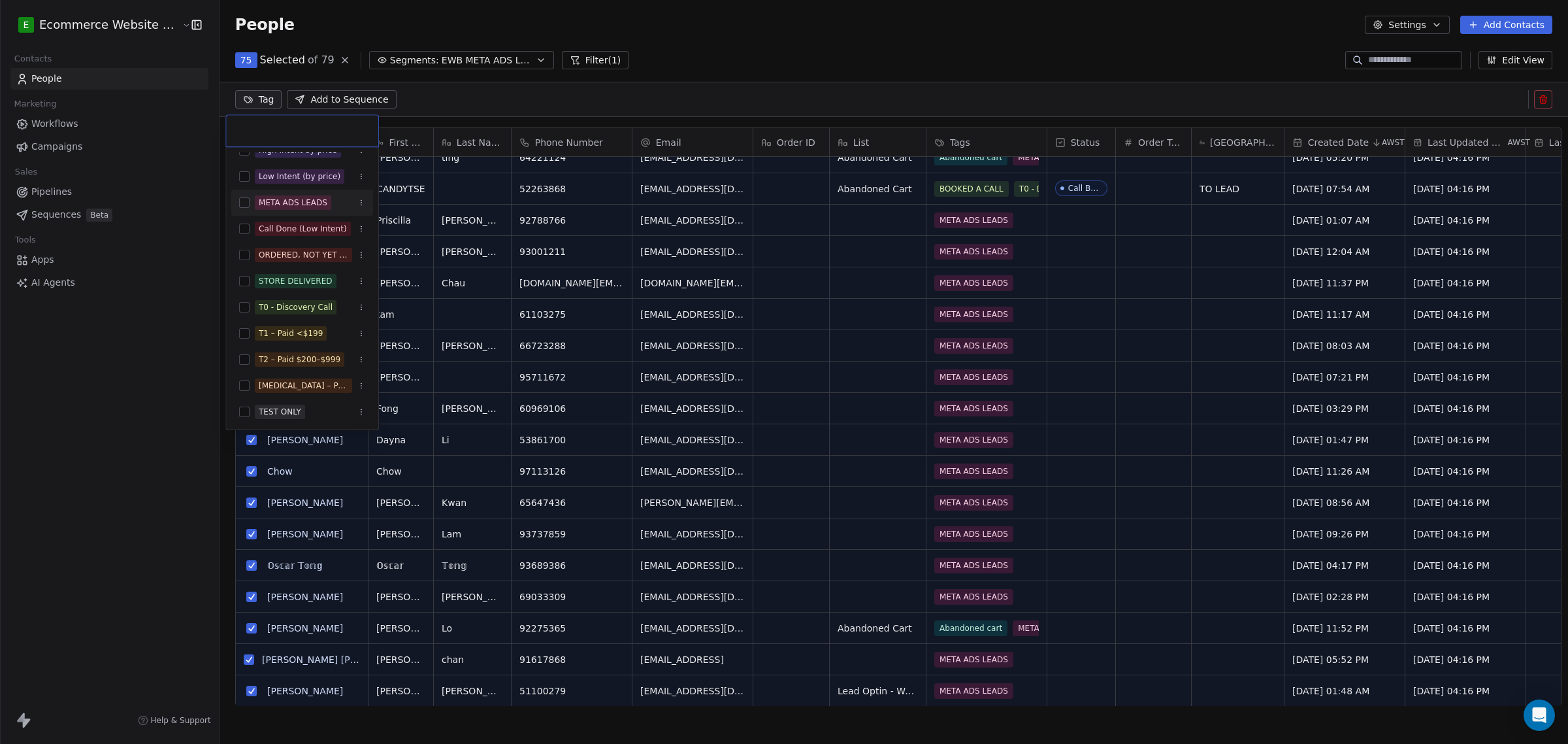
click at [309, 195] on span "META ADS LEADS" at bounding box center [293, 203] width 76 height 15
click at [604, 106] on html "E Ecommerce Website Builder Contacts People Marketing Workflows Campaigns Sales…" at bounding box center [784, 372] width 1568 height 744
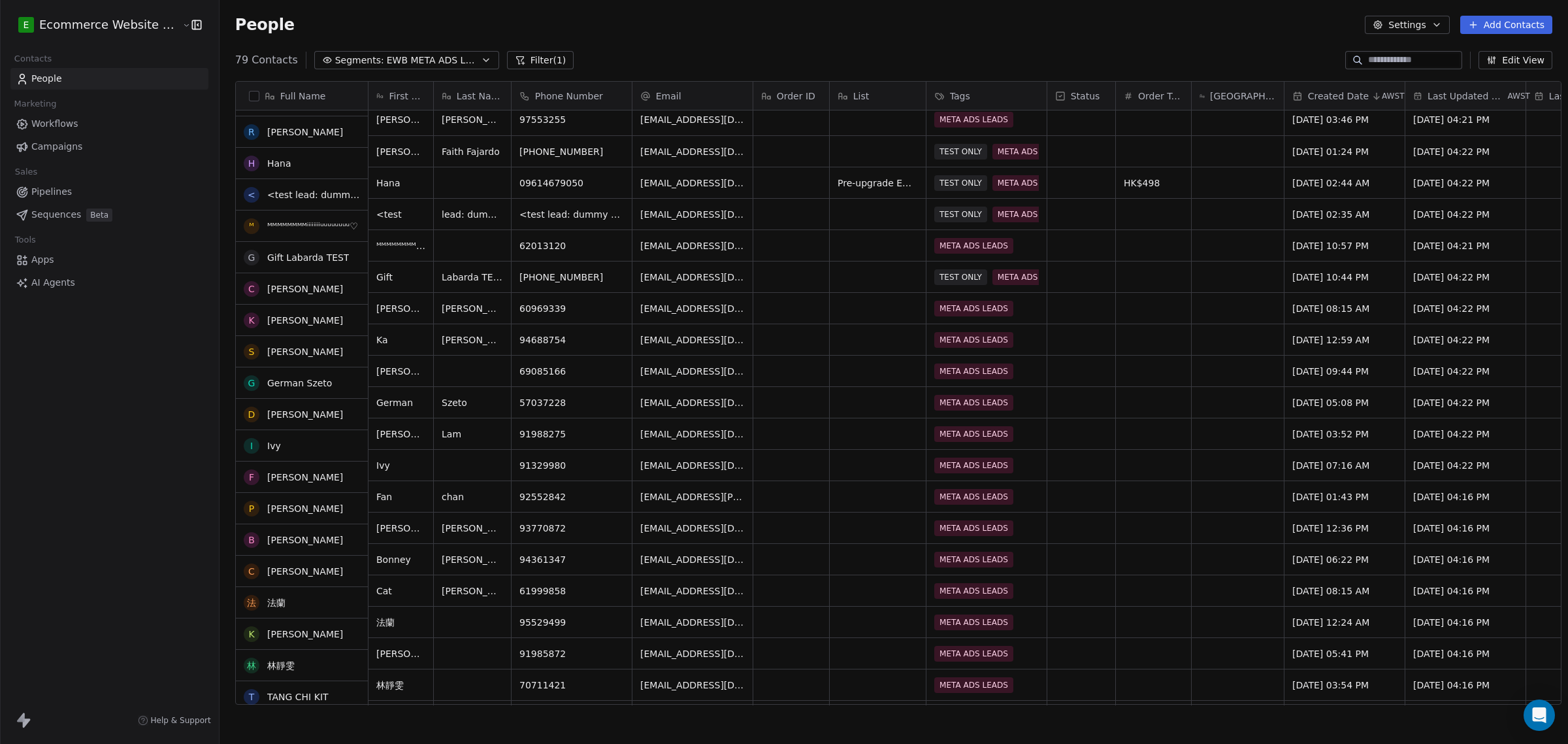
scroll to position [0, 0]
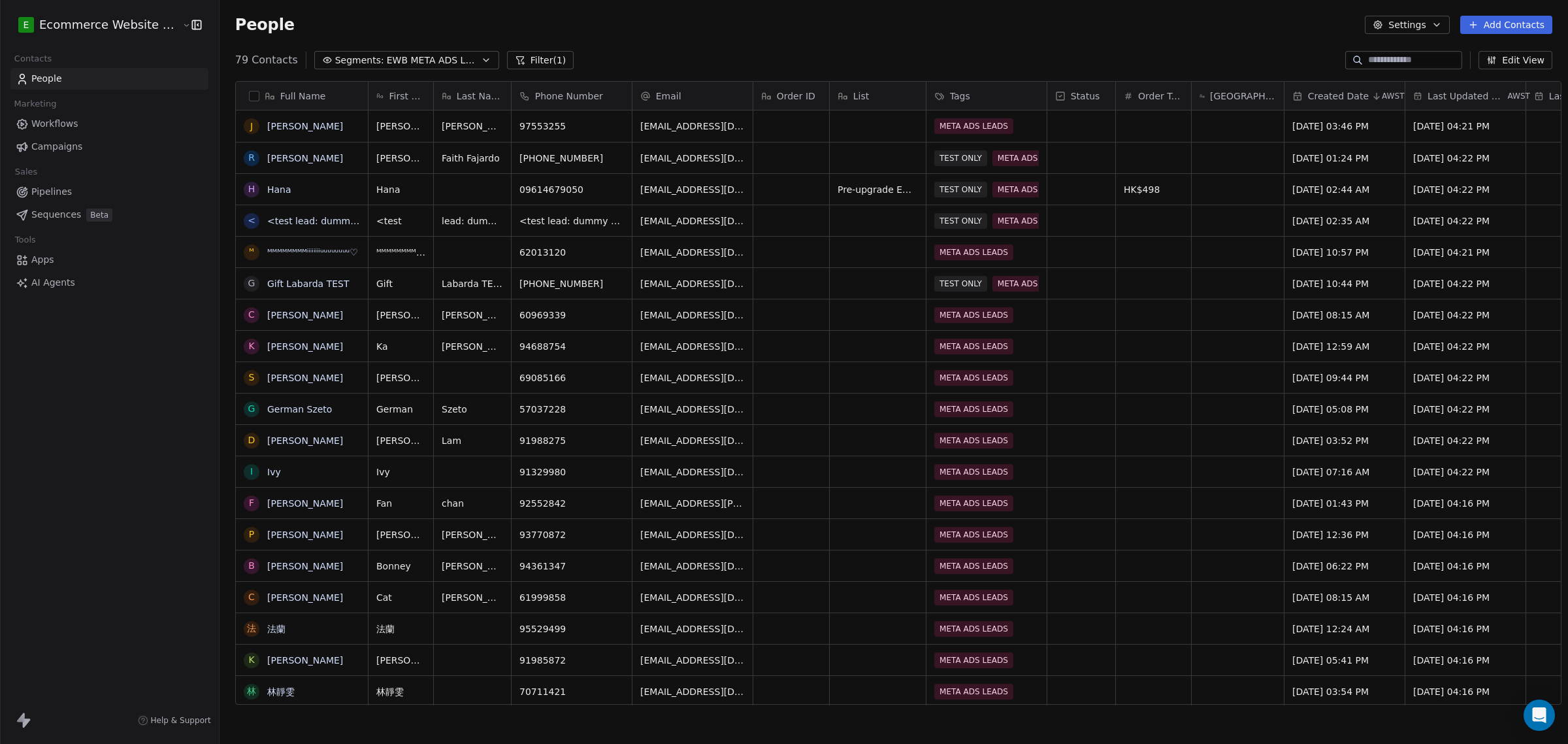
click at [535, 92] on span "Phone Number" at bounding box center [569, 96] width 68 height 13
click at [549, 123] on span "Edit property" at bounding box center [557, 124] width 60 height 13
click at [553, 224] on button "Cancel" at bounding box center [544, 225] width 61 height 18
click at [387, 59] on span "EWB META ADS LEADS" at bounding box center [432, 60] width 92 height 14
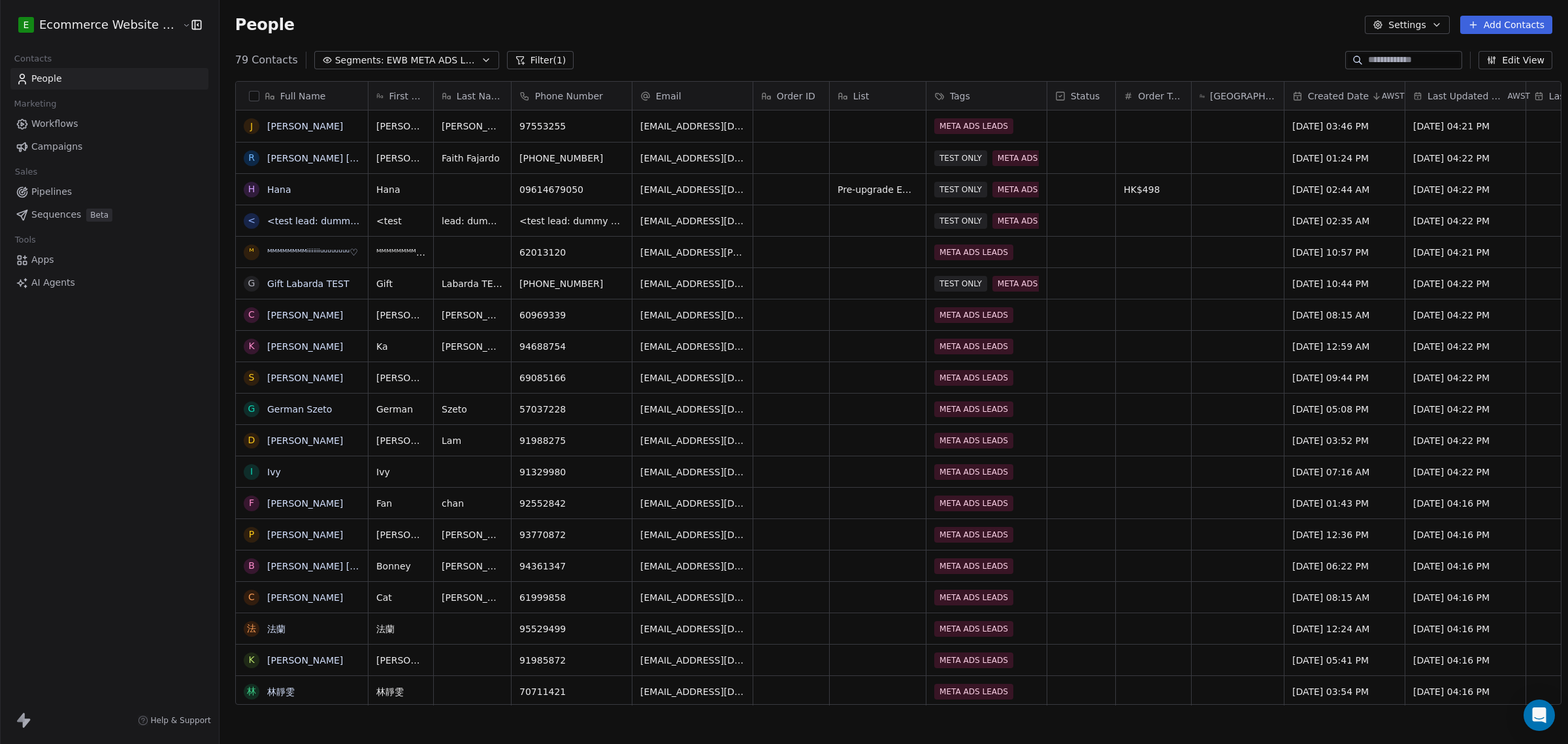
click at [383, 59] on html "E Ecommerce Website Builder Contacts People Marketing Workflows Campaigns Sales…" at bounding box center [784, 372] width 1568 height 744
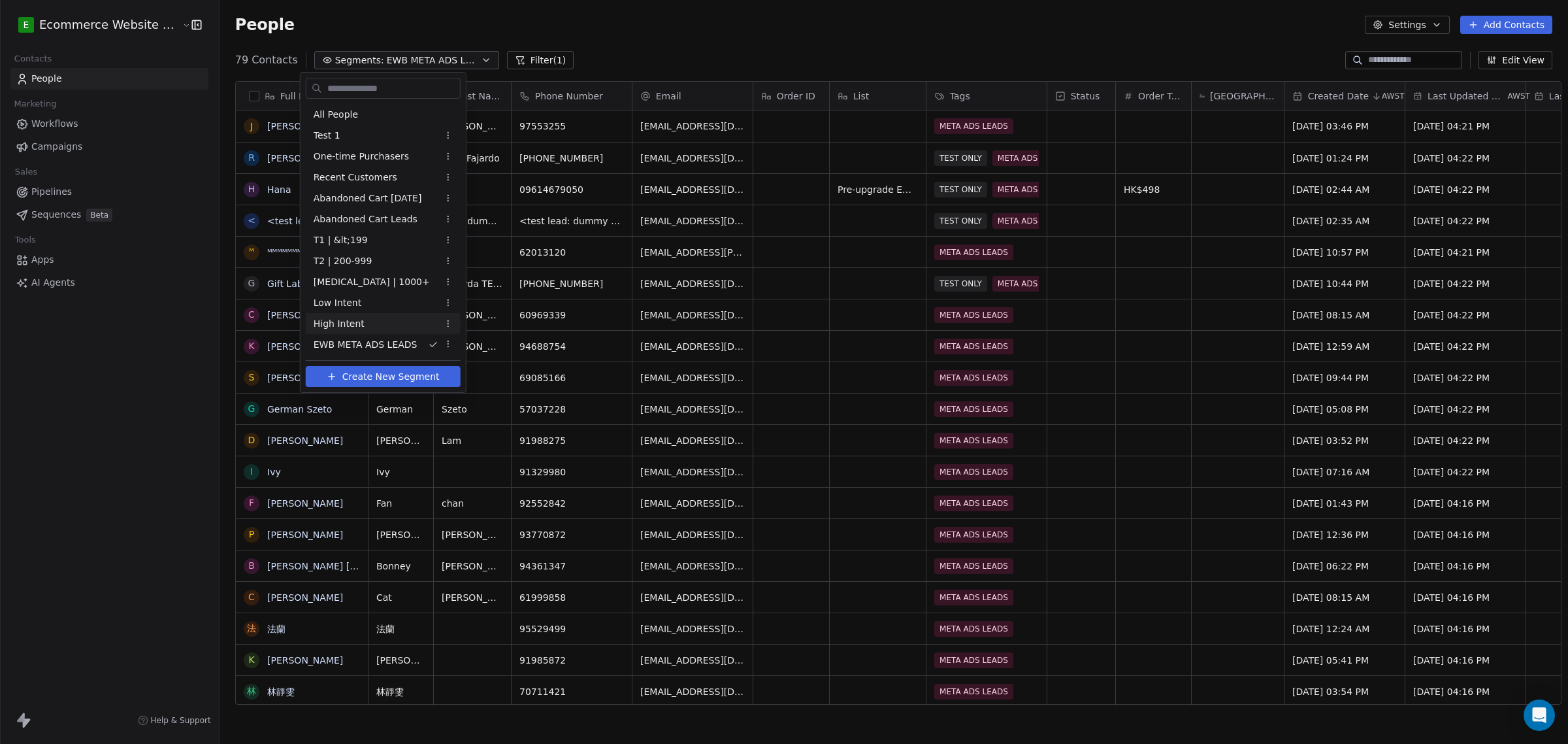
click at [369, 320] on div "High Intent" at bounding box center [383, 323] width 155 height 21
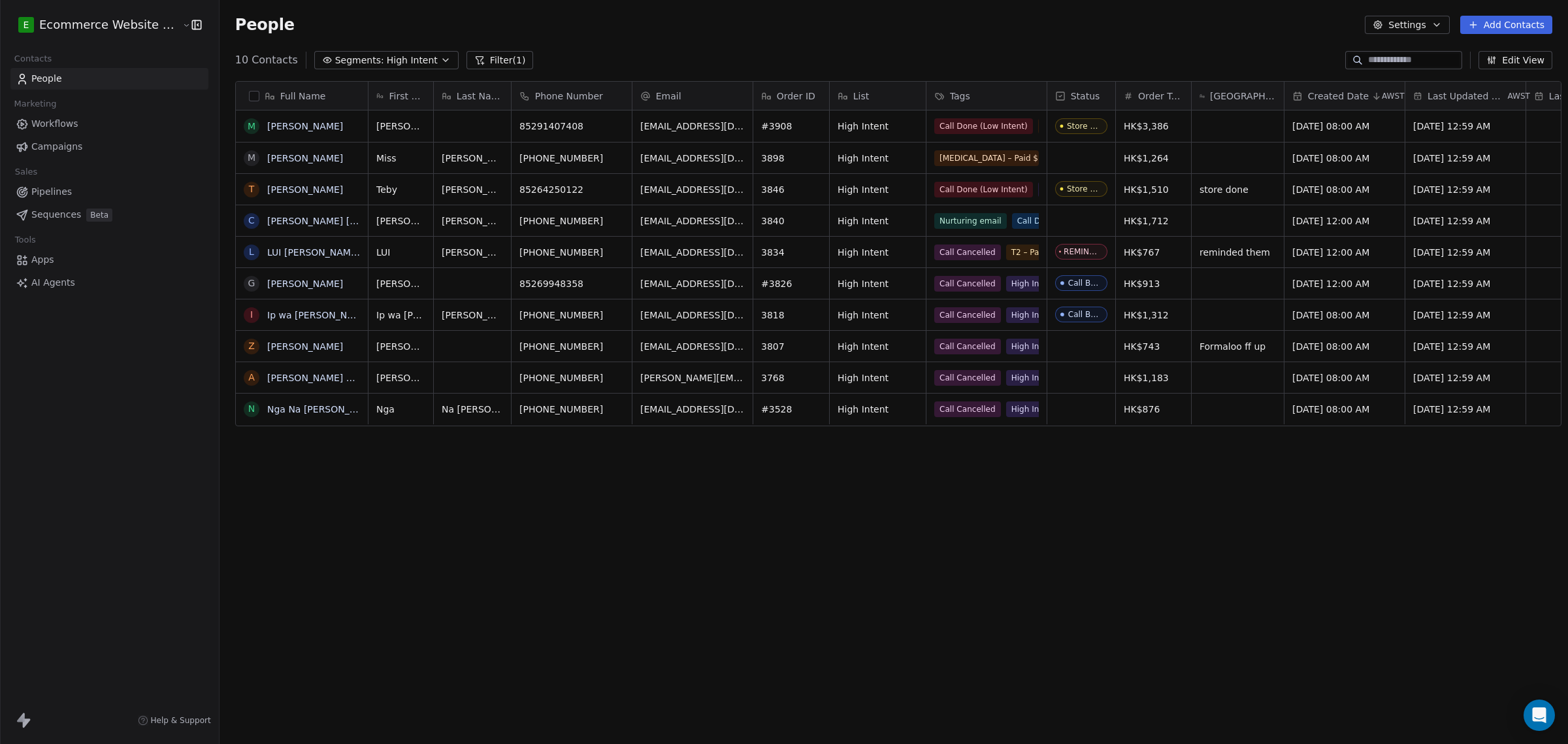
click at [356, 57] on span "Segments:" at bounding box center [359, 60] width 49 height 14
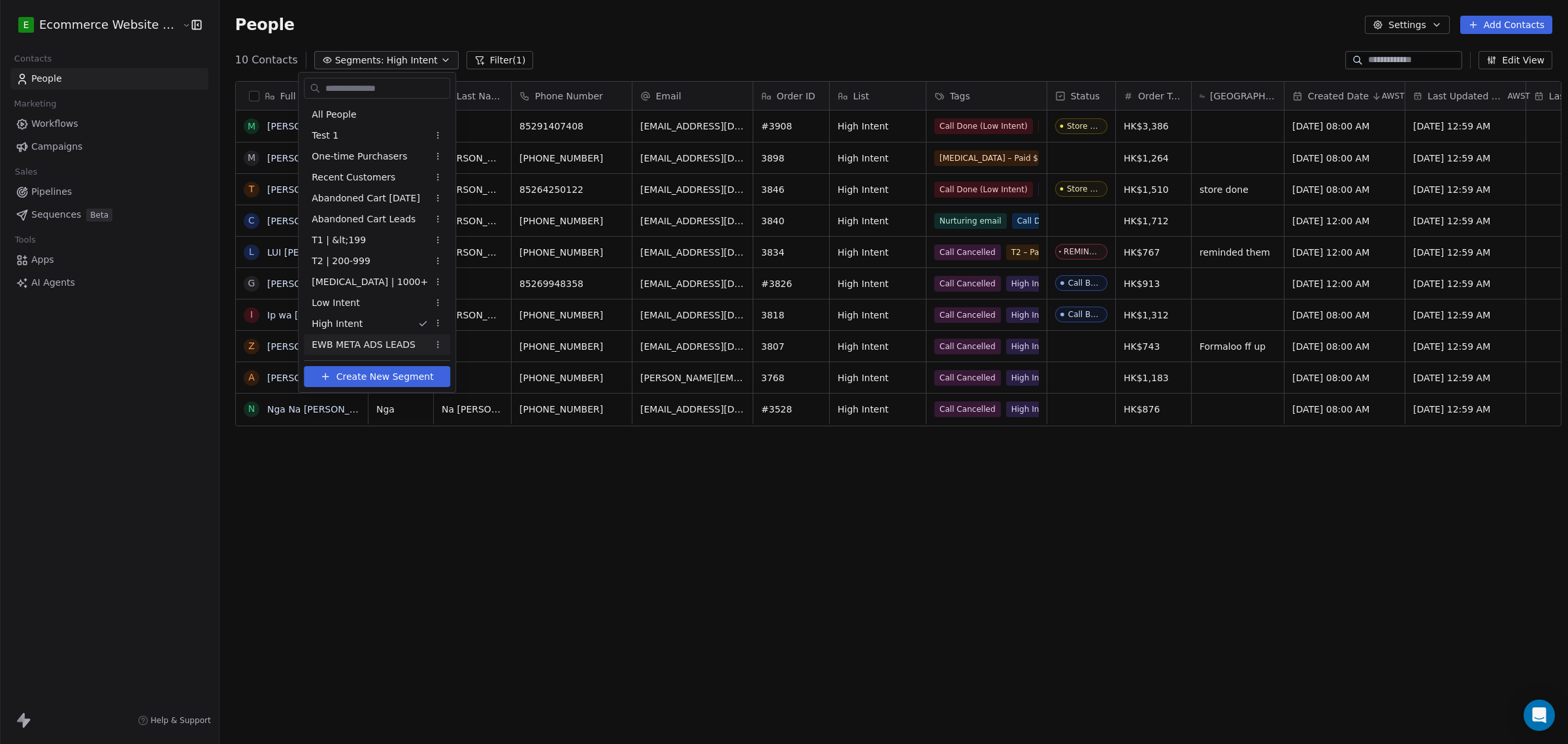
click at [415, 475] on html "E Ecommerce Website Builder Contacts People Marketing Workflows Campaigns Sales…" at bounding box center [784, 372] width 1568 height 744
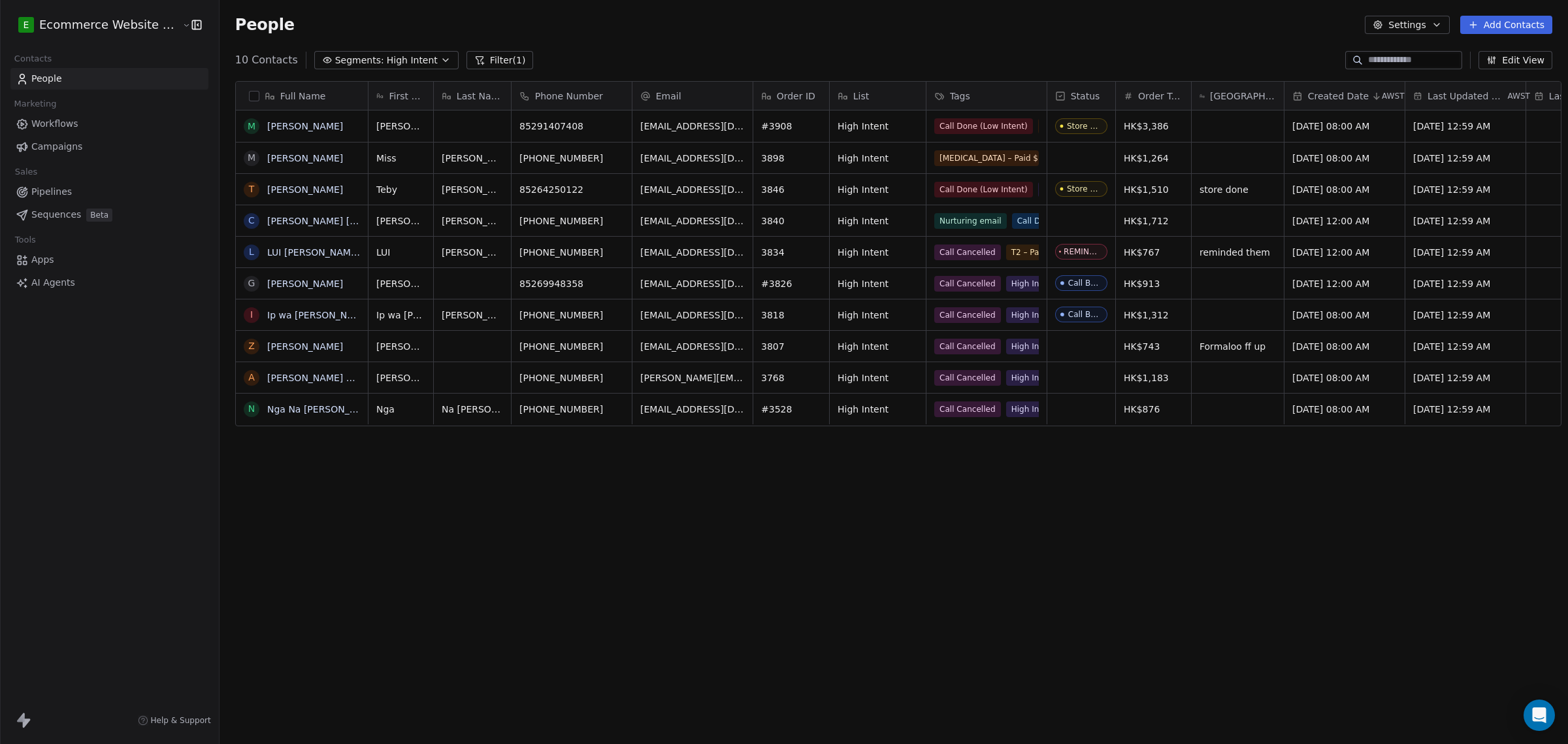
click at [426, 53] on button "Segments: High Intent" at bounding box center [386, 59] width 144 height 18
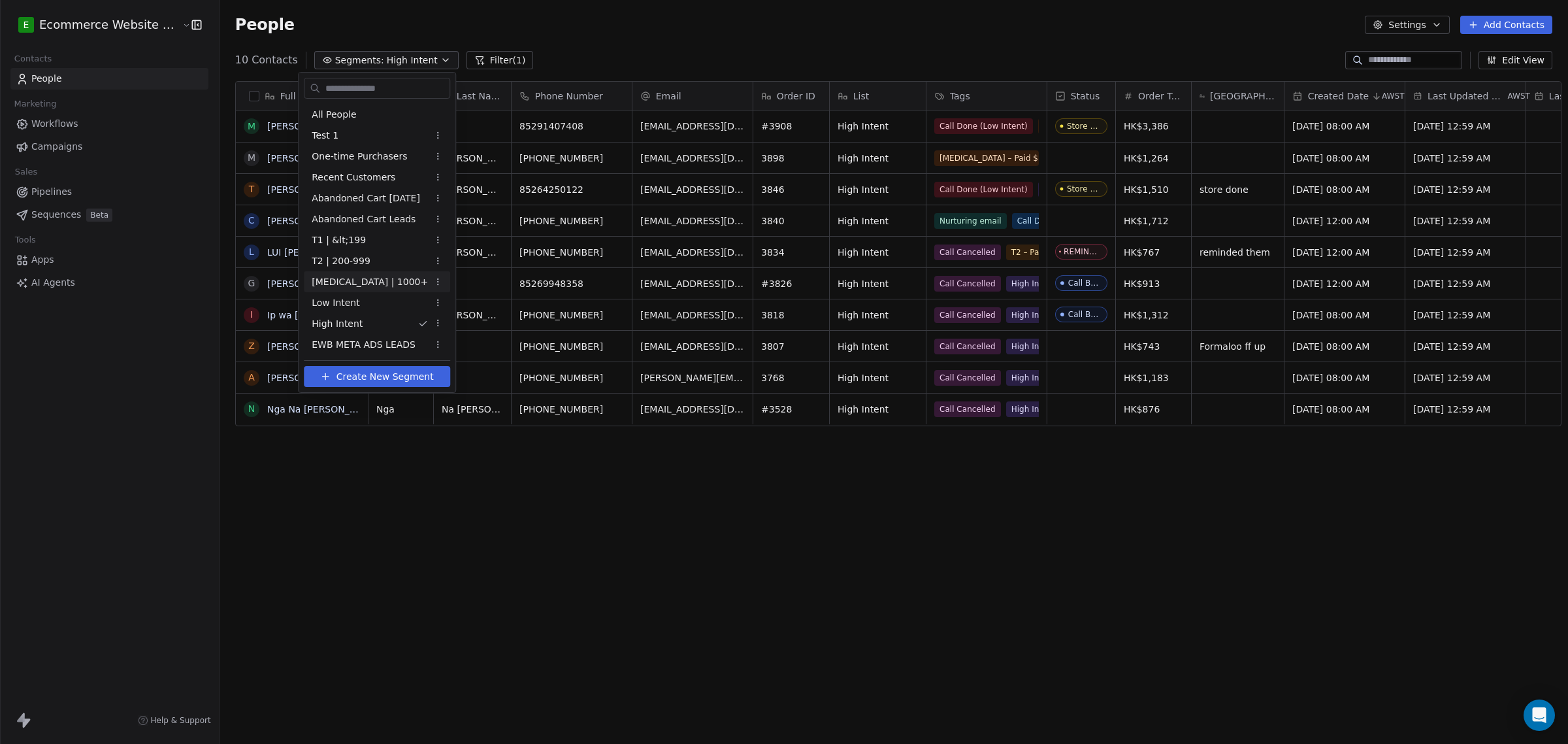
click at [354, 275] on span "[MEDICAL_DATA] | 1000+" at bounding box center [369, 282] width 116 height 14
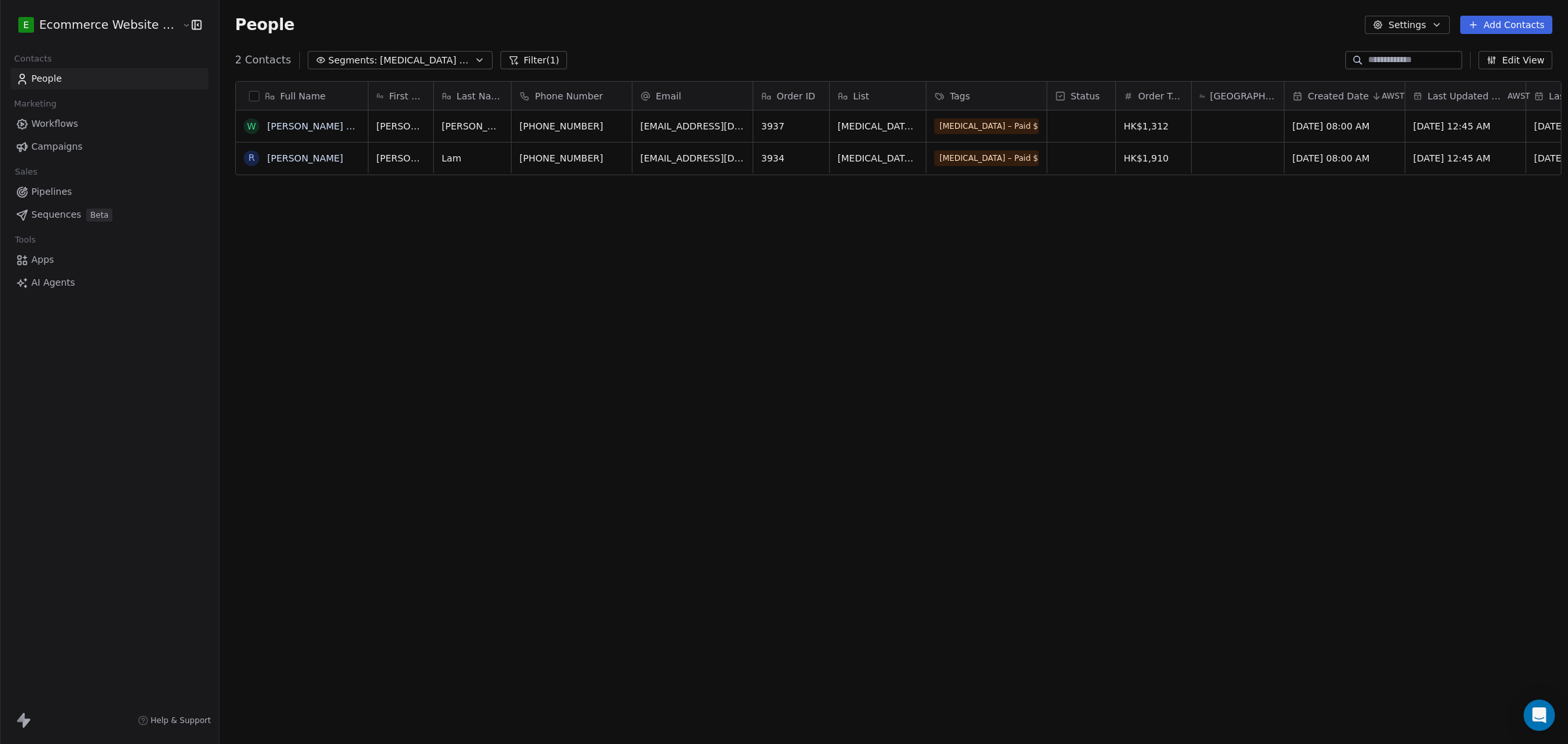
click at [407, 59] on button "Segments: T3 | 1000+" at bounding box center [400, 59] width 185 height 18
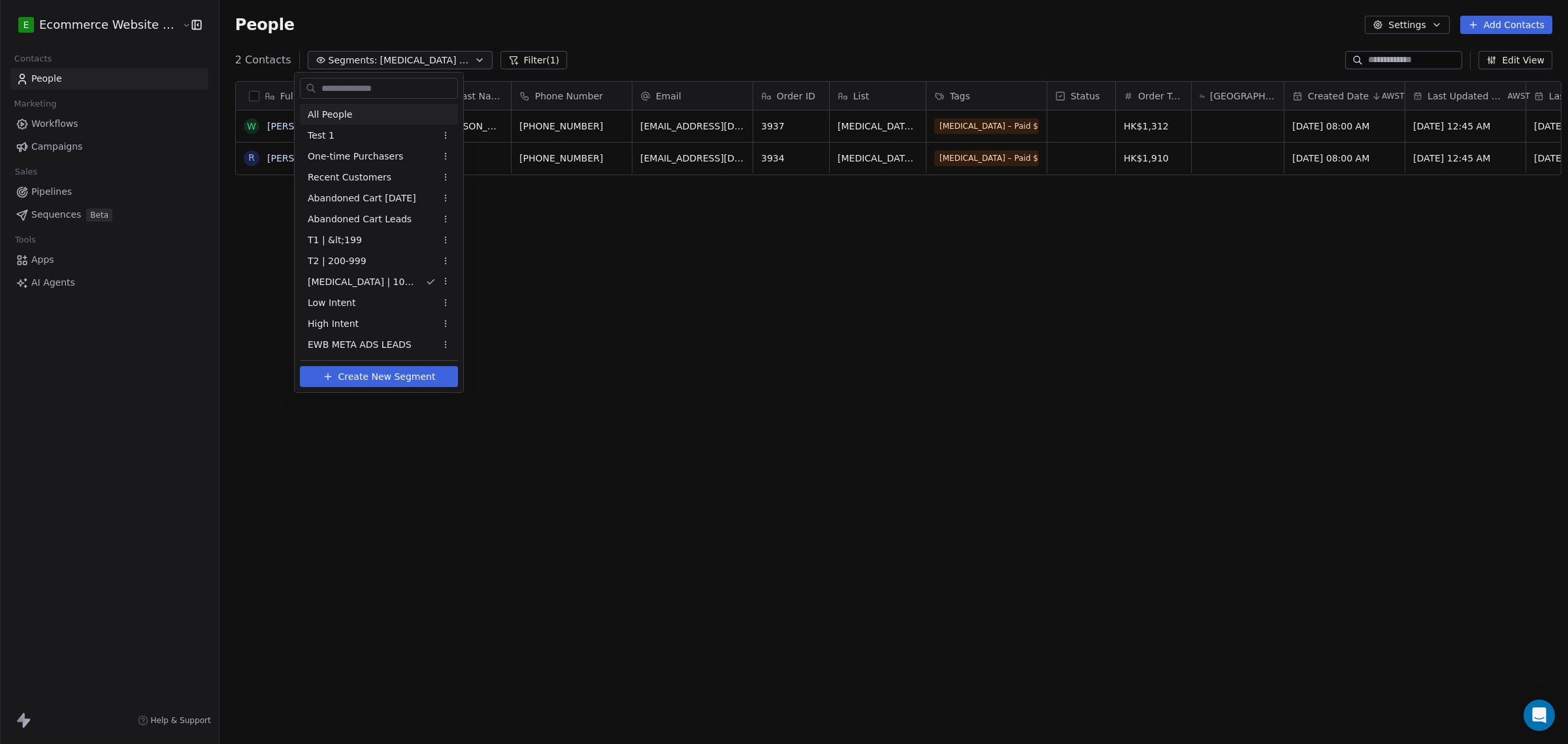
click at [365, 113] on div "All People" at bounding box center [379, 114] width 158 height 21
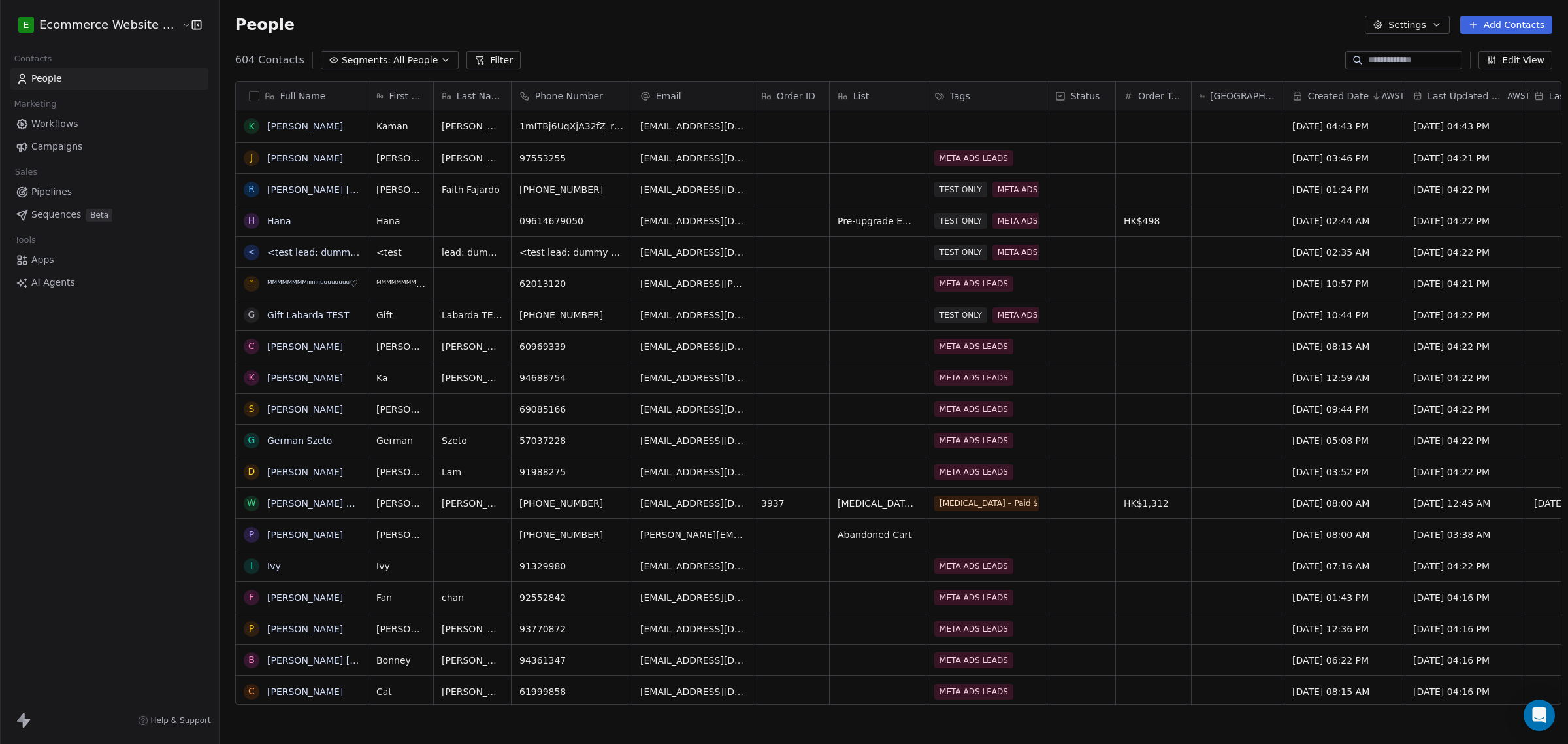
click at [73, 80] on link "People" at bounding box center [110, 79] width 198 height 21
